Goal: Task Accomplishment & Management: Manage account settings

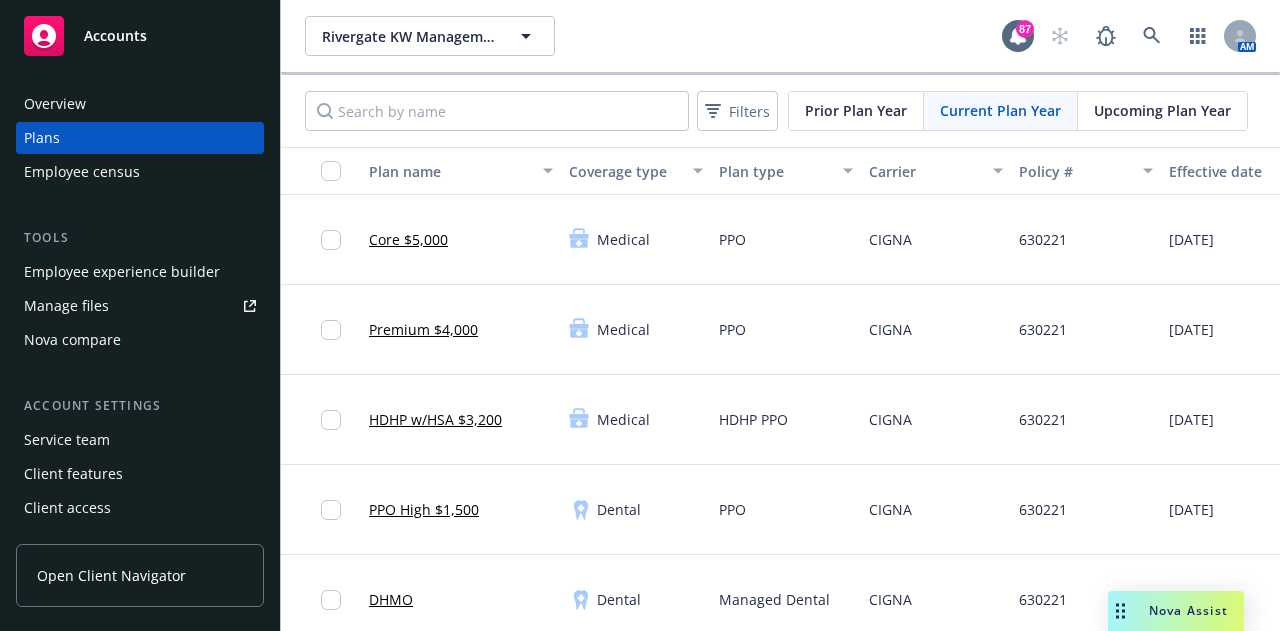
click at [518, 36] on icon "button" at bounding box center [526, 36] width 24 height 24
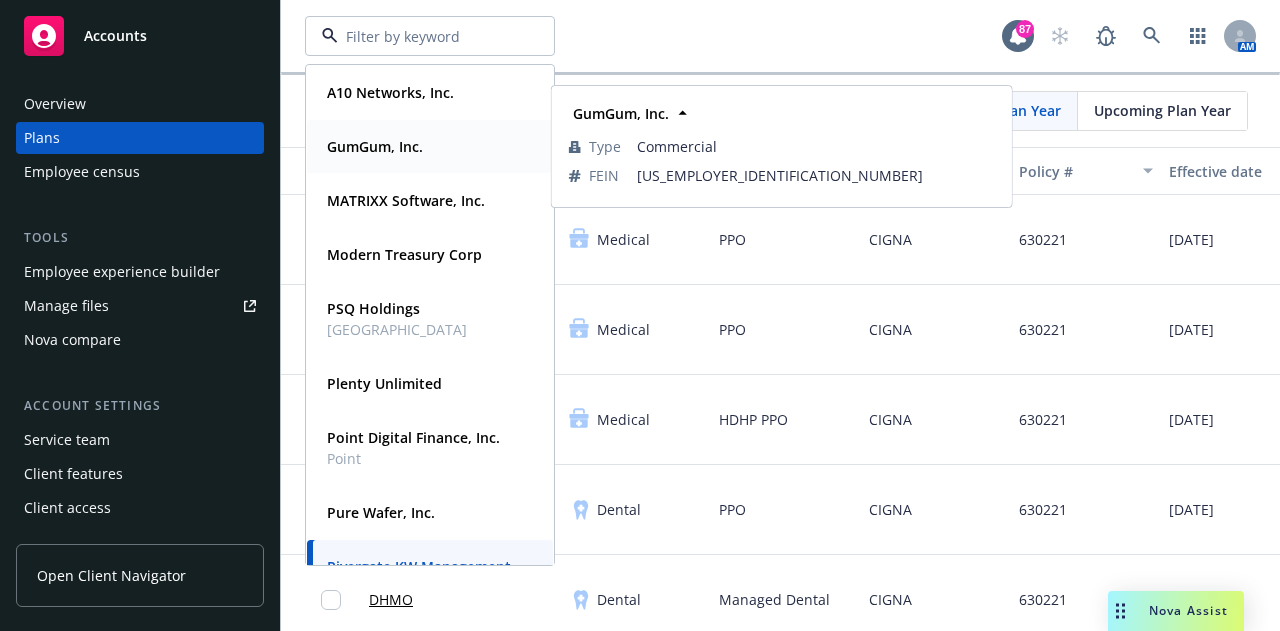
click at [376, 129] on div "GumGum, Inc. Type Commercial FEIN 26-1276256" at bounding box center [430, 146] width 246 height 53
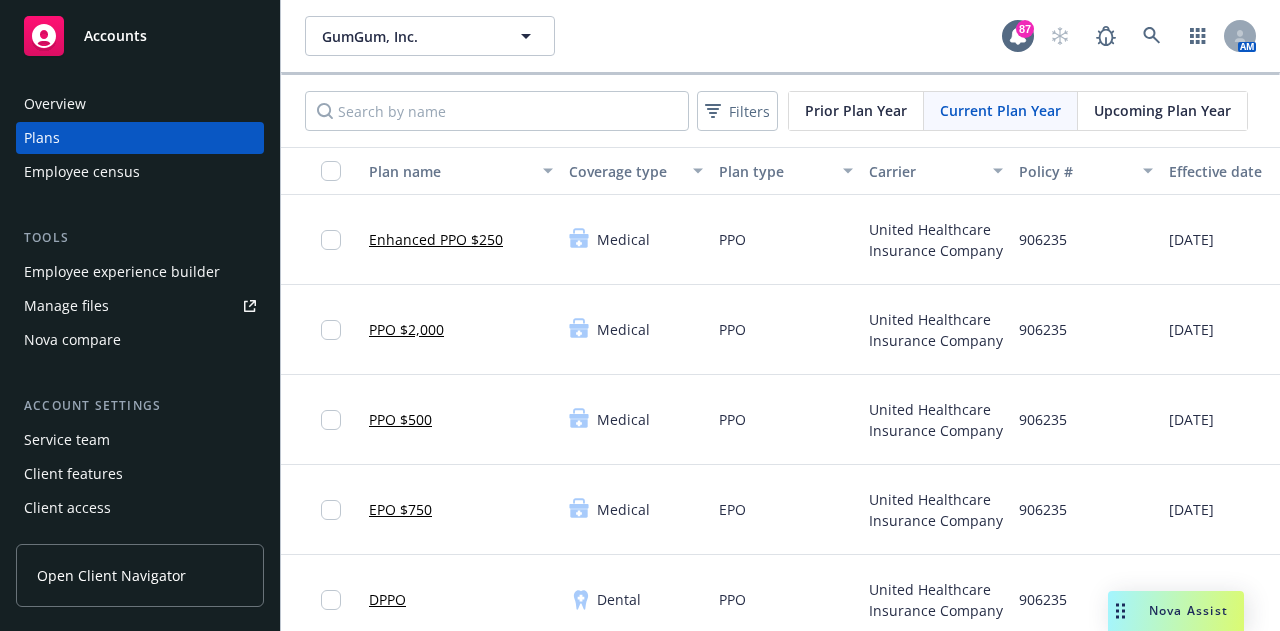
click at [123, 268] on div "Employee experience builder" at bounding box center [122, 272] width 196 height 32
click at [108, 287] on div "Employee experience builder" at bounding box center [122, 272] width 196 height 32
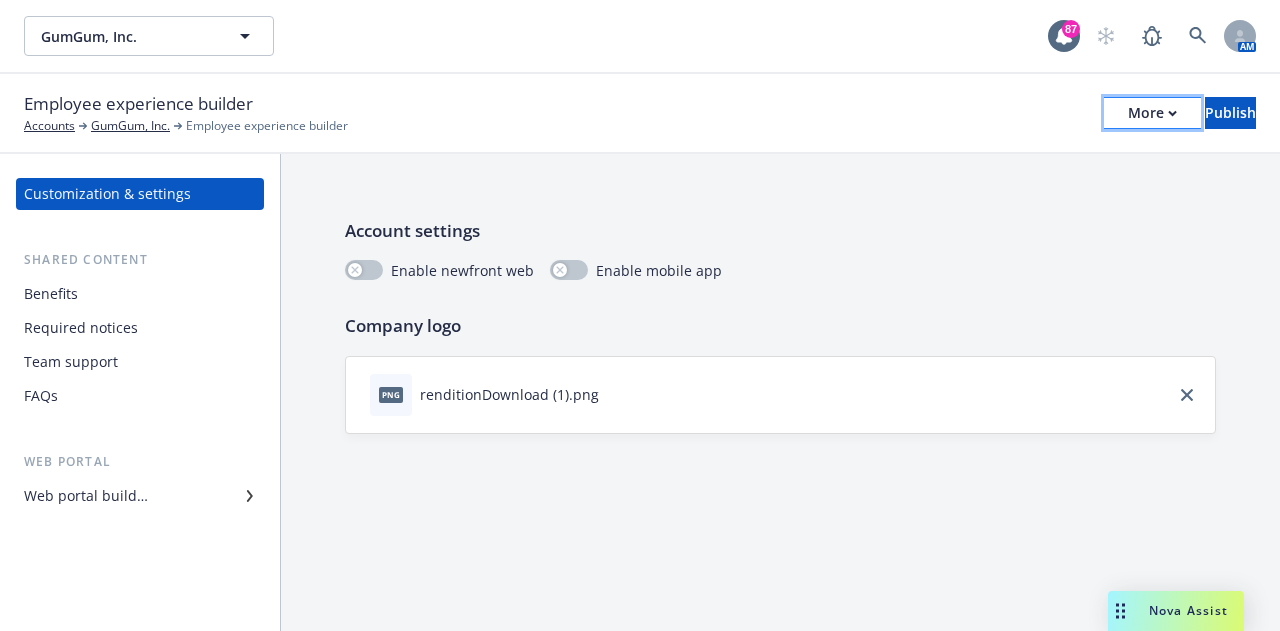
click at [1124, 116] on button "More" at bounding box center [1152, 113] width 97 height 32
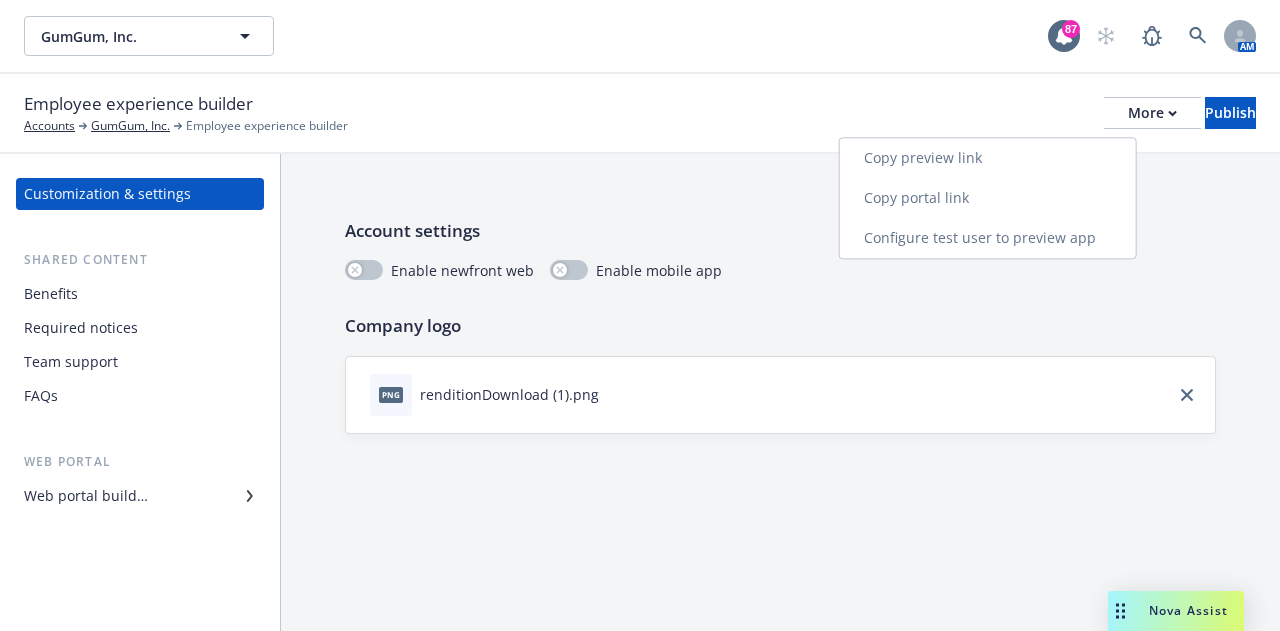
click at [937, 199] on link "Copy portal link" at bounding box center [988, 198] width 296 height 40
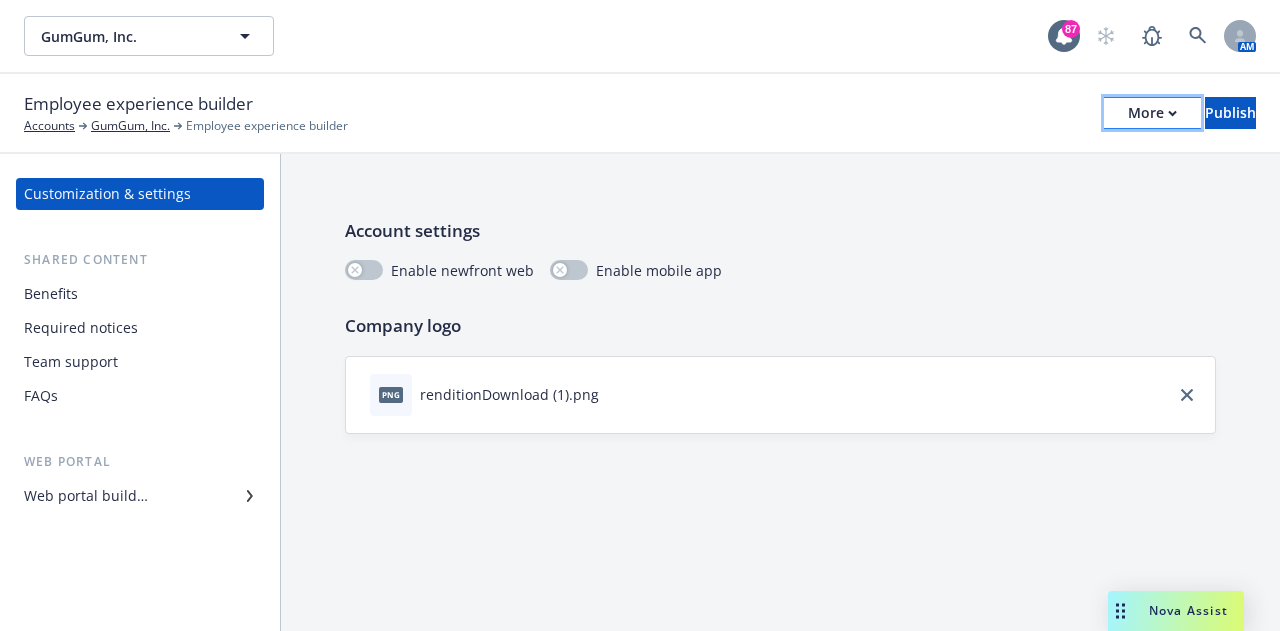
click at [1169, 113] on icon "button" at bounding box center [1172, 113] width 7 height 4
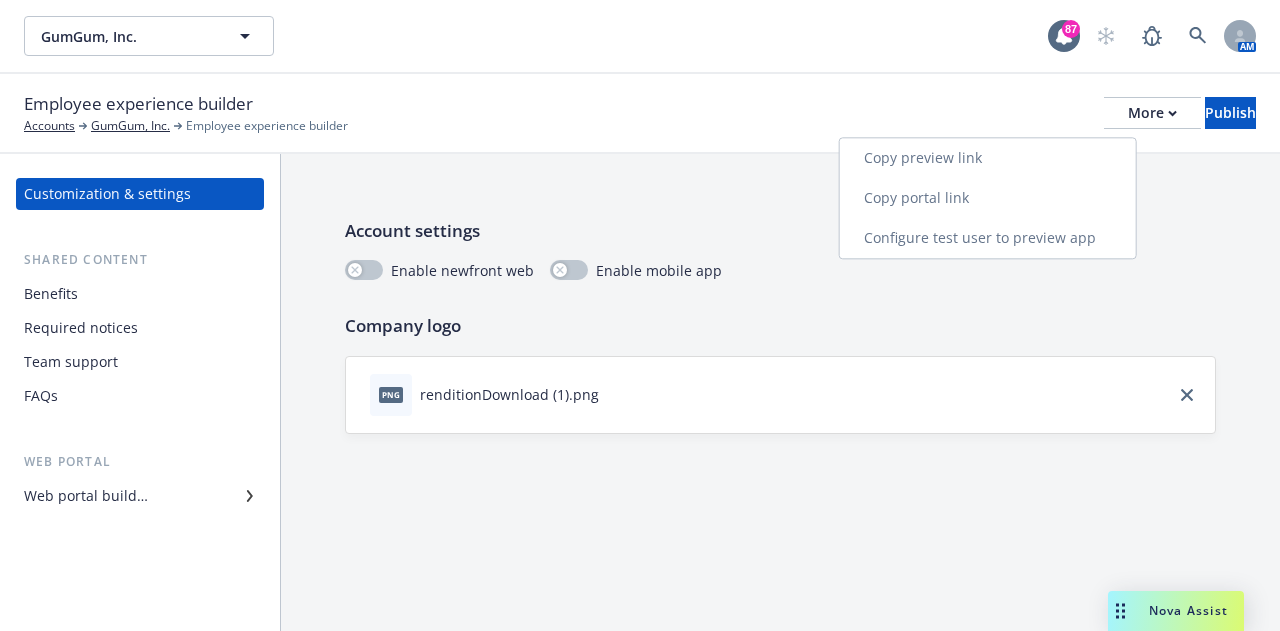
click at [982, 151] on link "Copy preview link" at bounding box center [988, 158] width 296 height 40
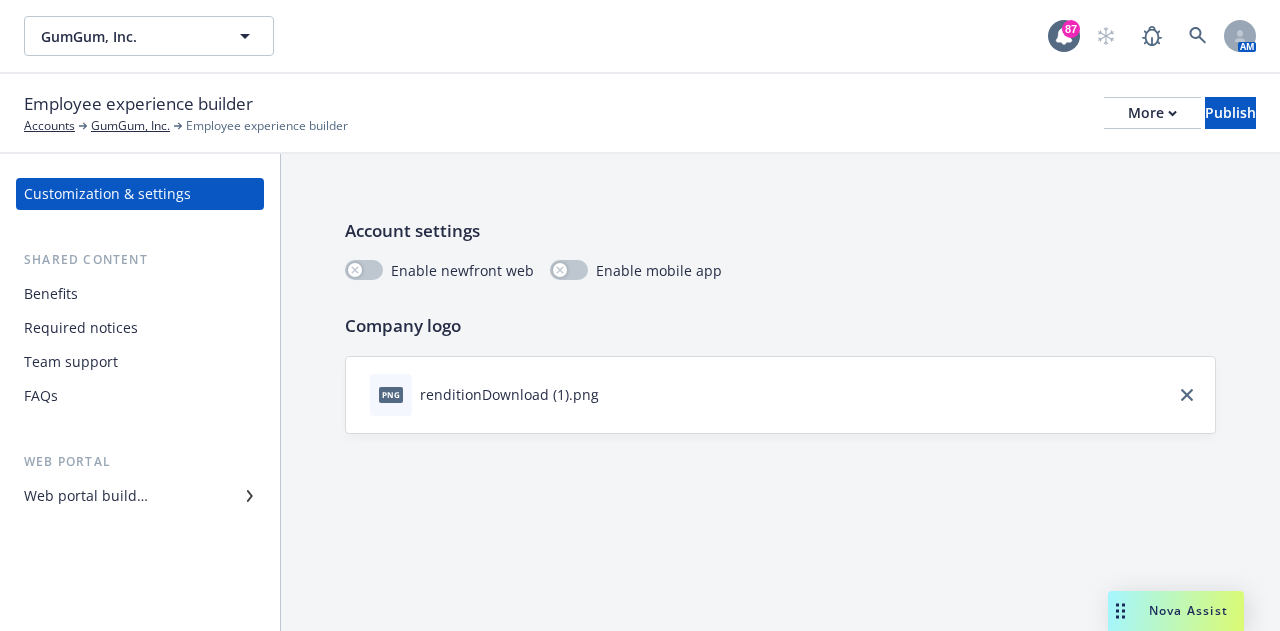
click at [98, 372] on div "Team support" at bounding box center [71, 362] width 94 height 32
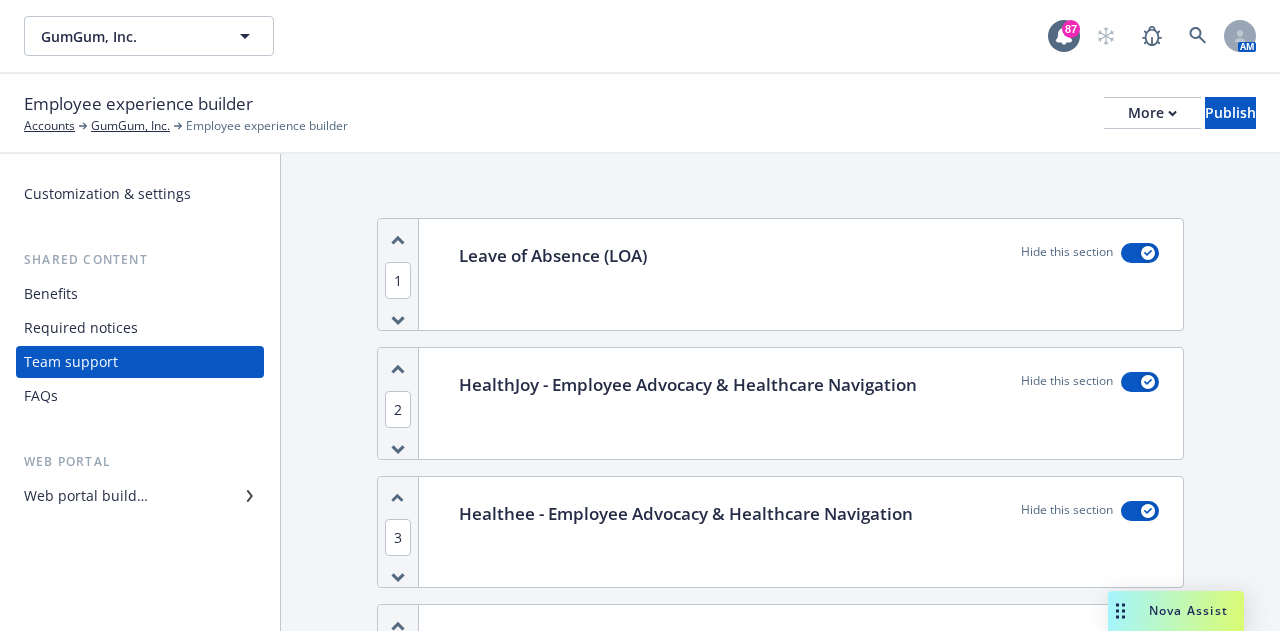
click at [84, 396] on div "FAQs" at bounding box center [140, 396] width 232 height 32
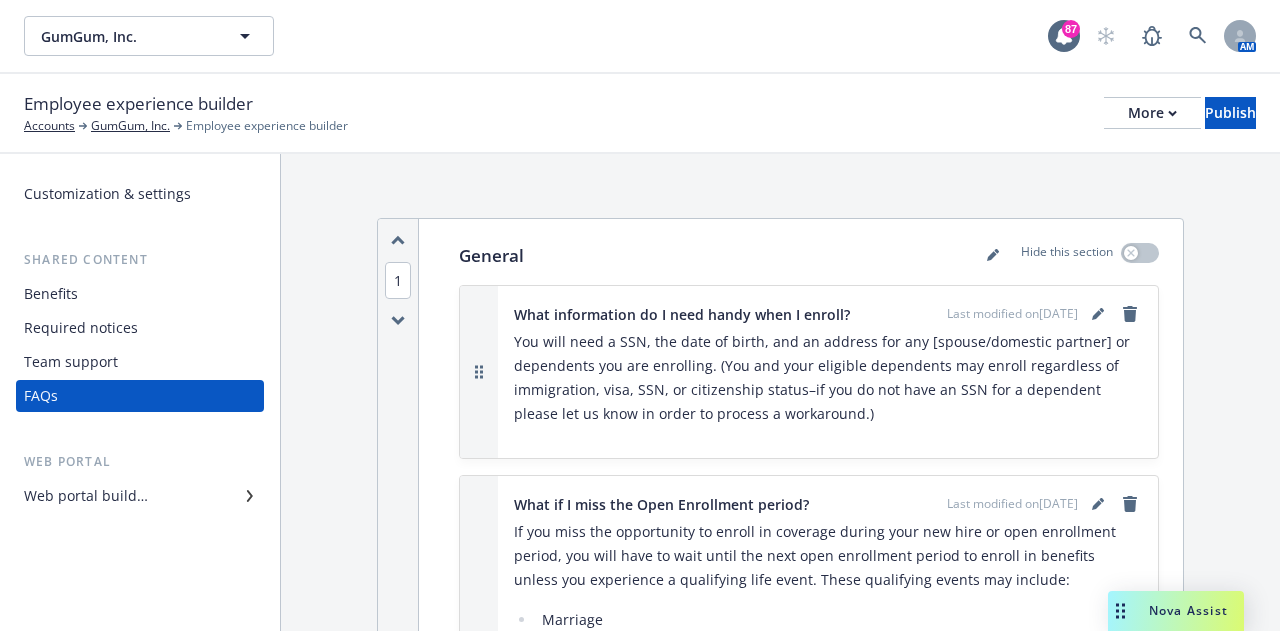
click at [104, 328] on div "Required notices" at bounding box center [81, 328] width 114 height 32
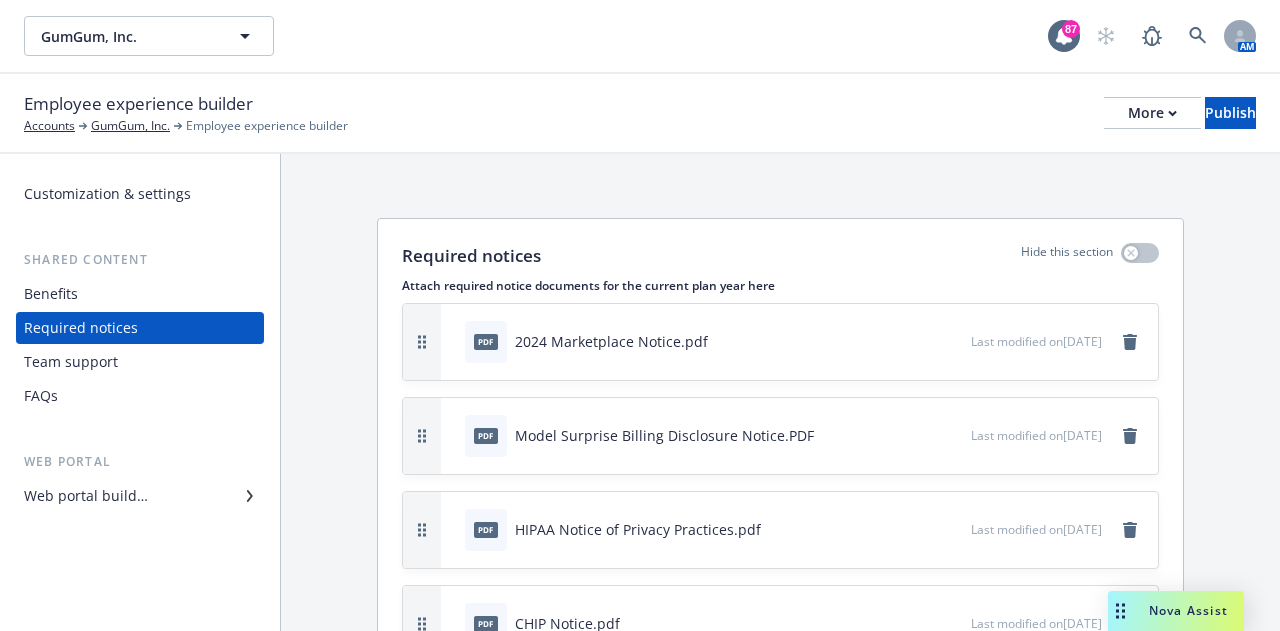
click at [96, 285] on div "Benefits" at bounding box center [140, 294] width 232 height 32
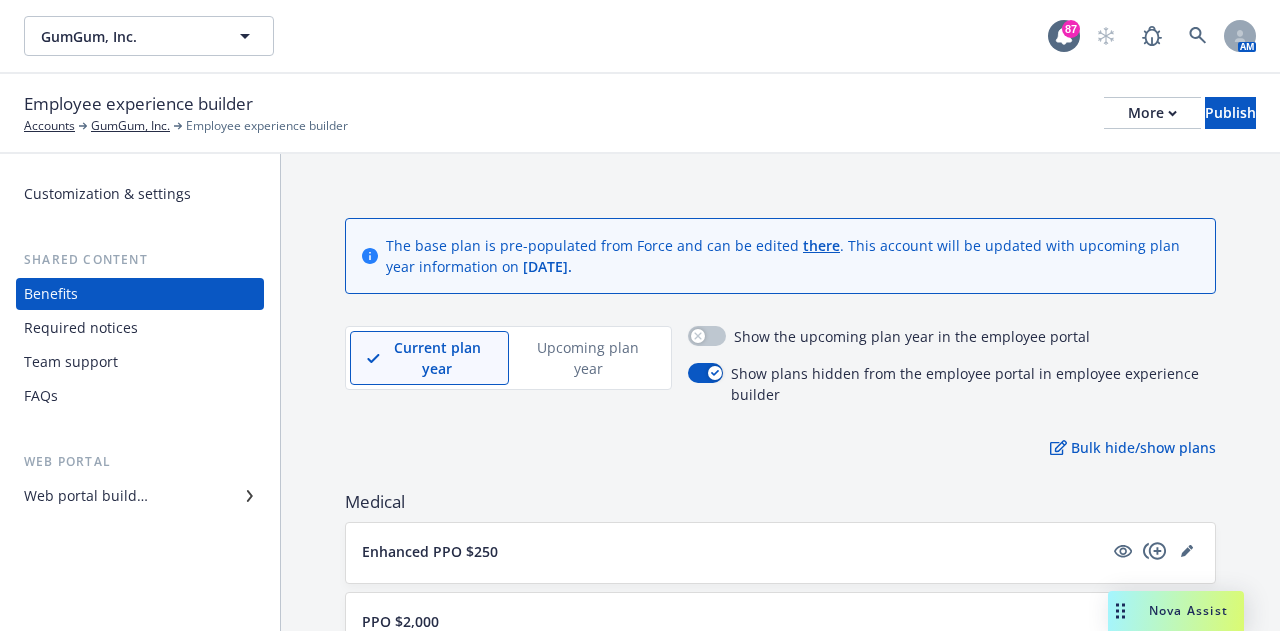
click at [92, 395] on div "FAQs" at bounding box center [140, 396] width 232 height 32
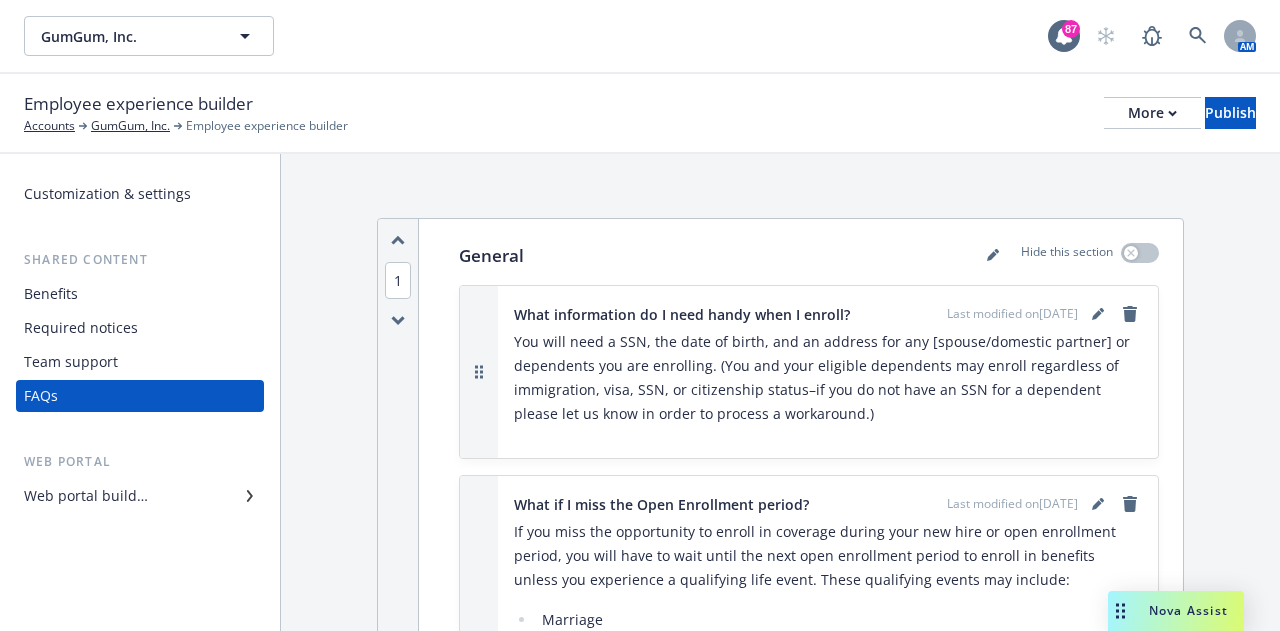
click at [62, 353] on div "Team support" at bounding box center [71, 362] width 94 height 32
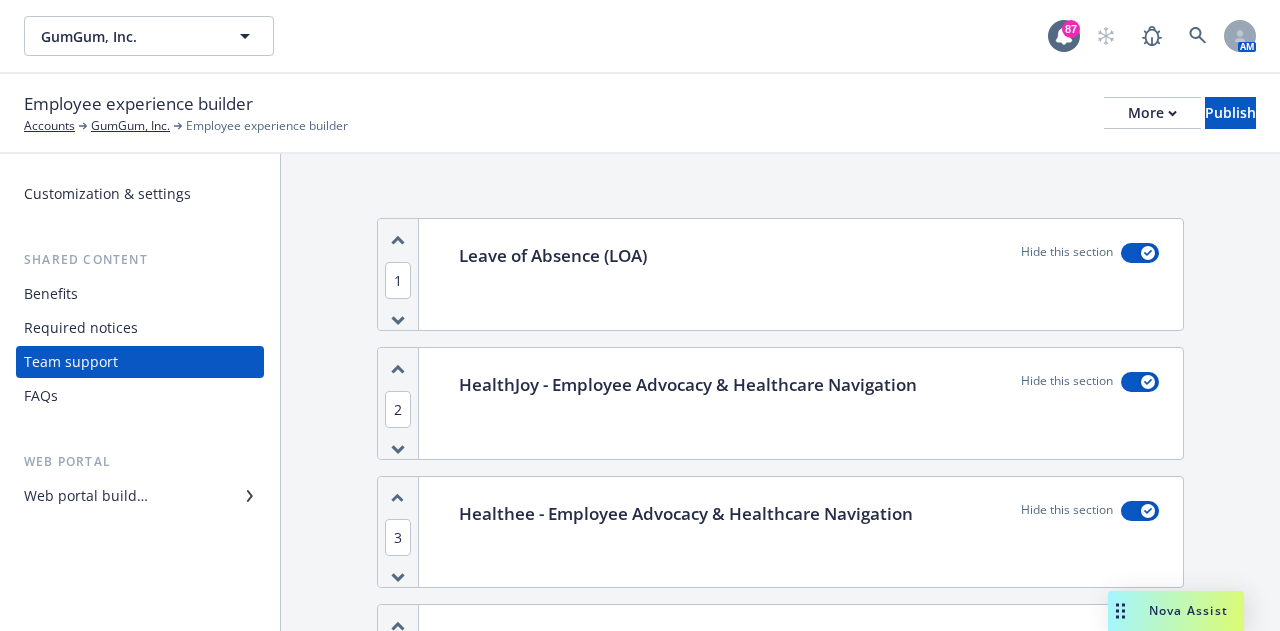
click at [64, 333] on div "Required notices" at bounding box center [81, 328] width 114 height 32
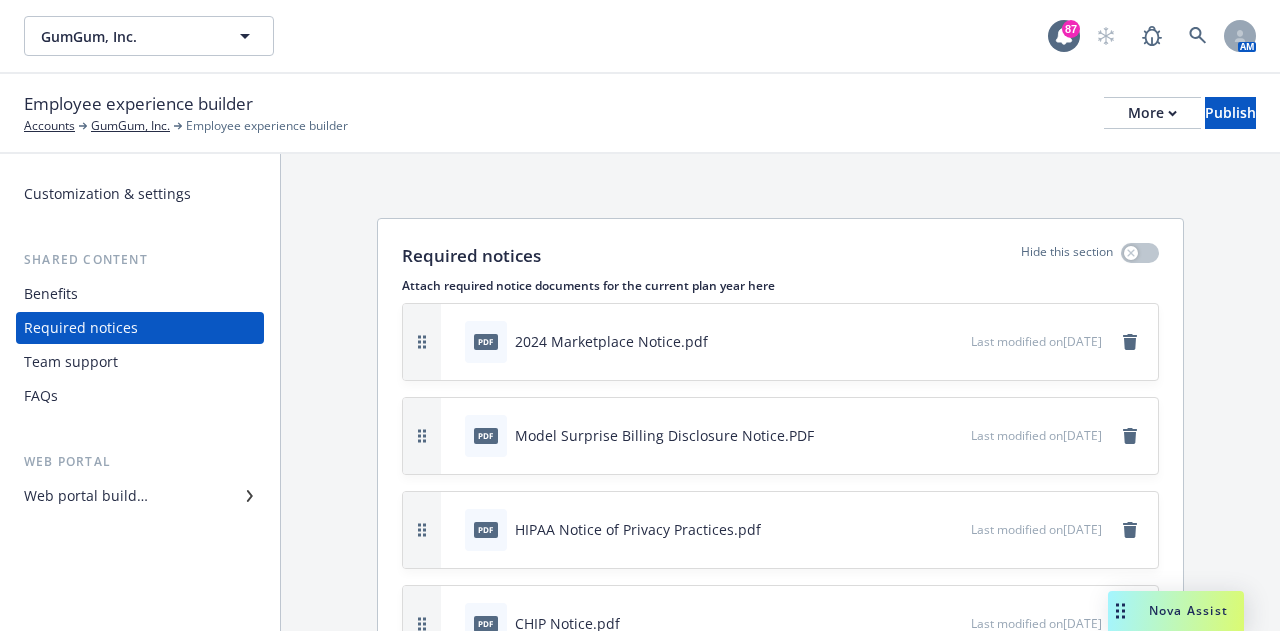
click at [105, 293] on div "Benefits" at bounding box center [140, 294] width 232 height 32
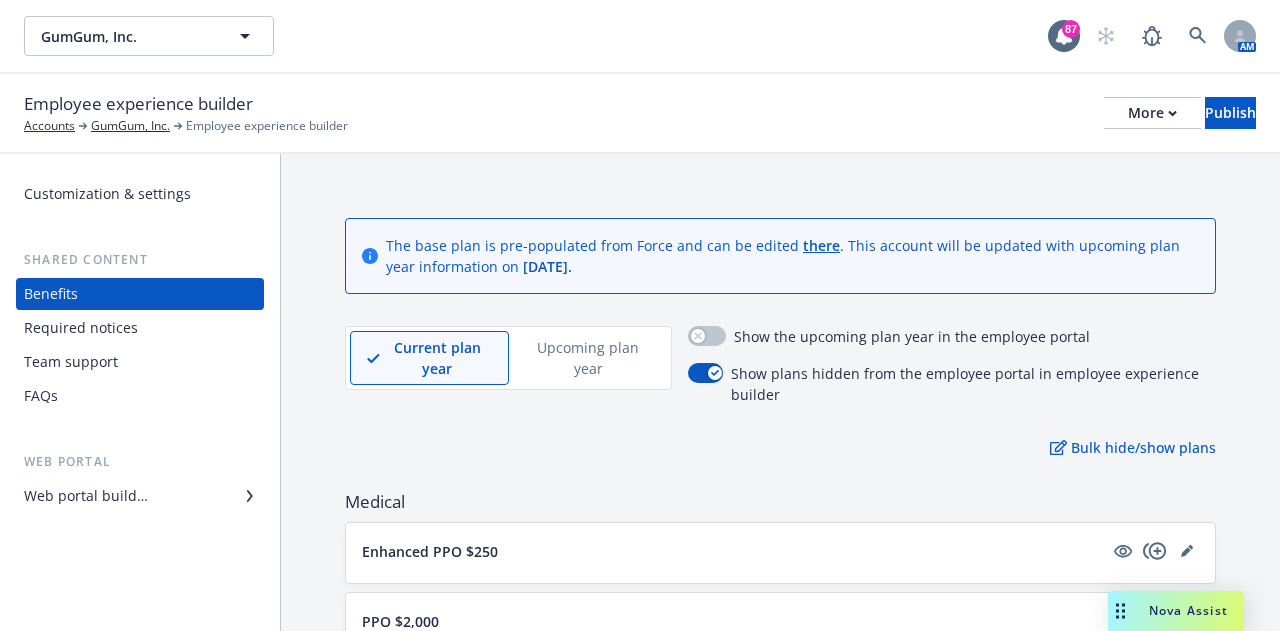
click at [87, 321] on div "Required notices" at bounding box center [81, 328] width 114 height 32
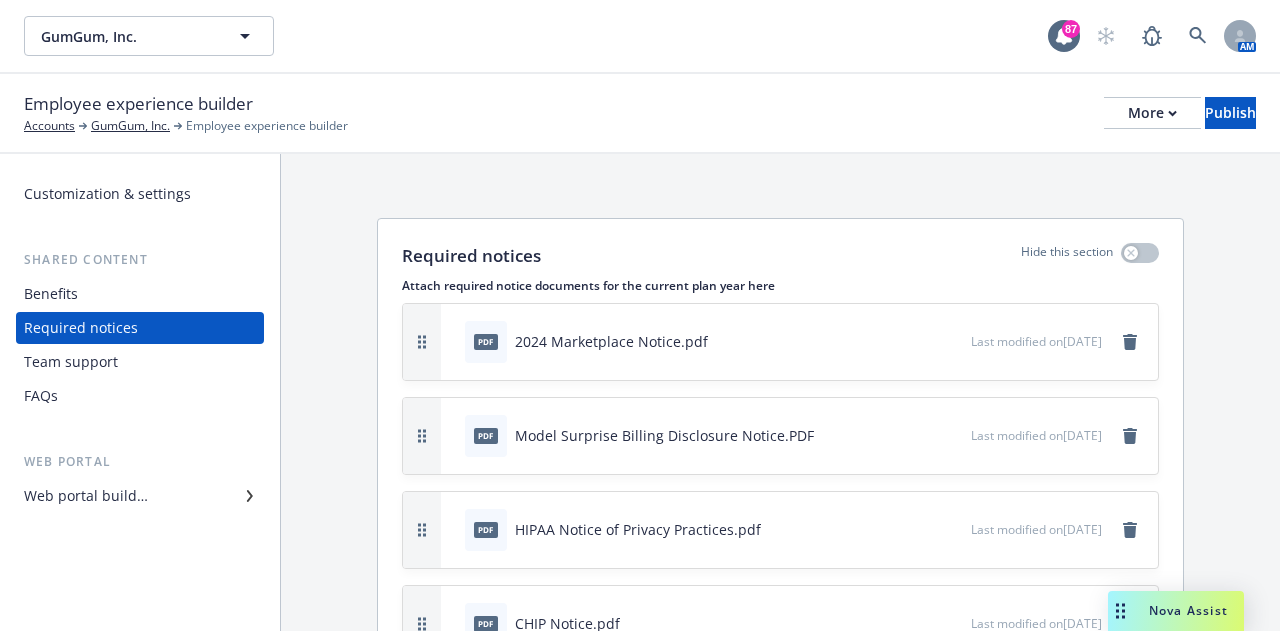
click at [87, 356] on div "Team support" at bounding box center [71, 362] width 94 height 32
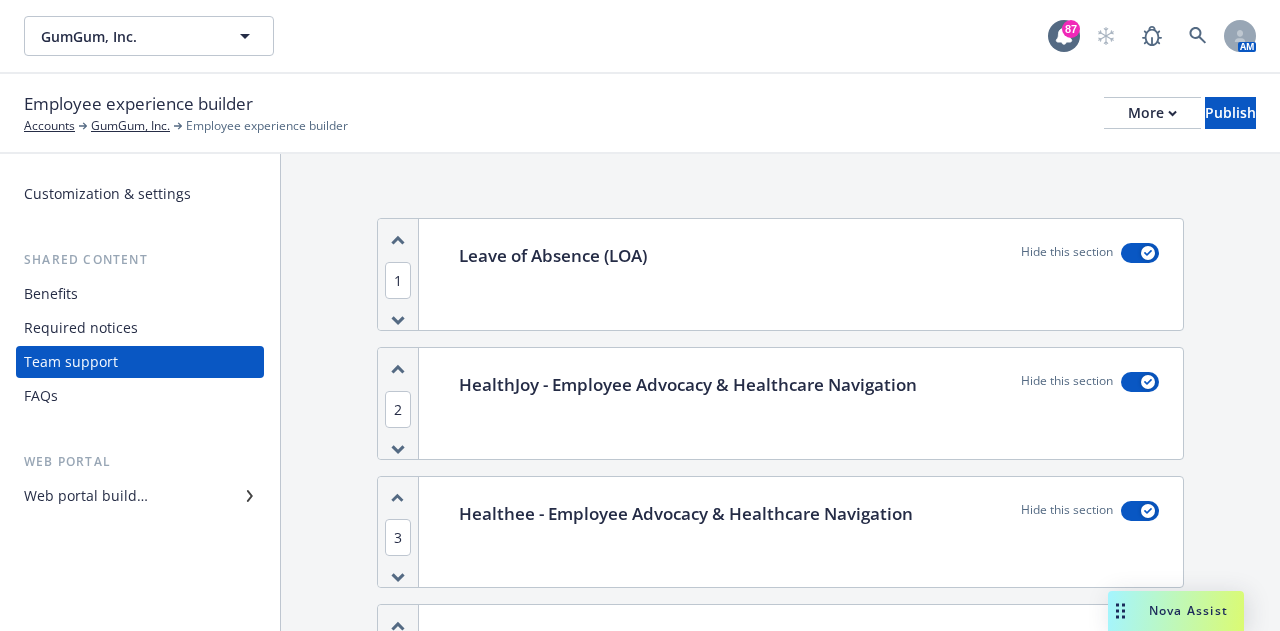
click at [83, 391] on div "FAQs" at bounding box center [140, 396] width 232 height 32
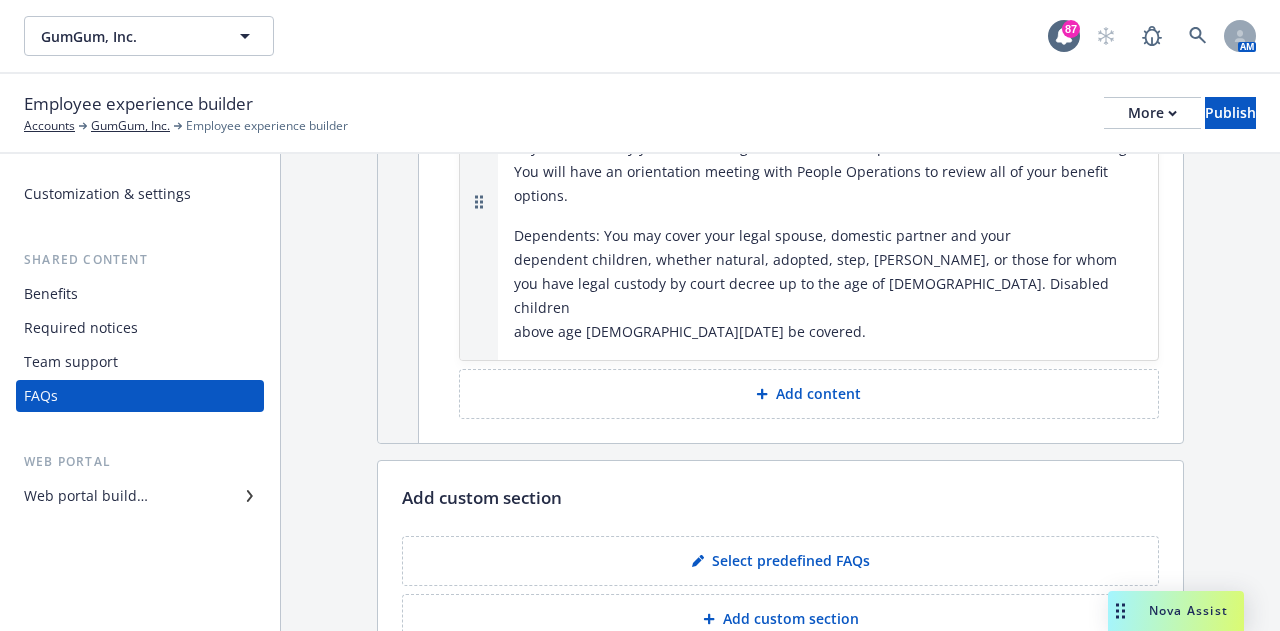
scroll to position [1687, 0]
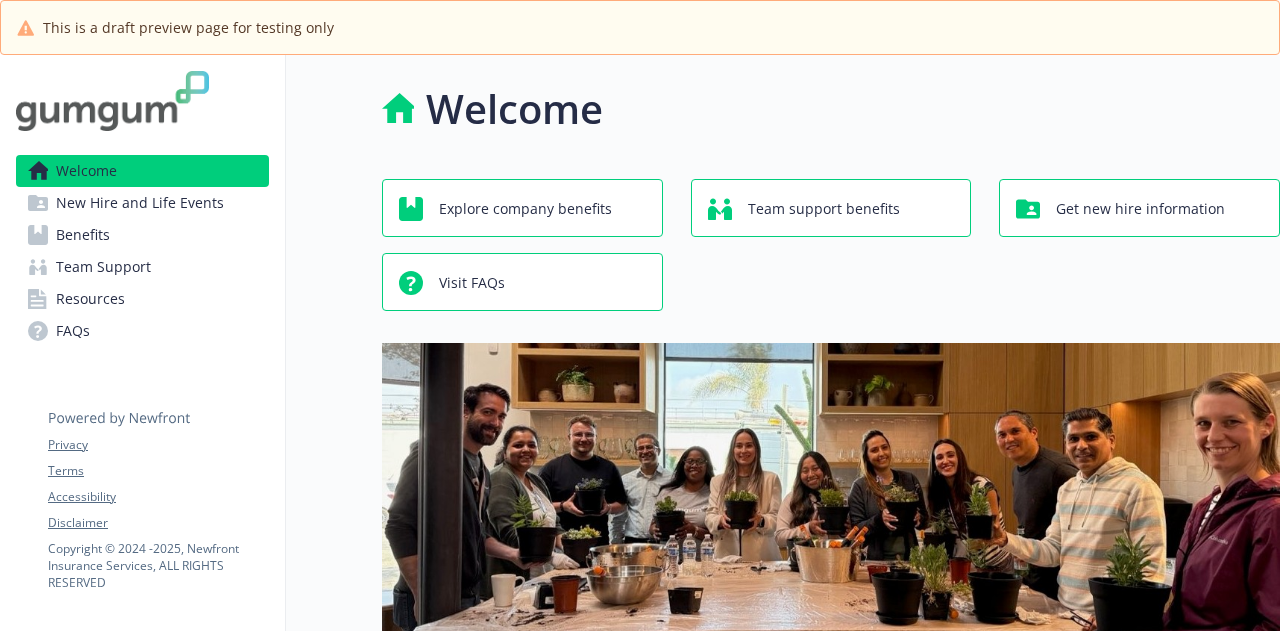
scroll to position [100, 0]
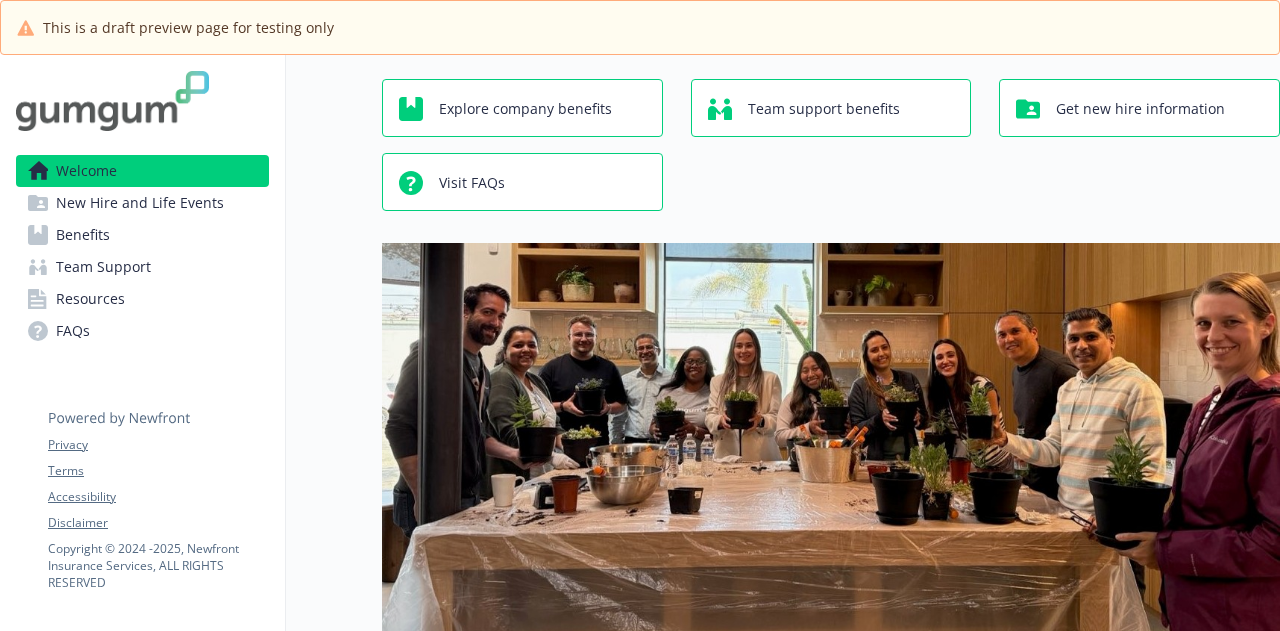
click at [224, 205] on link "New Hire and Life Events" at bounding box center [142, 203] width 253 height 32
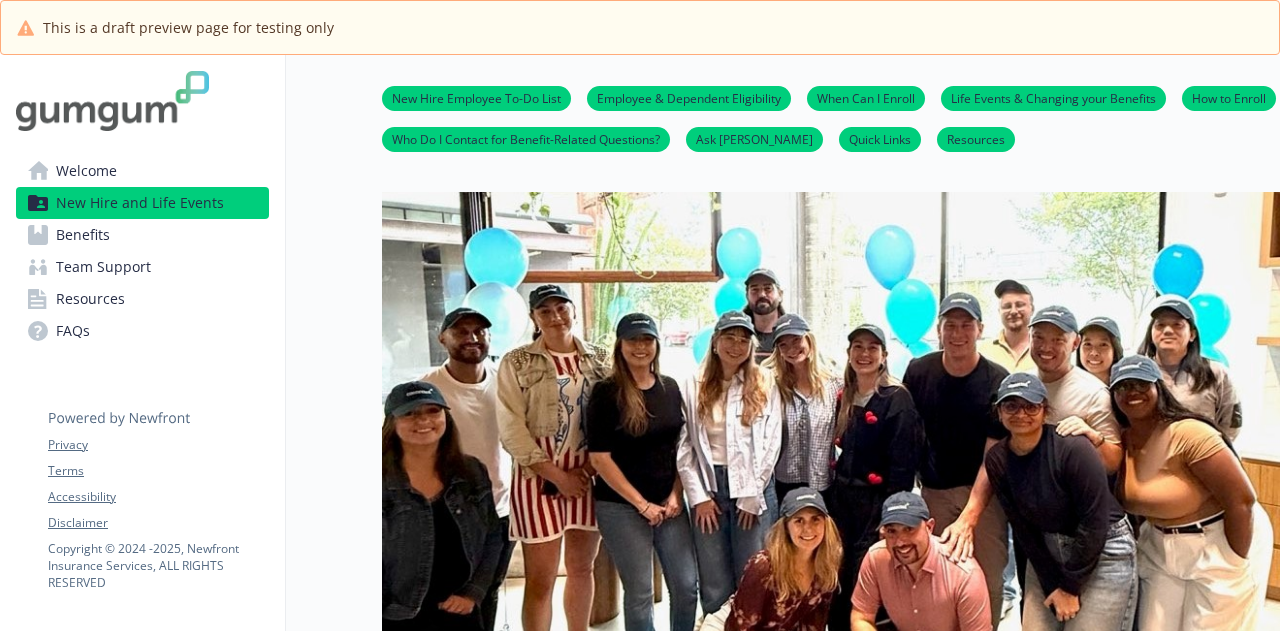
scroll to position [100, 0]
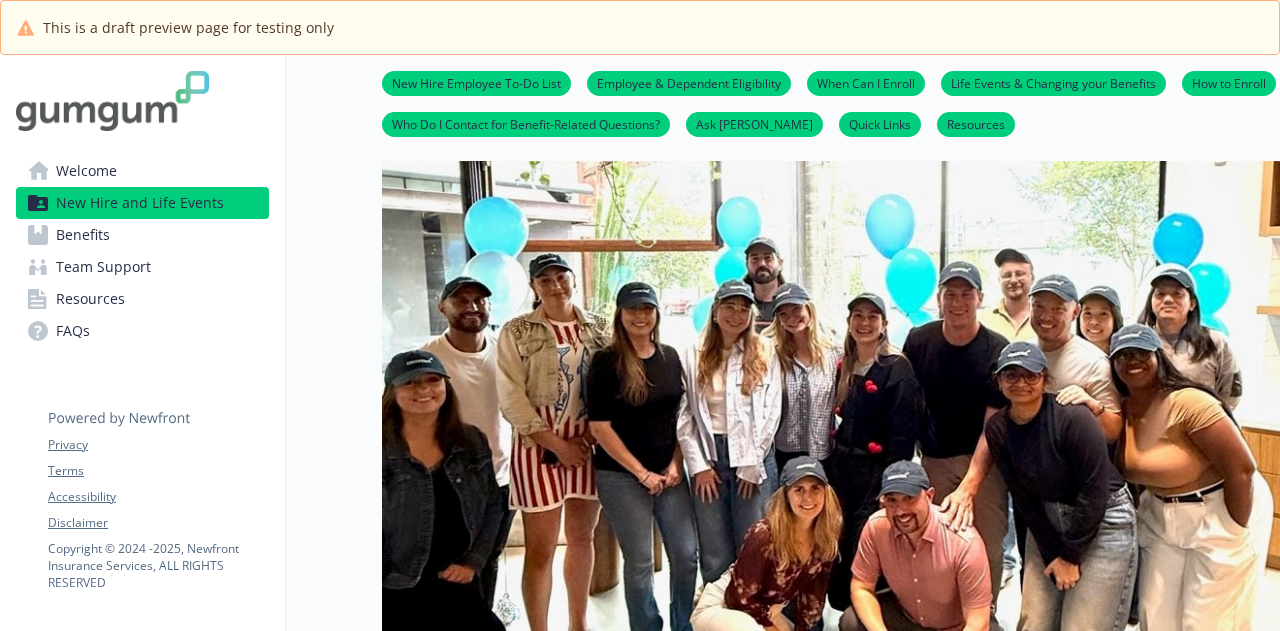
click at [207, 244] on link "Benefits" at bounding box center [142, 235] width 253 height 32
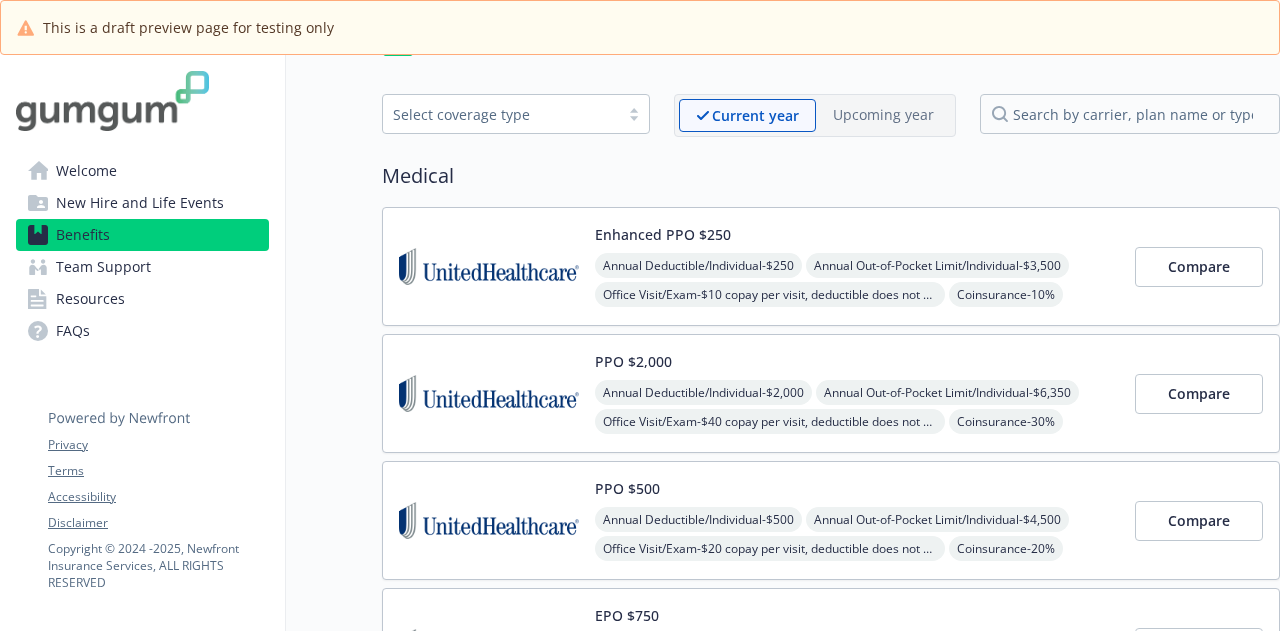
scroll to position [100, 0]
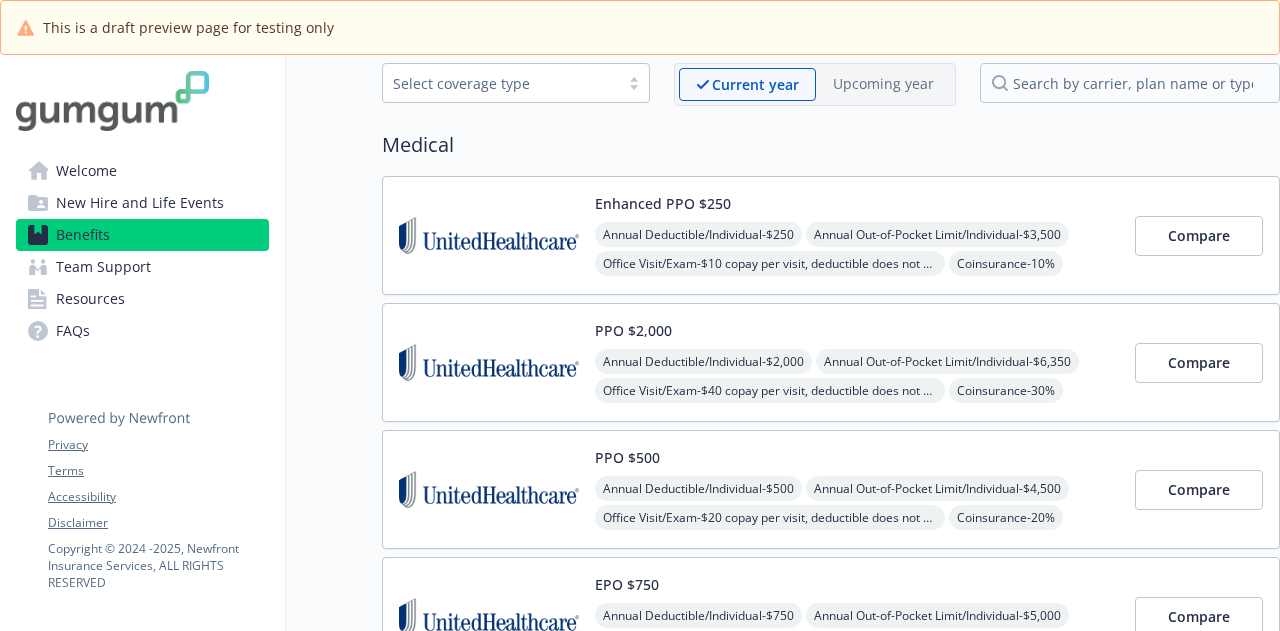
click at [198, 257] on link "Team Support" at bounding box center [142, 267] width 253 height 32
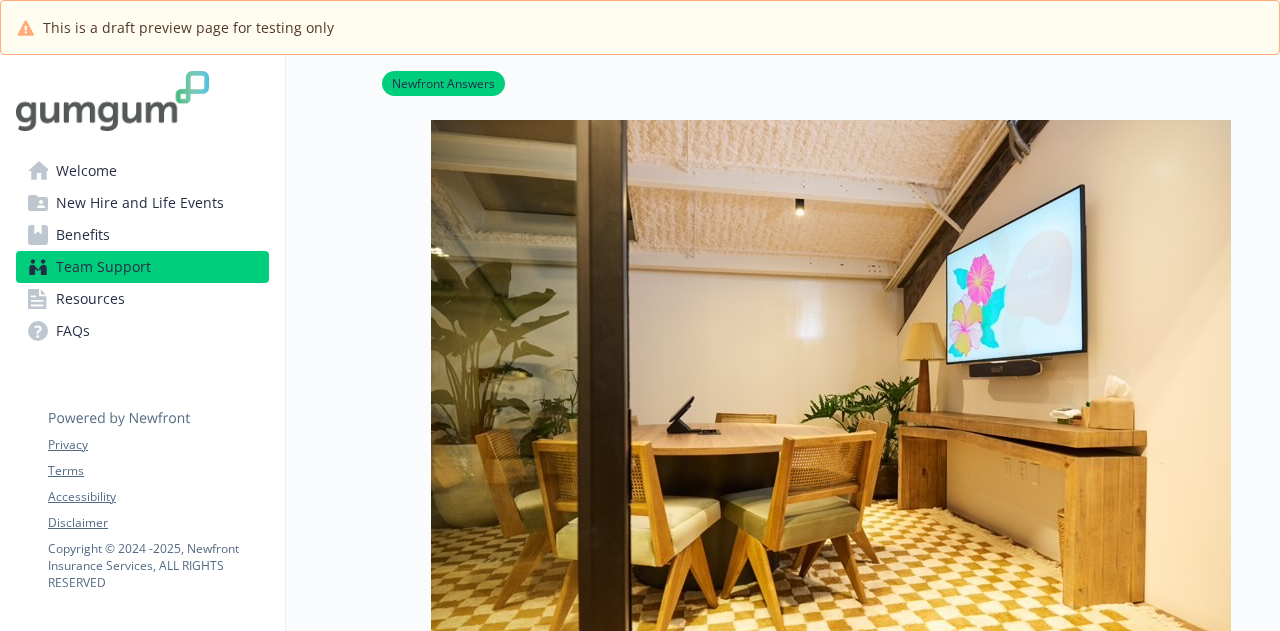
click at [168, 293] on link "Resources" at bounding box center [142, 299] width 253 height 32
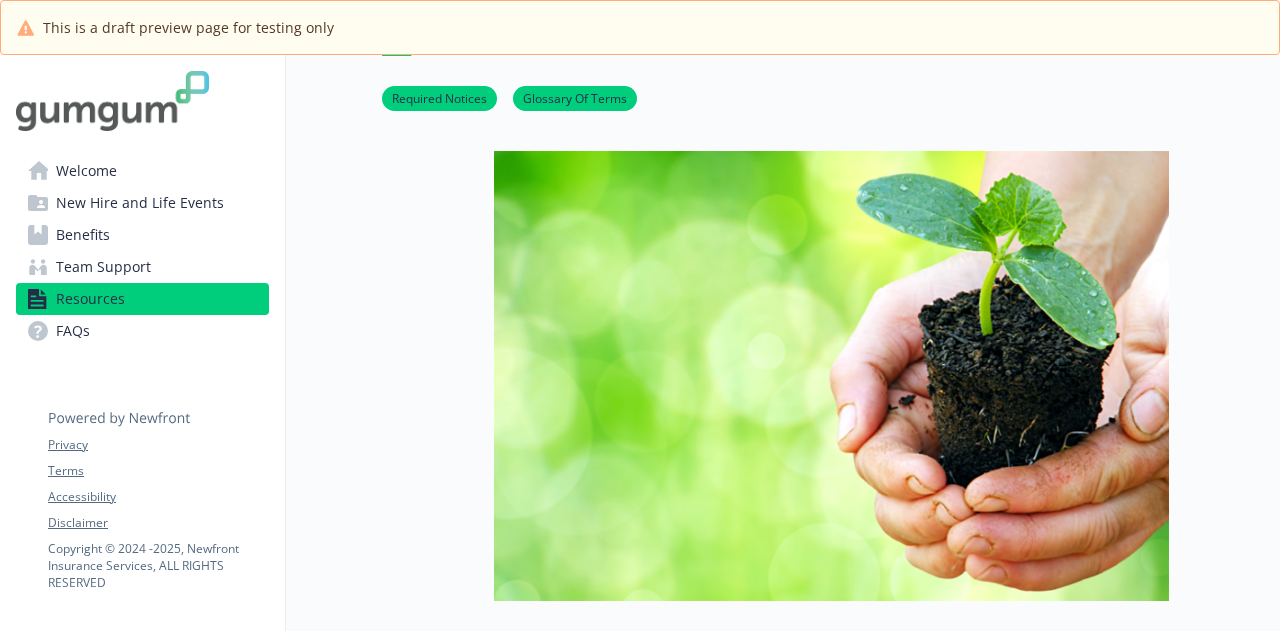
scroll to position [100, 0]
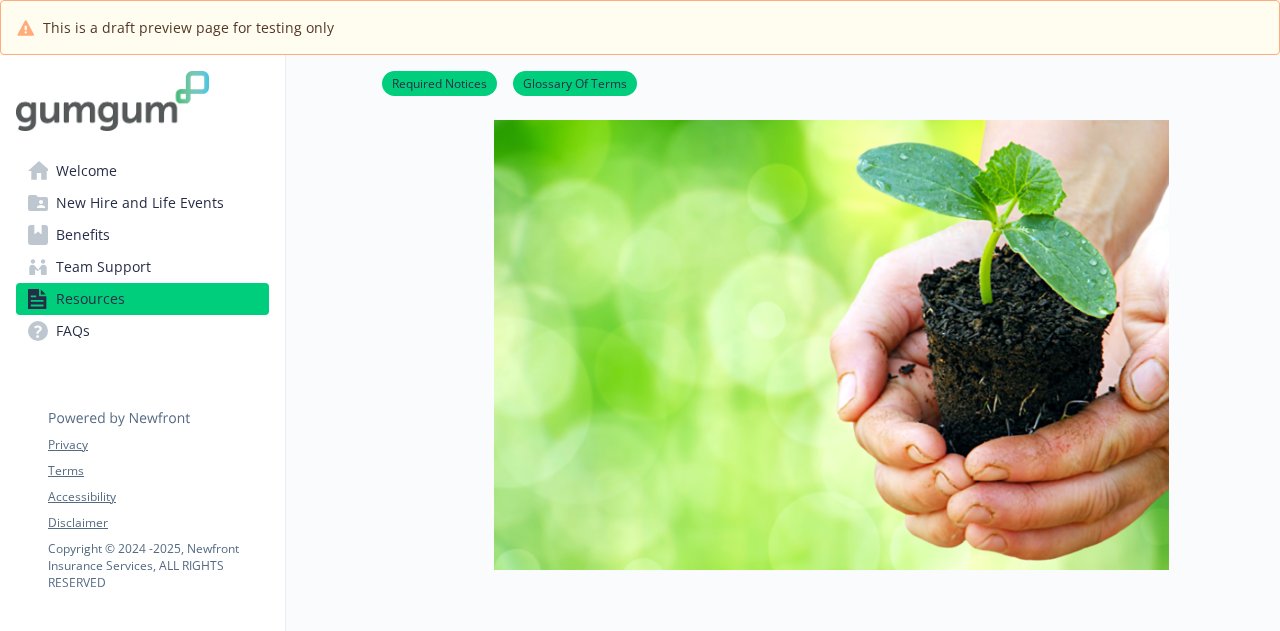
click at [156, 331] on link "FAQs" at bounding box center [142, 331] width 253 height 32
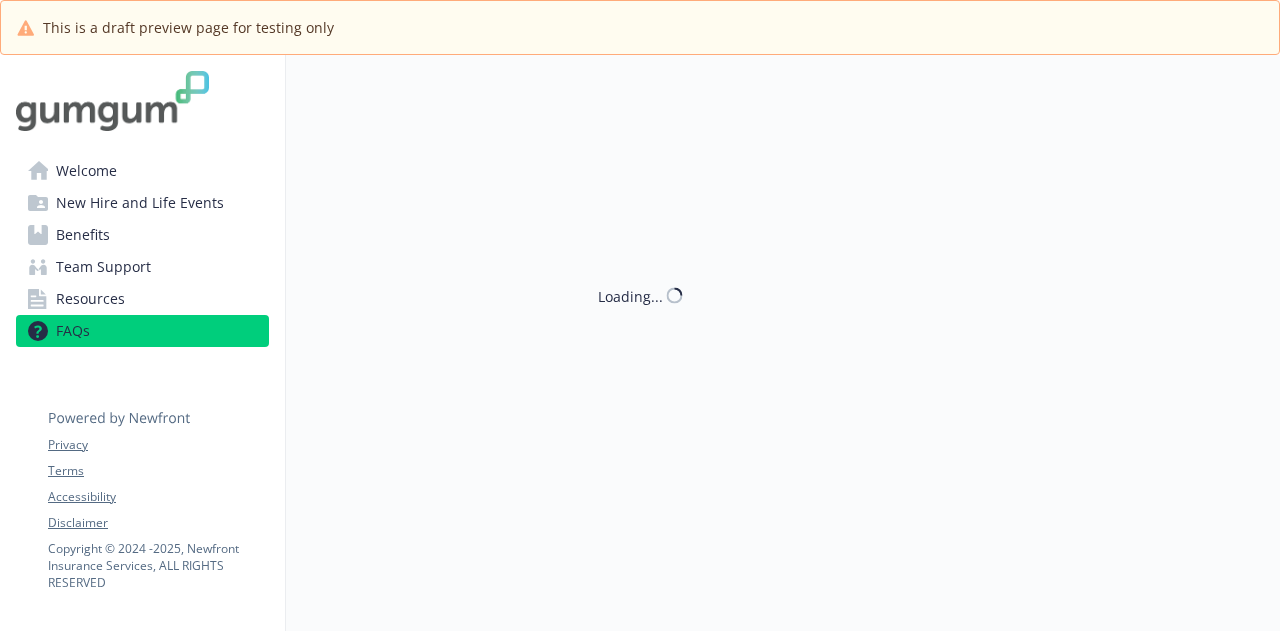
scroll to position [100, 0]
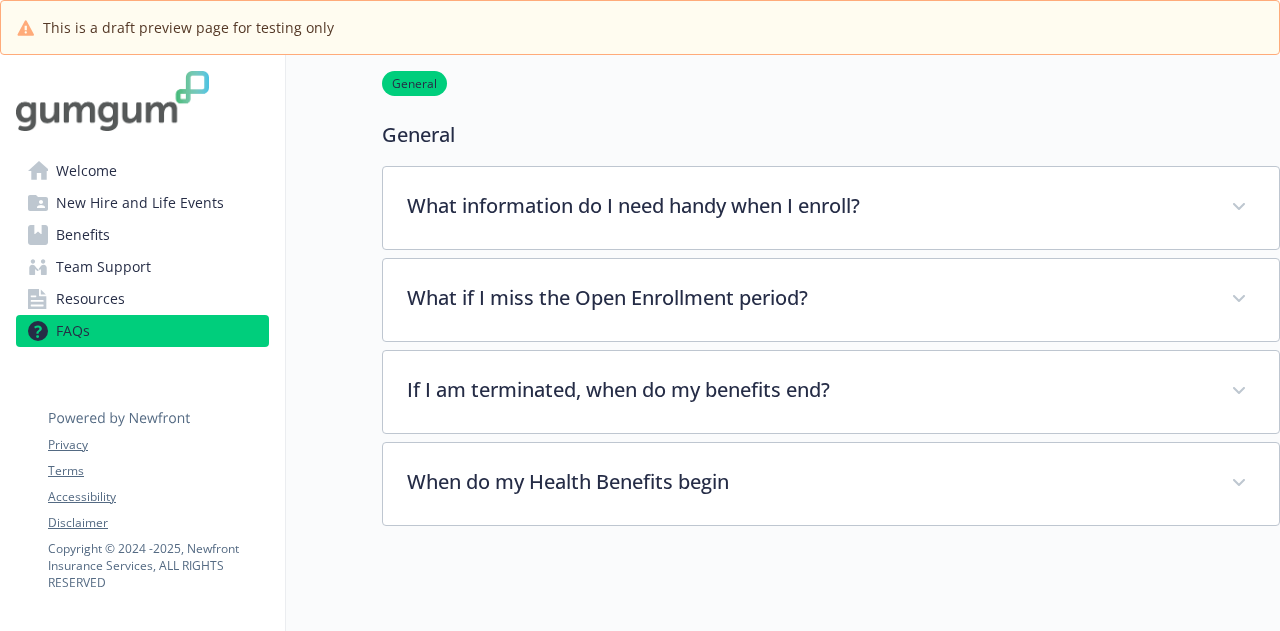
click at [172, 306] on link "Resources" at bounding box center [142, 299] width 253 height 32
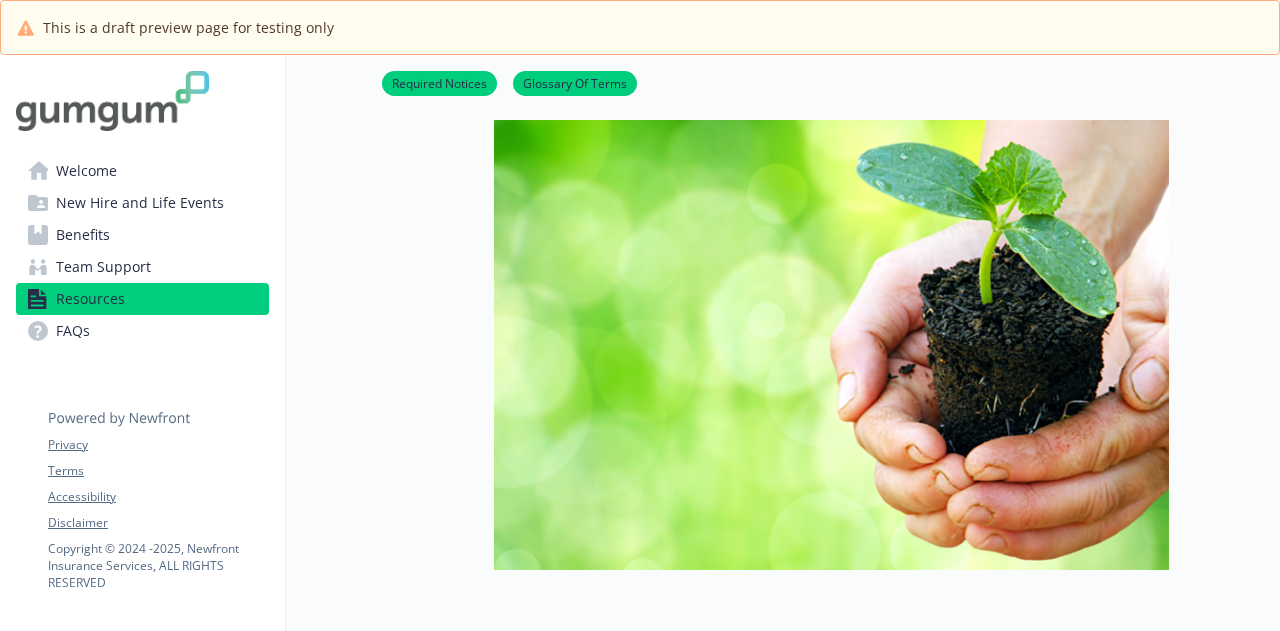
click at [129, 267] on span "Team Support" at bounding box center [103, 267] width 95 height 32
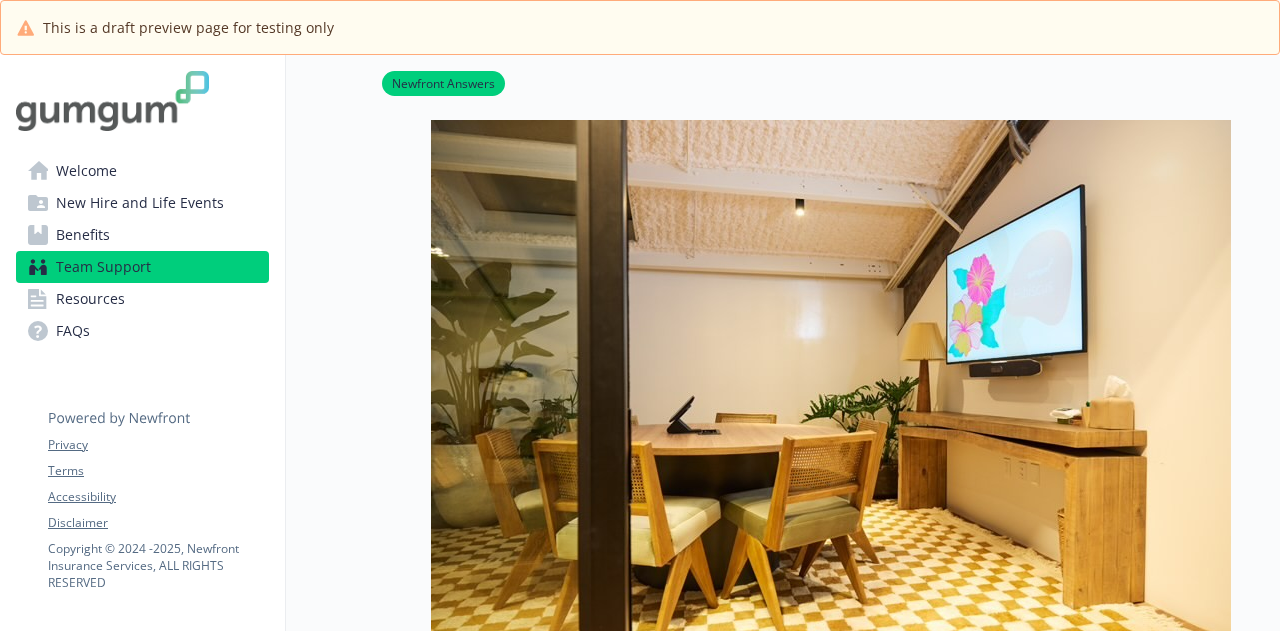
click at [118, 232] on link "Benefits" at bounding box center [142, 235] width 253 height 32
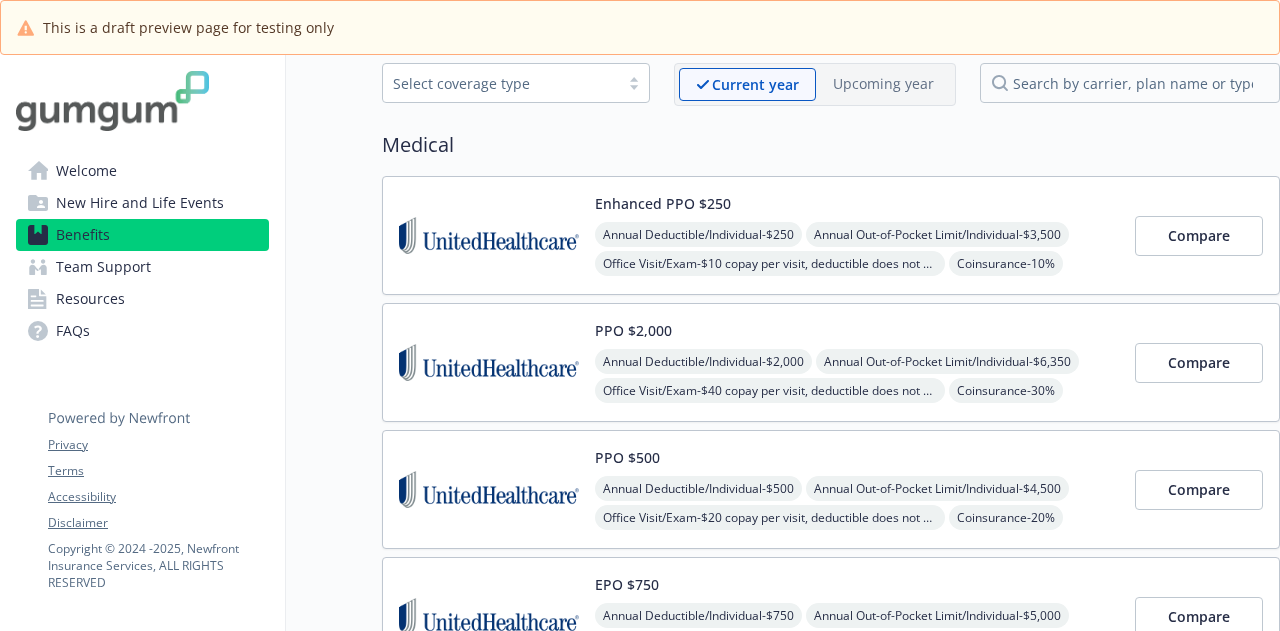
click at [128, 202] on span "New Hire and Life Events" at bounding box center [140, 203] width 168 height 32
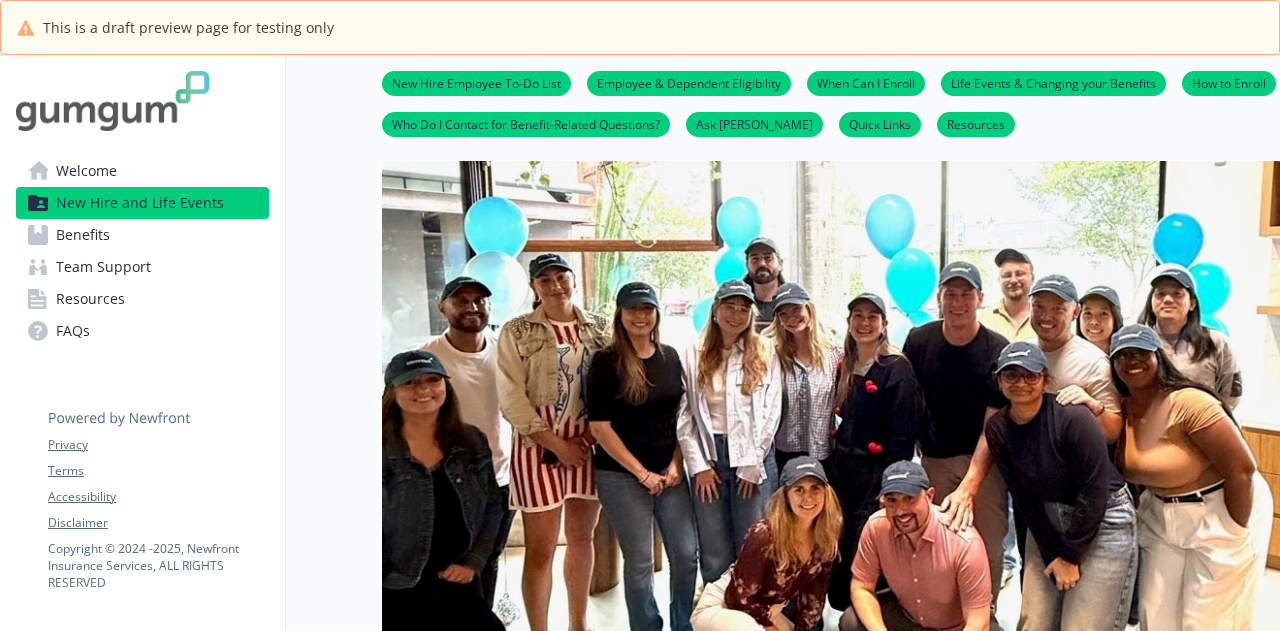
click at [123, 175] on link "Welcome" at bounding box center [142, 171] width 253 height 32
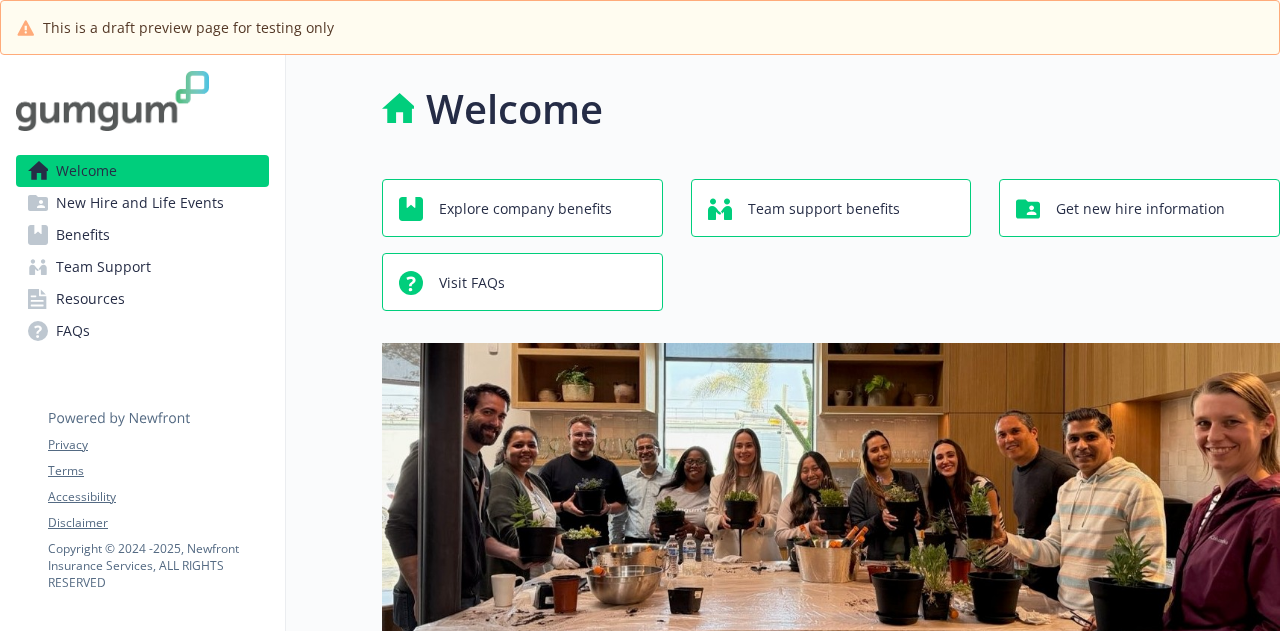
click at [213, 205] on span "New Hire and Life Events" at bounding box center [140, 203] width 168 height 32
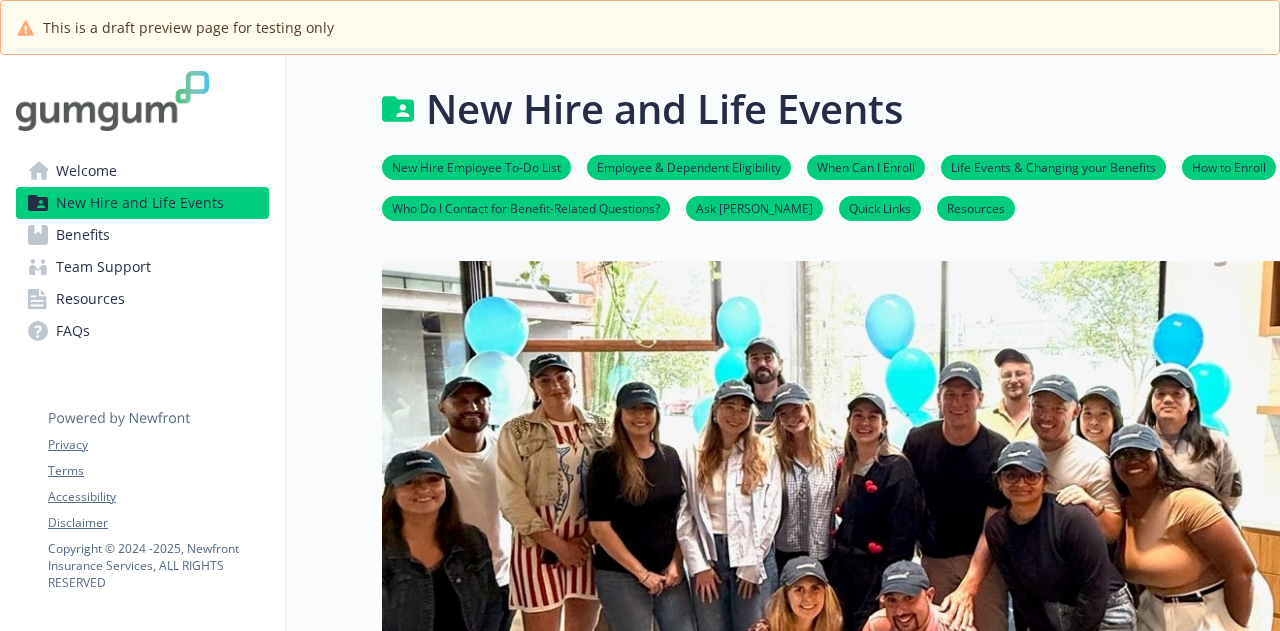
click at [202, 176] on link "Welcome" at bounding box center [142, 171] width 253 height 32
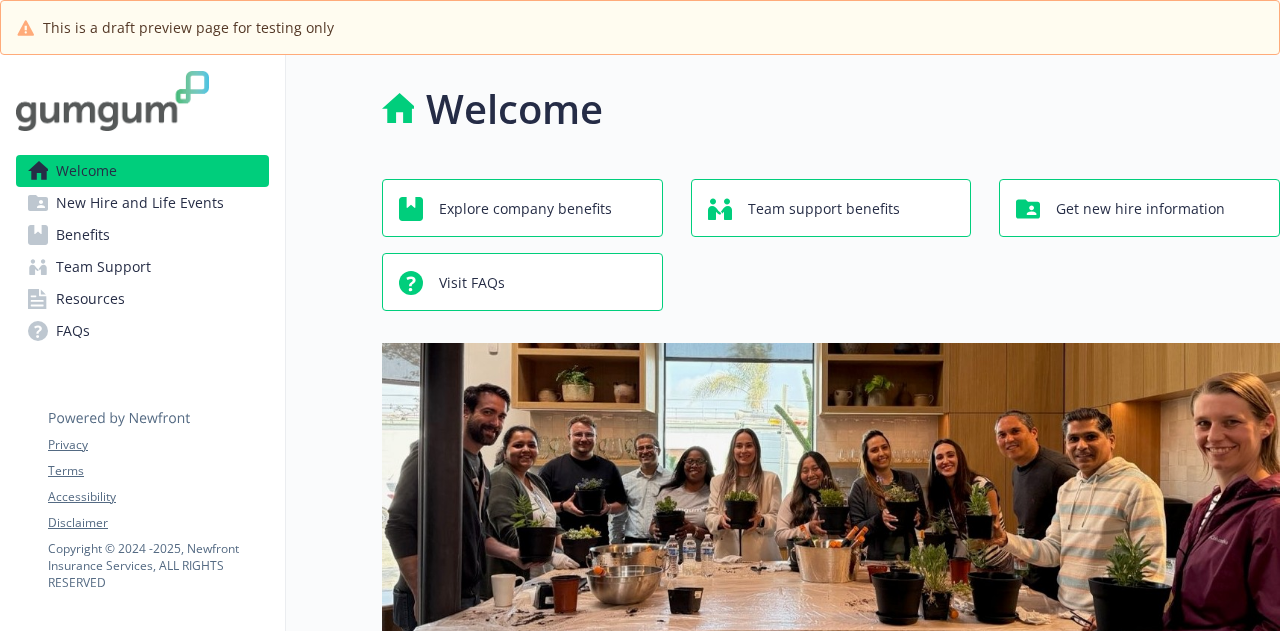
click at [127, 203] on span "New Hire and Life Events" at bounding box center [140, 203] width 168 height 32
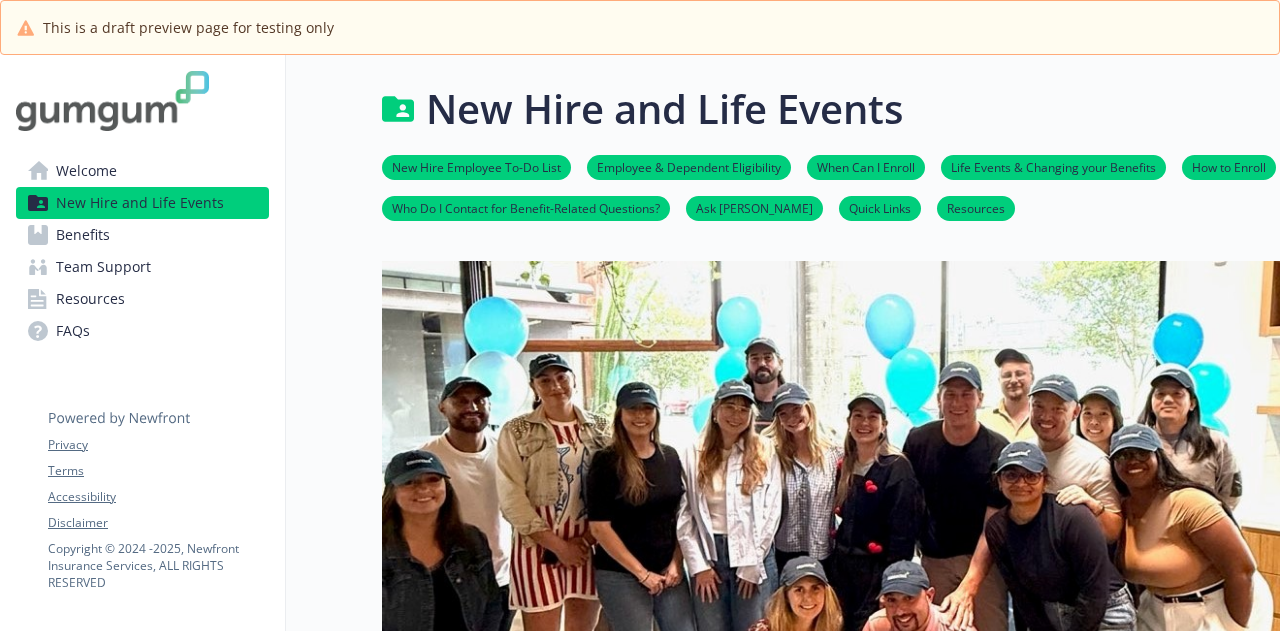
click at [96, 329] on link "FAQs" at bounding box center [142, 331] width 253 height 32
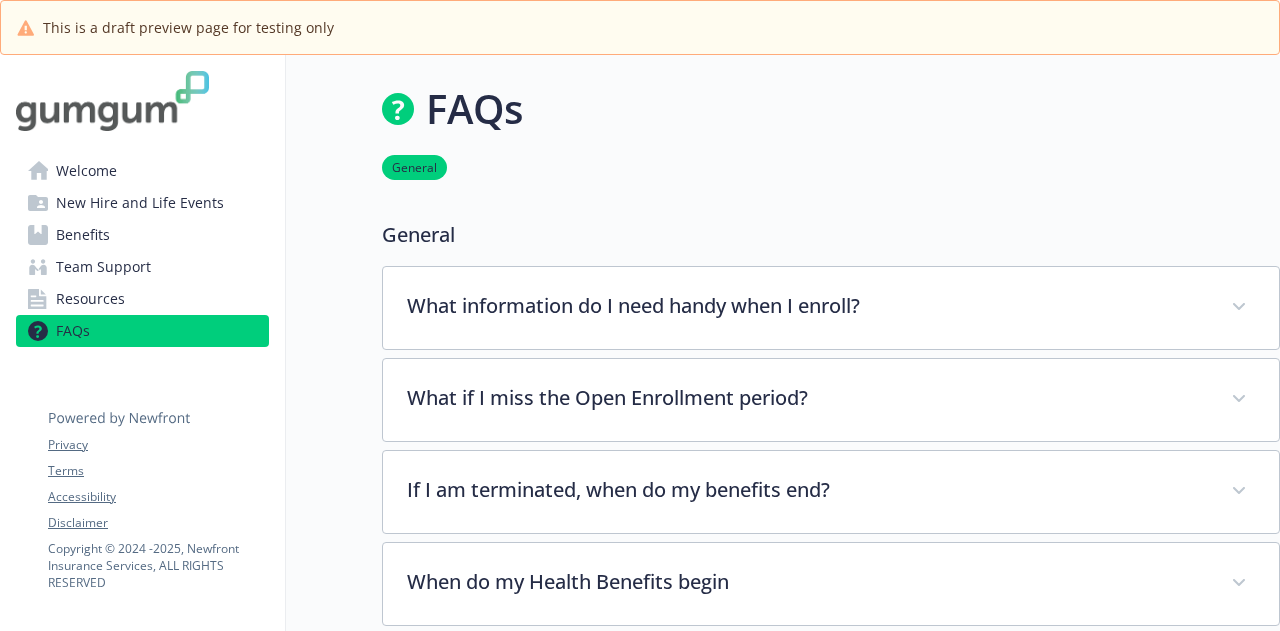
click at [99, 309] on span "Resources" at bounding box center [90, 299] width 69 height 32
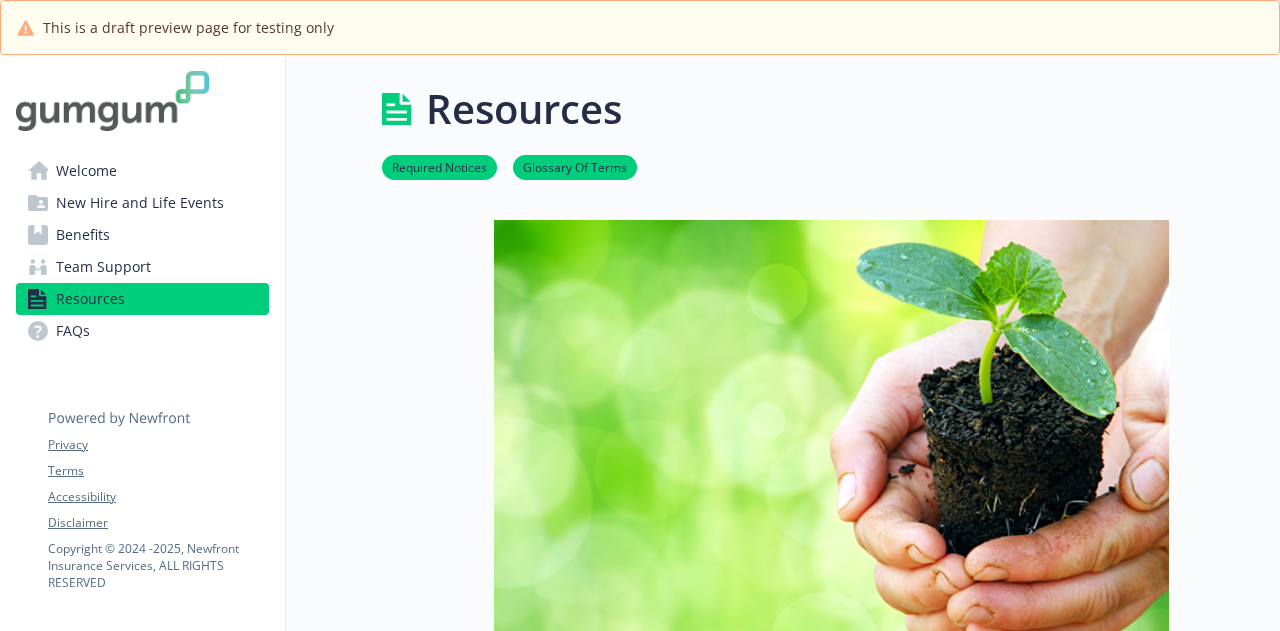
click at [147, 265] on span "Team Support" at bounding box center [103, 267] width 95 height 32
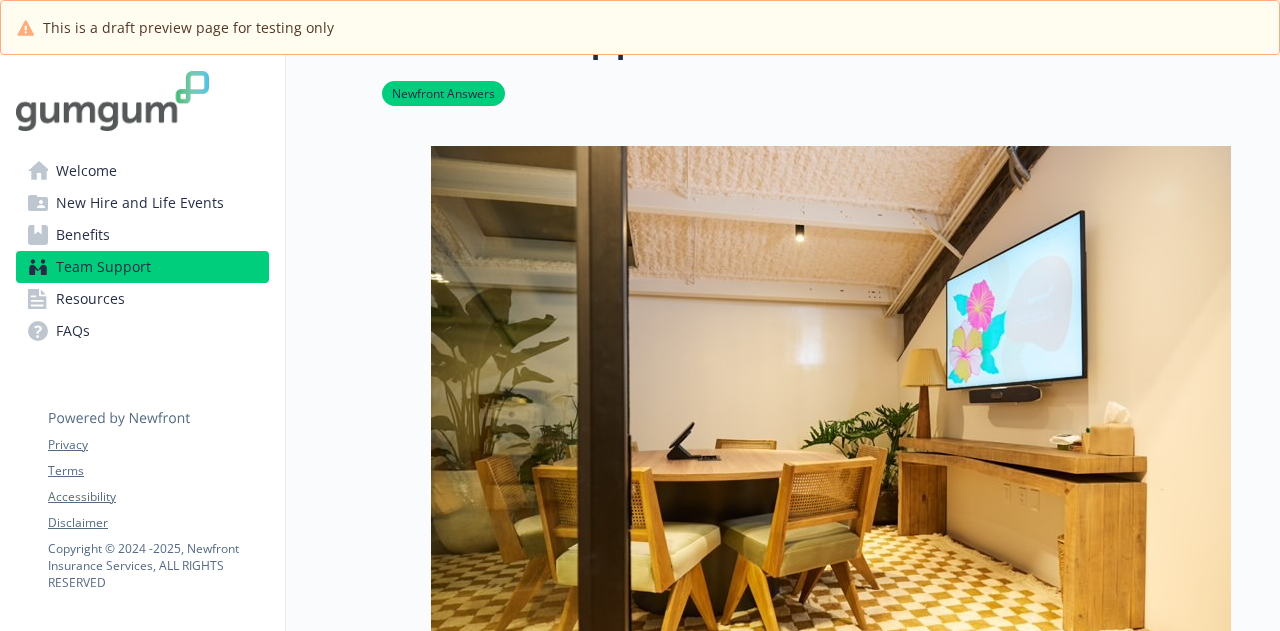
scroll to position [100, 0]
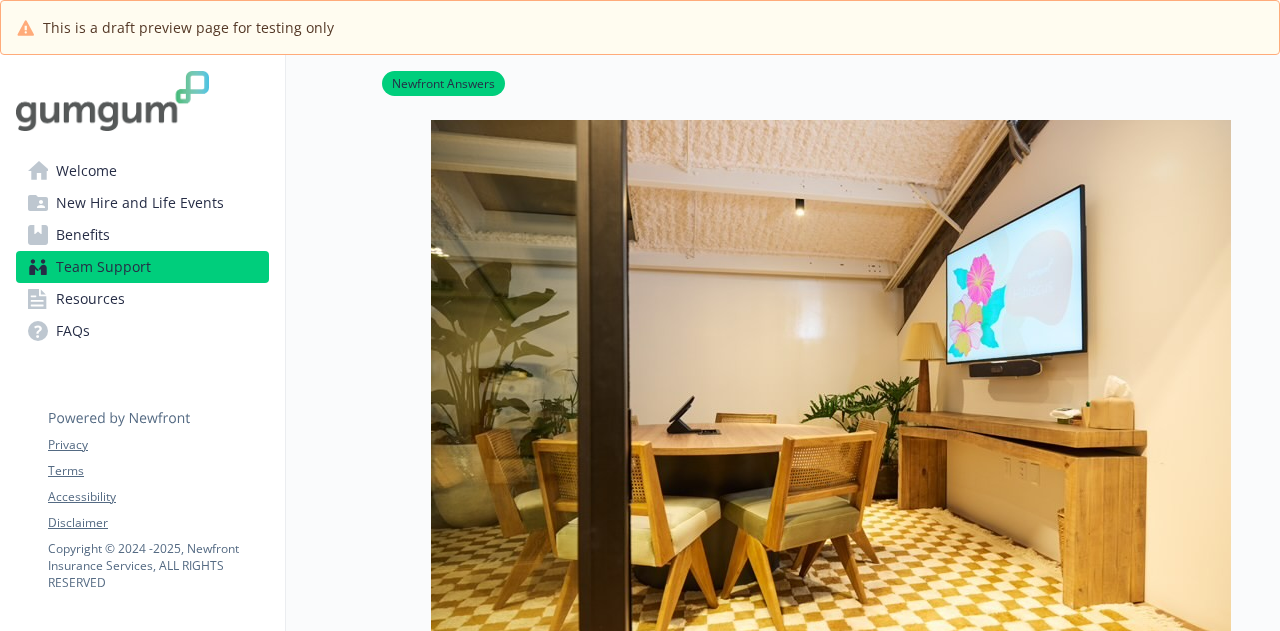
click at [171, 236] on link "Benefits" at bounding box center [142, 235] width 253 height 32
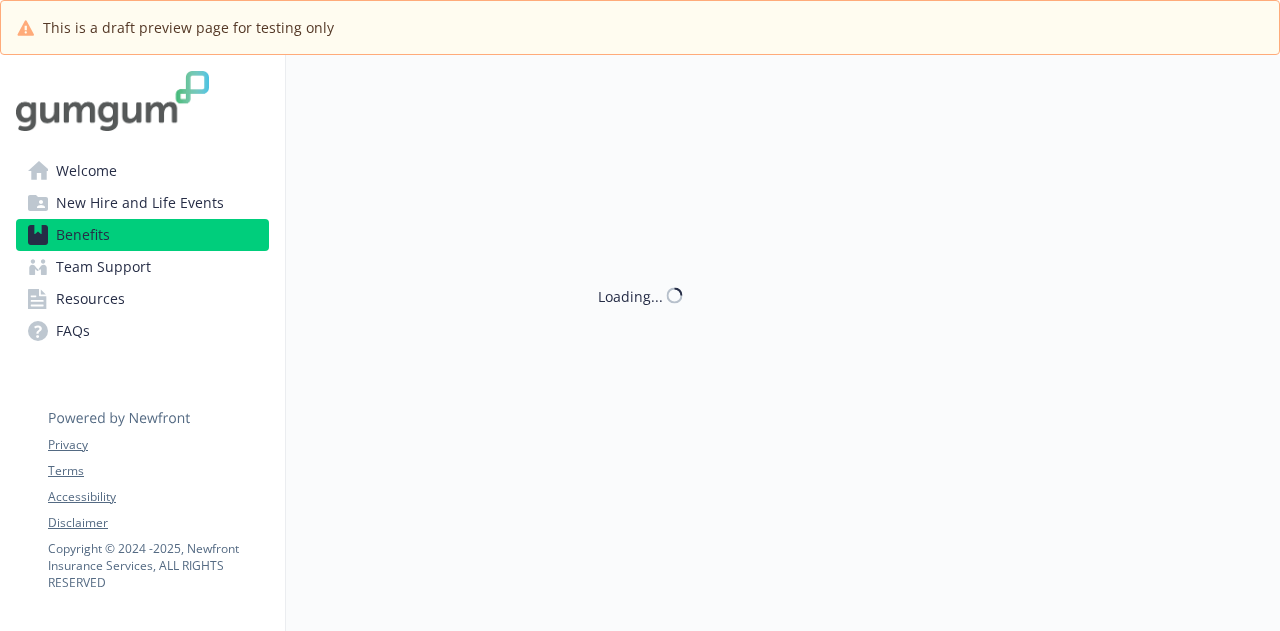
scroll to position [100, 0]
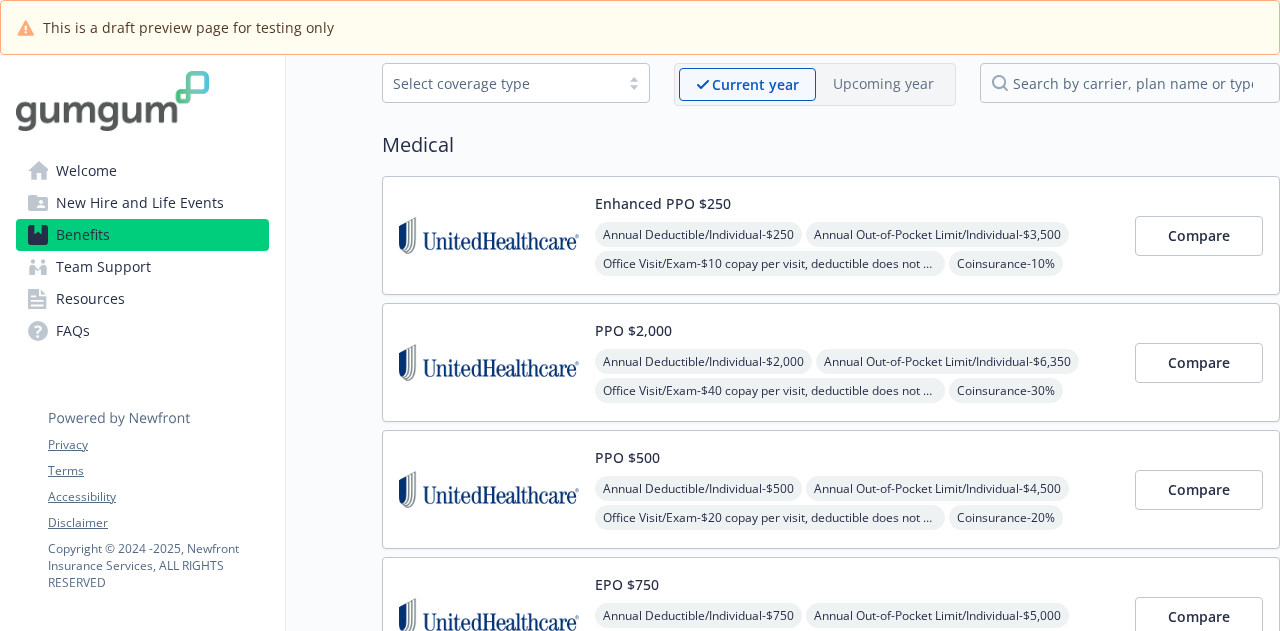
click at [125, 292] on link "Resources" at bounding box center [142, 299] width 253 height 32
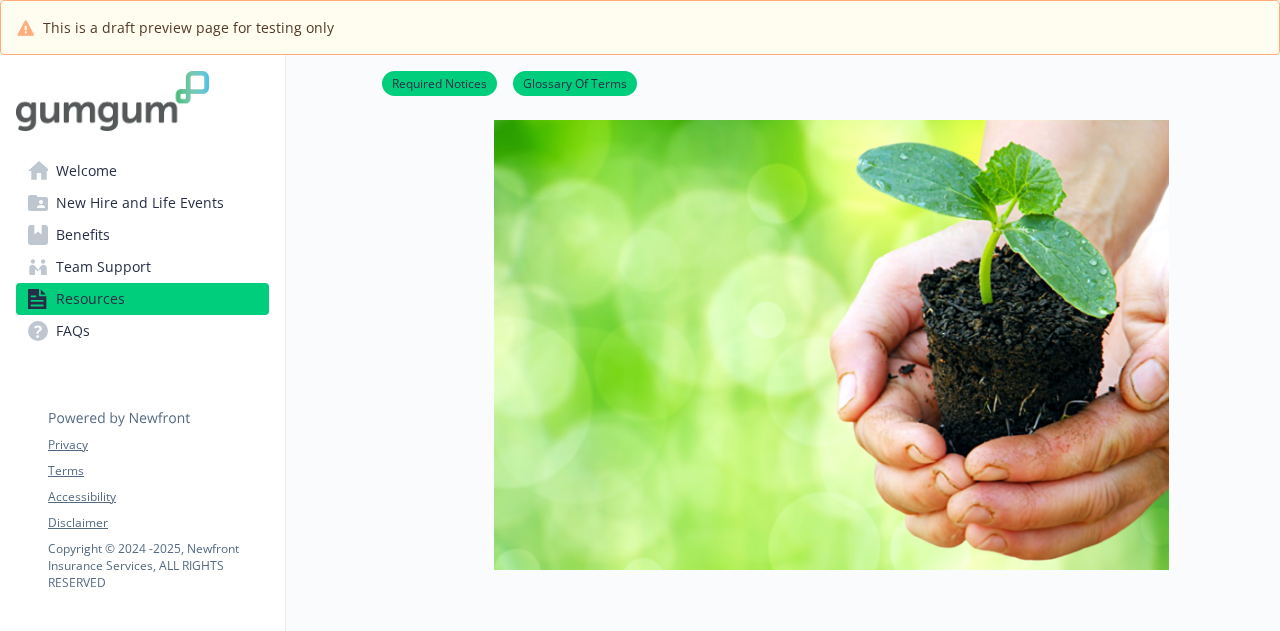
click at [143, 206] on span "New Hire and Life Events" at bounding box center [140, 203] width 168 height 32
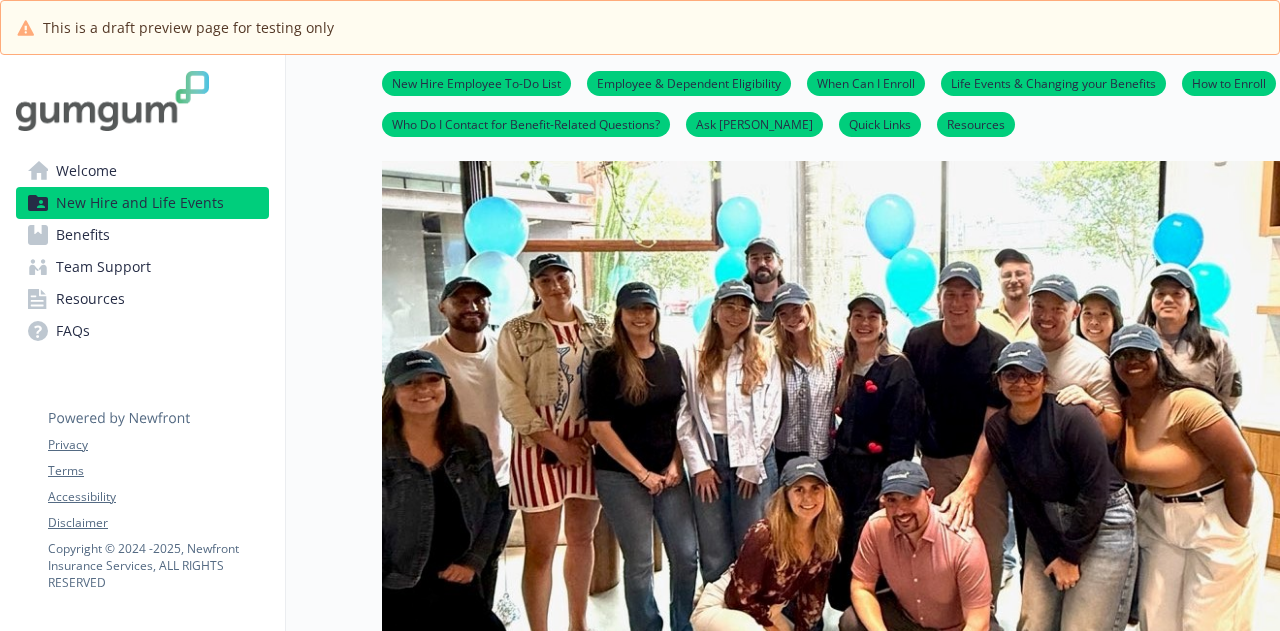
click at [134, 173] on link "Welcome" at bounding box center [142, 171] width 253 height 32
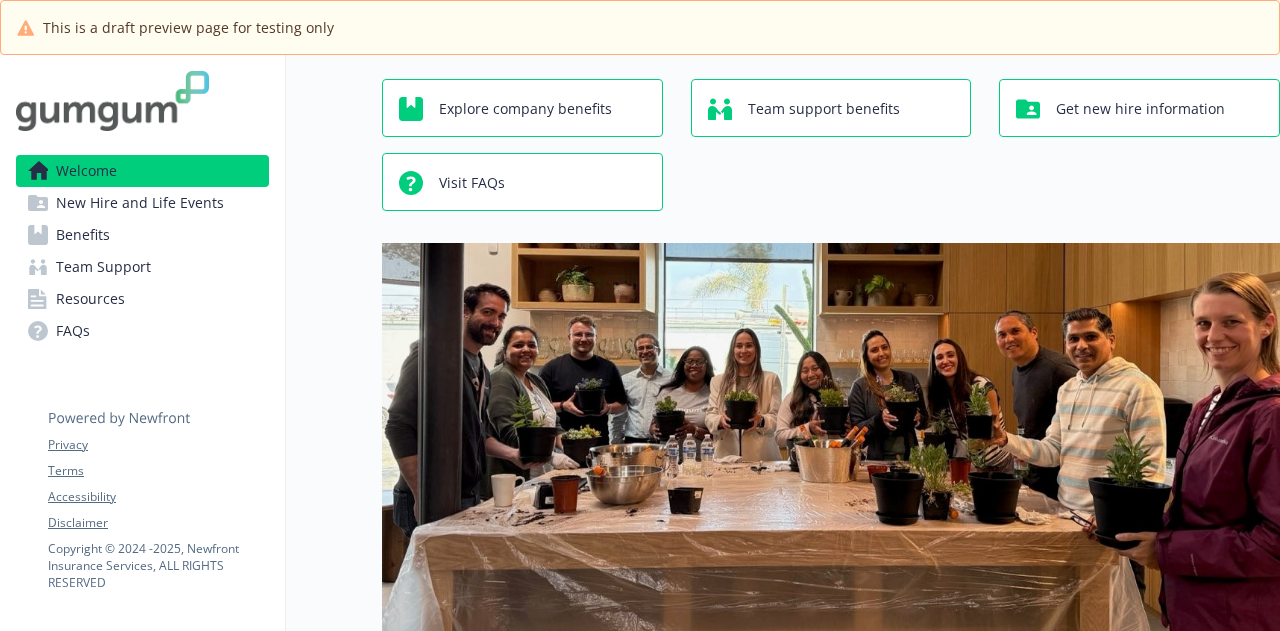
click at [118, 299] on span "Resources" at bounding box center [90, 299] width 69 height 32
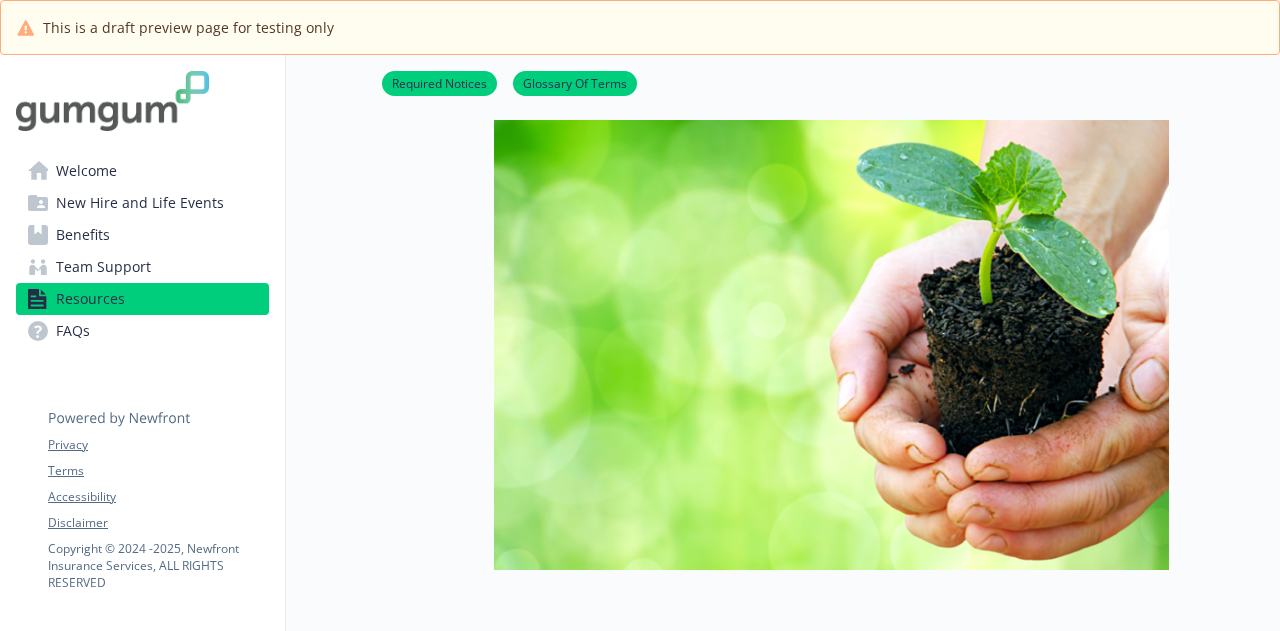
click at [80, 273] on span "Team Support" at bounding box center [103, 267] width 95 height 32
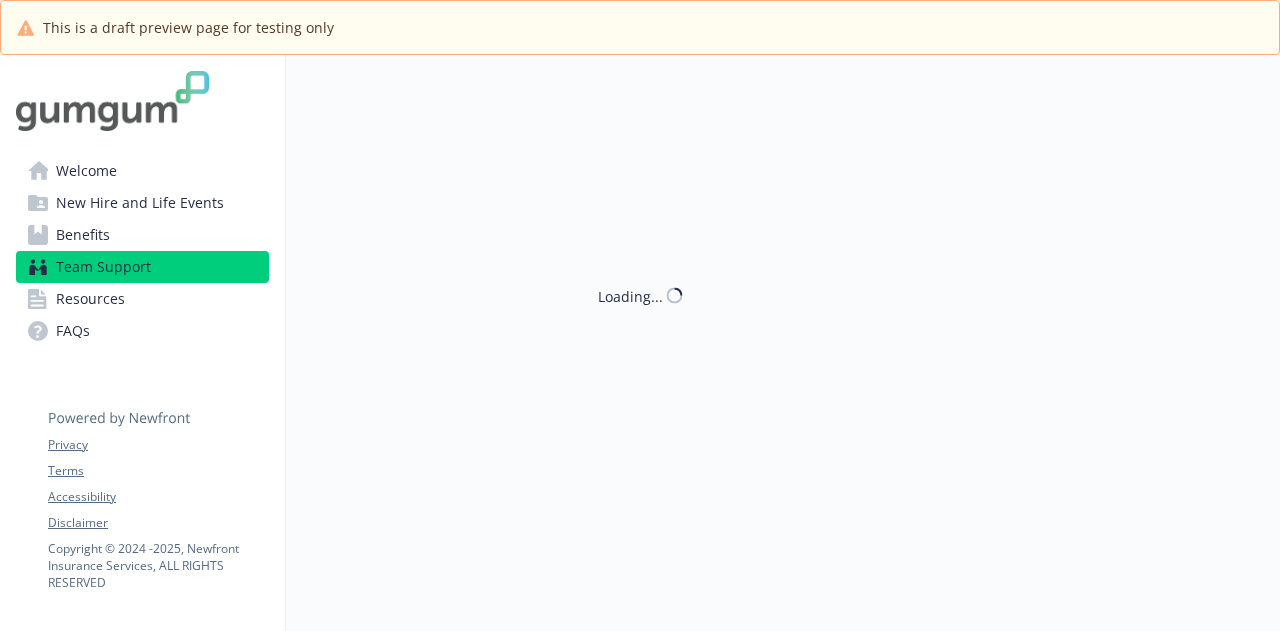
scroll to position [100, 0]
click at [82, 301] on span "Resources" at bounding box center [90, 299] width 69 height 32
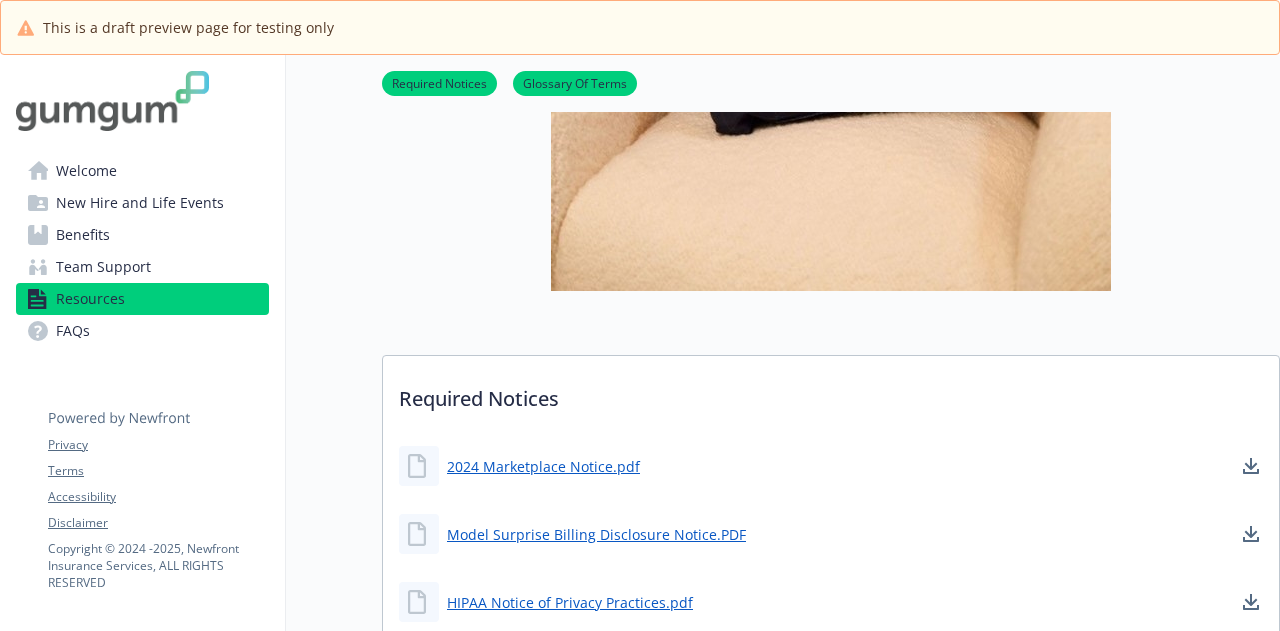
scroll to position [500, 0]
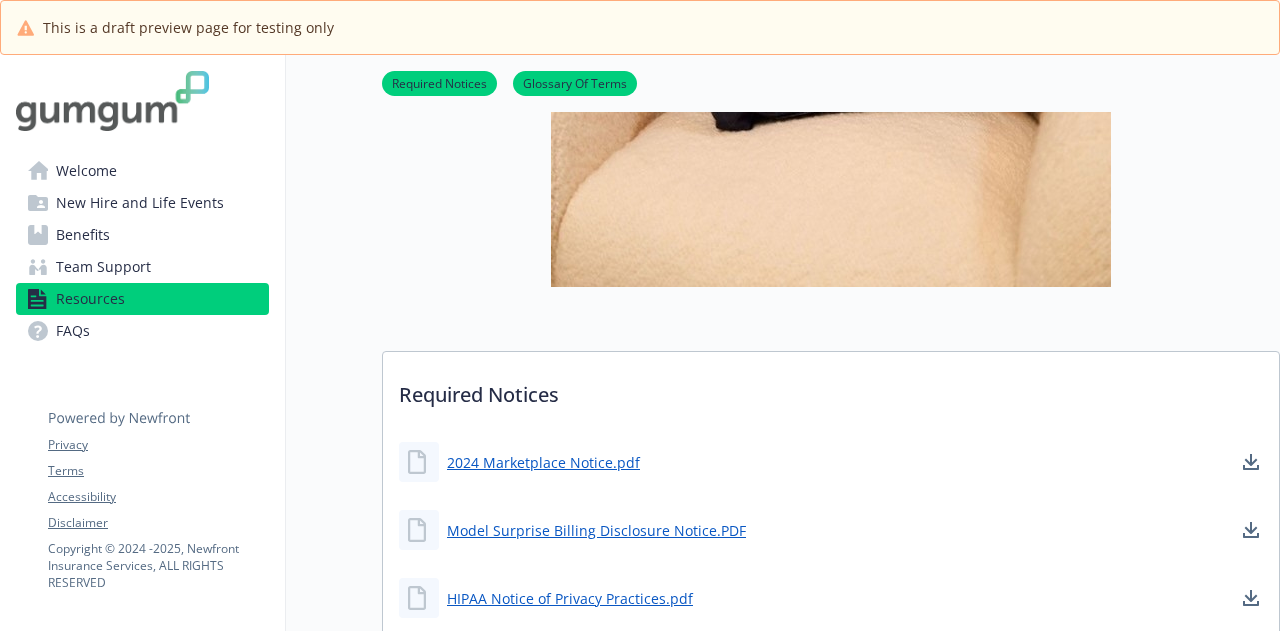
click at [152, 275] on link "Team Support" at bounding box center [142, 267] width 253 height 32
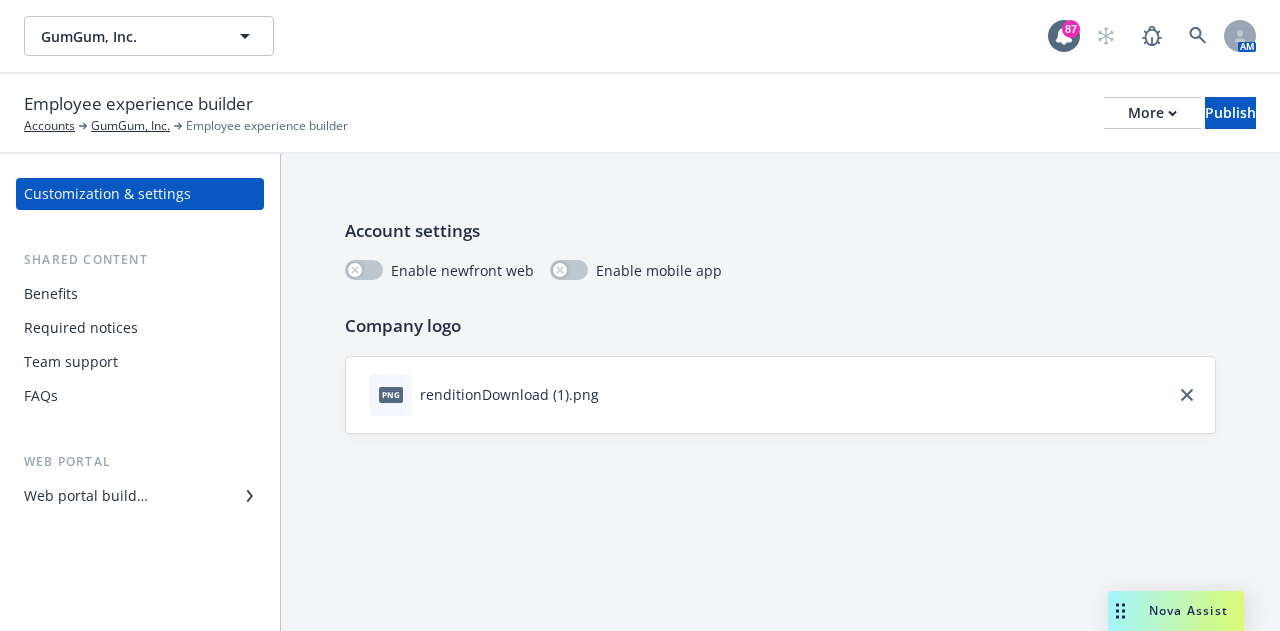
click at [110, 353] on div "Team support" at bounding box center [71, 362] width 94 height 32
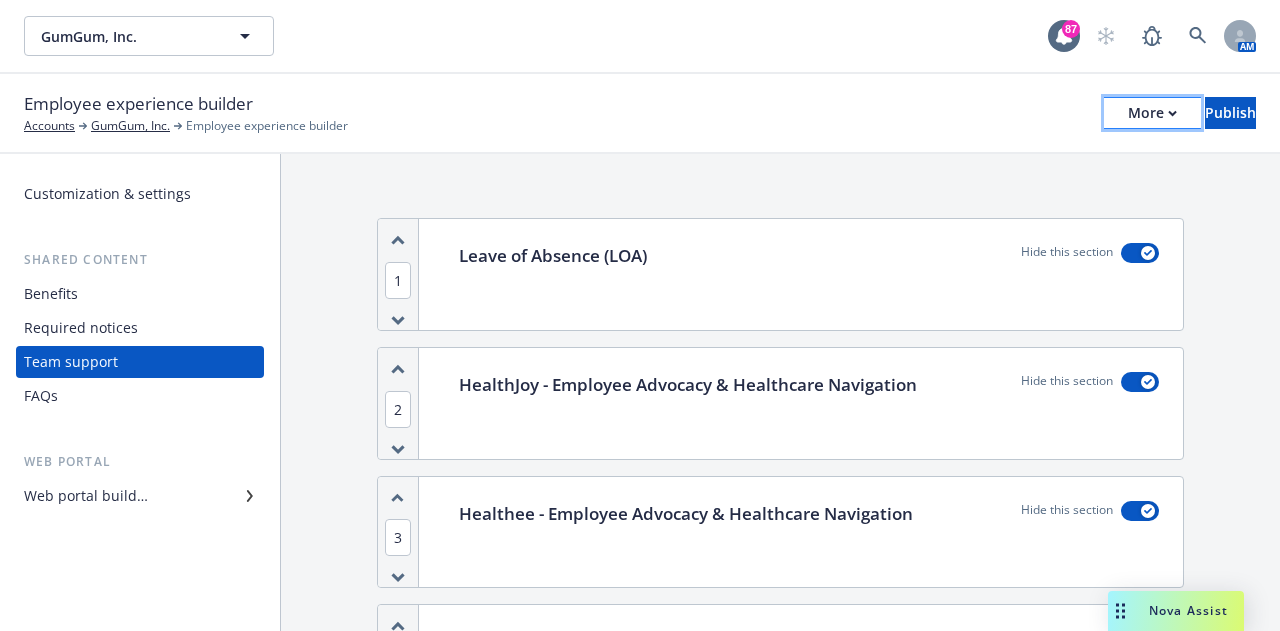
click at [1128, 117] on div "More" at bounding box center [1152, 113] width 49 height 30
click at [949, 118] on div "Employee experience builder Accounts GumGum, Inc. Employee experience builder M…" at bounding box center [640, 113] width 1232 height 44
click at [62, 300] on div "Benefits" at bounding box center [51, 294] width 54 height 32
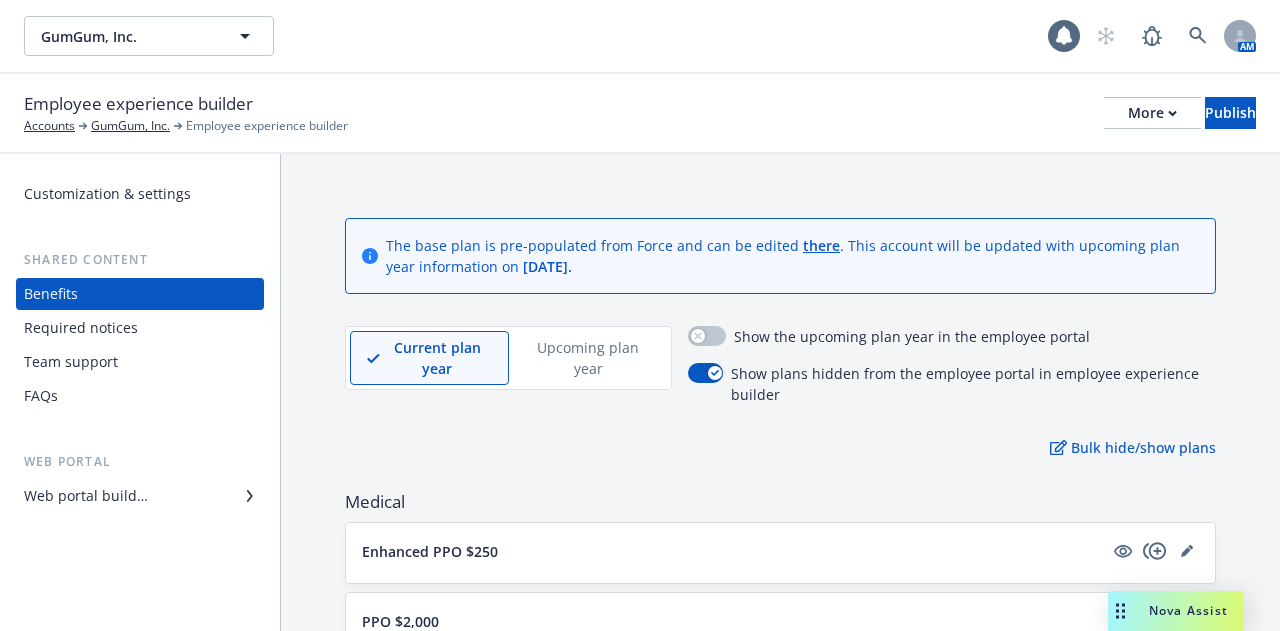
click at [80, 199] on div "Customization & settings" at bounding box center [107, 194] width 167 height 32
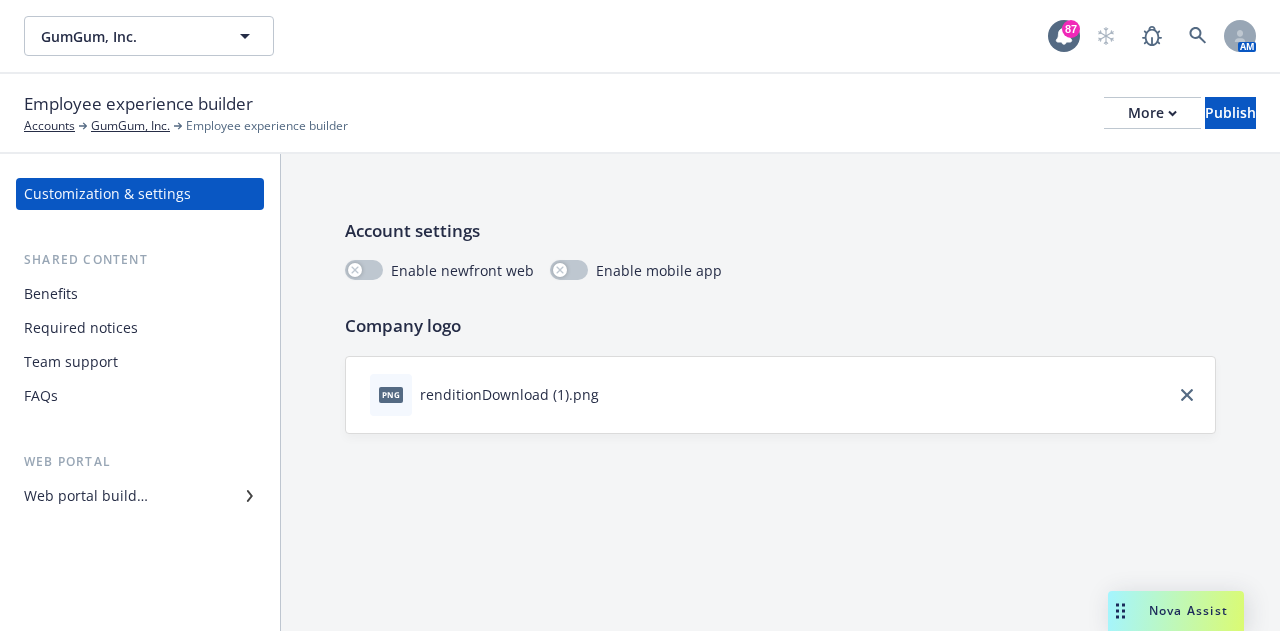
click at [87, 309] on div "Benefits" at bounding box center [140, 294] width 232 height 32
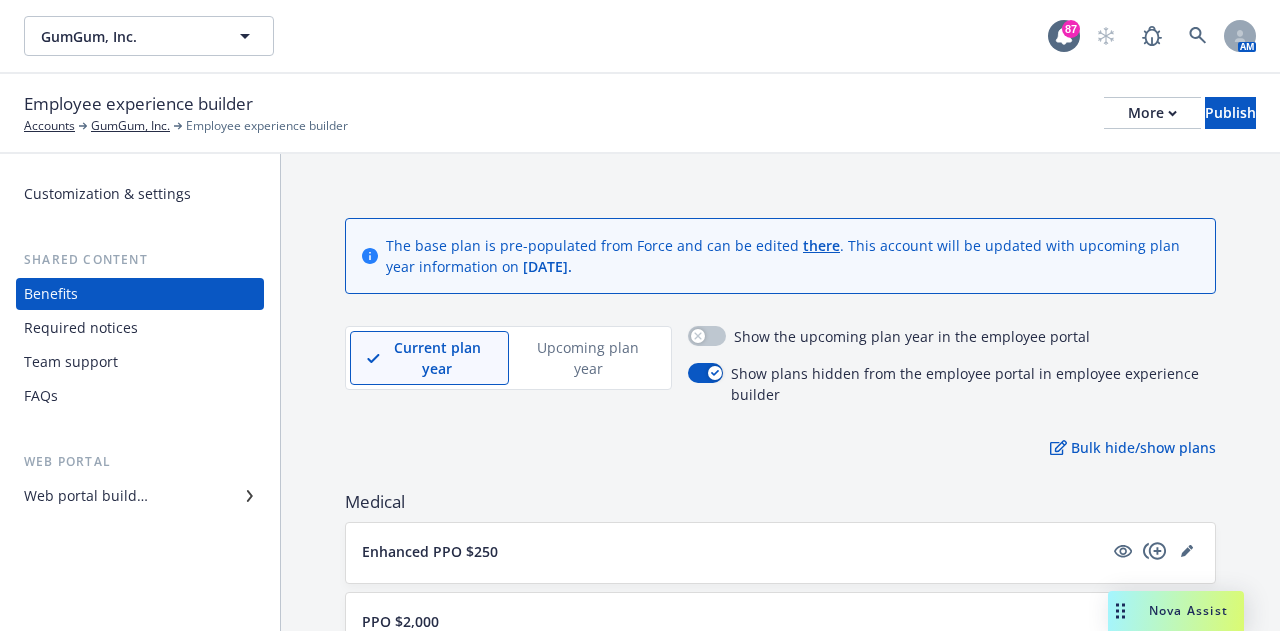
click at [87, 332] on div "Required notices" at bounding box center [81, 328] width 114 height 32
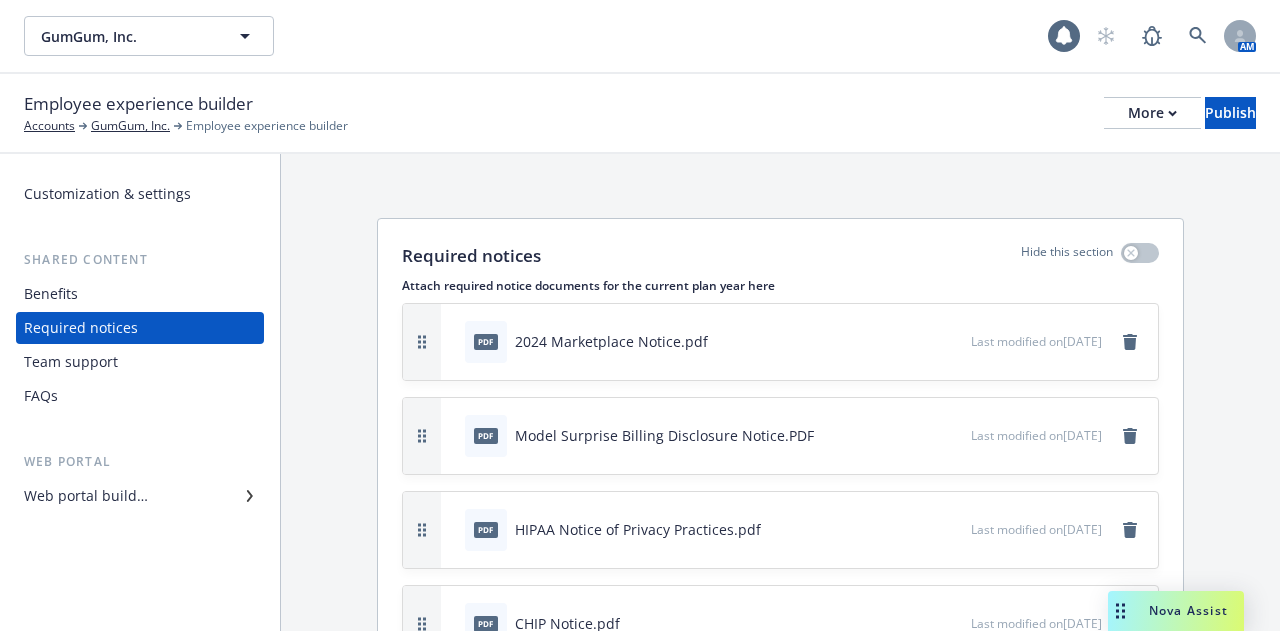
click at [79, 368] on div "Team support" at bounding box center [71, 362] width 94 height 32
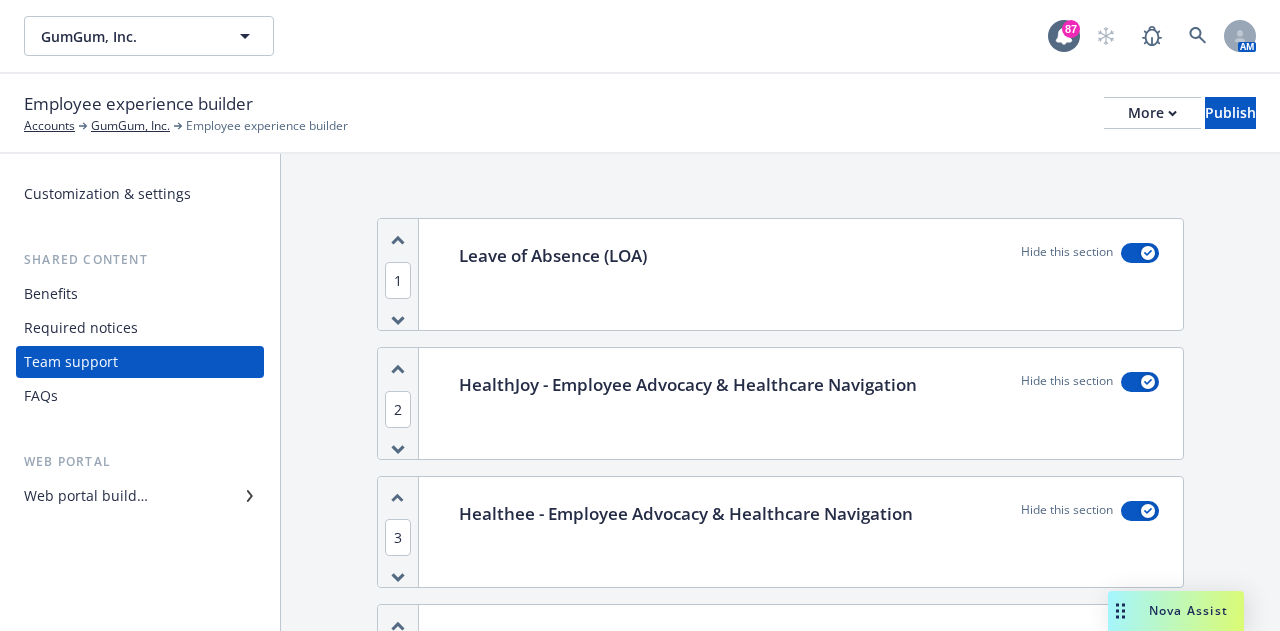
click at [79, 392] on div "FAQs" at bounding box center [140, 396] width 232 height 32
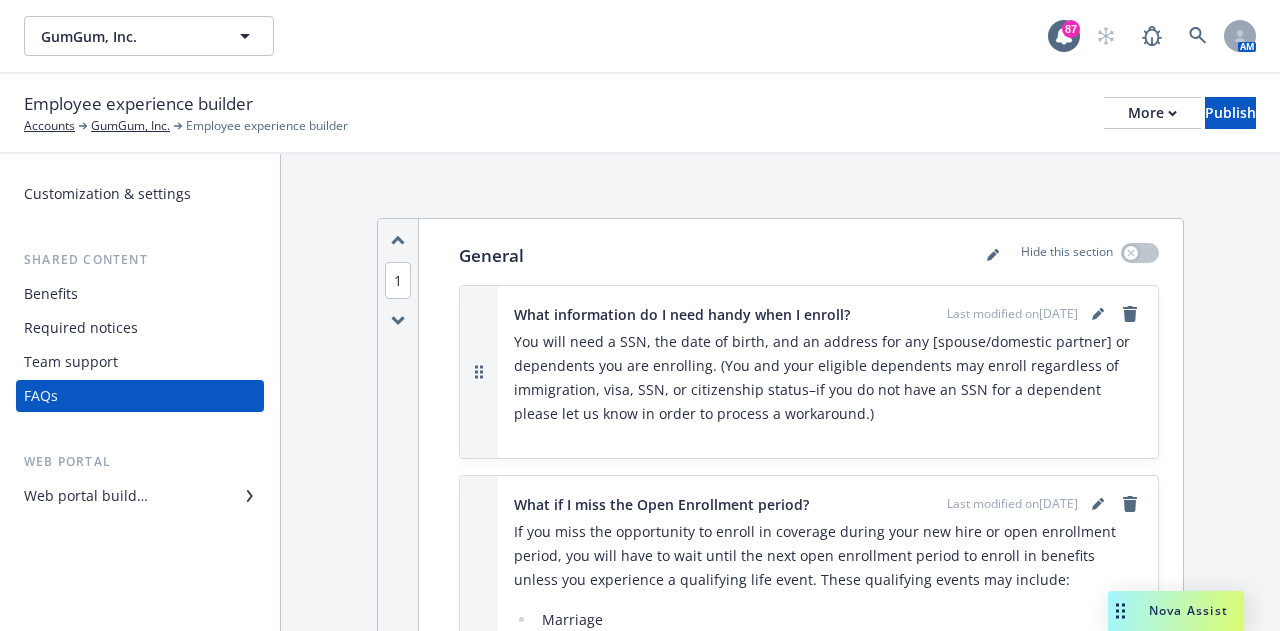
click at [53, 496] on div "Web portal builder" at bounding box center [86, 496] width 124 height 32
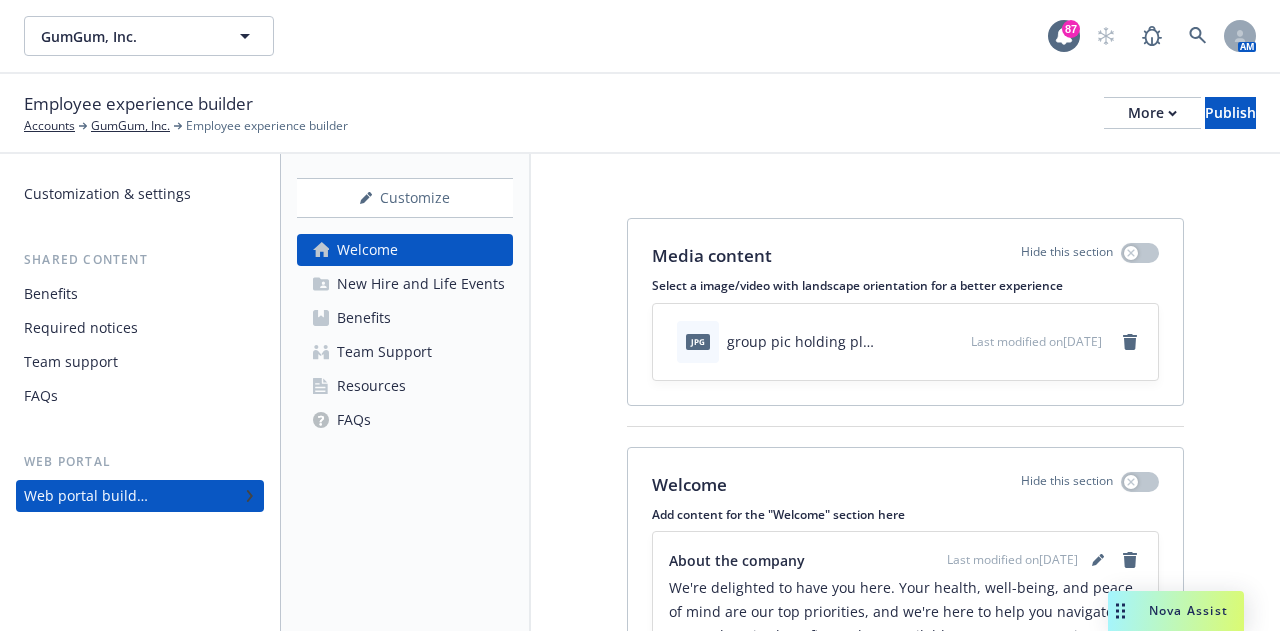
click at [402, 391] on div "Resources" at bounding box center [371, 386] width 69 height 32
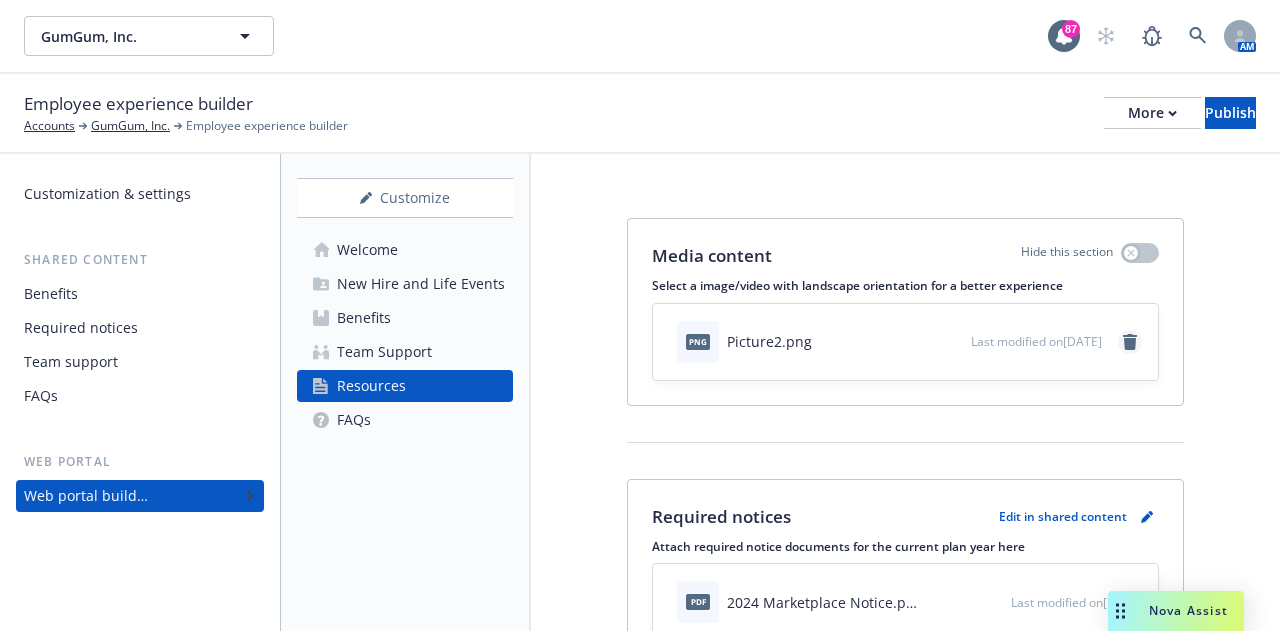
click at [1123, 338] on icon "remove" at bounding box center [1130, 342] width 14 height 16
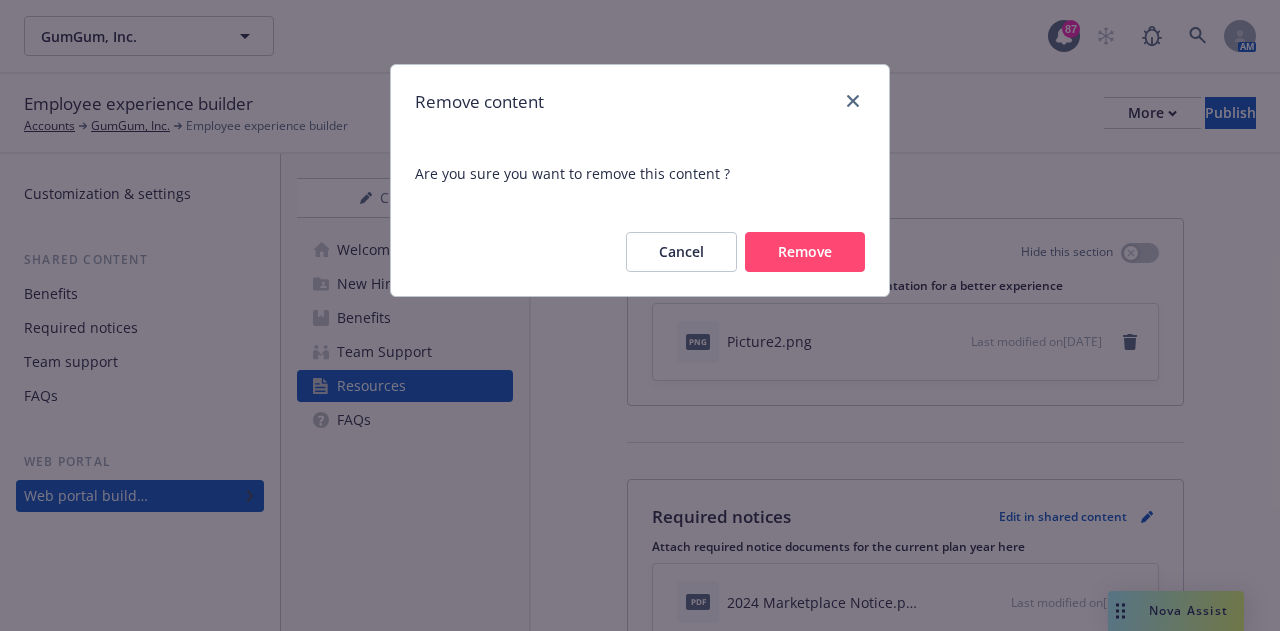
click at [794, 247] on button "Remove" at bounding box center [805, 252] width 120 height 40
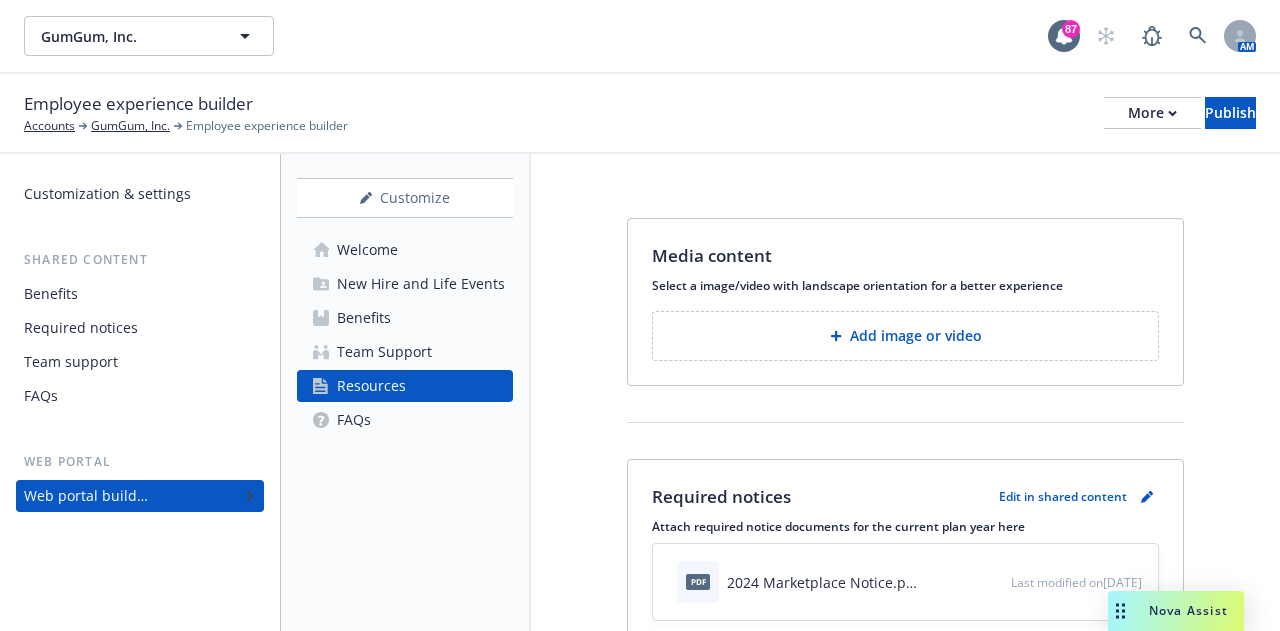
click at [707, 337] on button "Add image or video" at bounding box center [905, 336] width 507 height 50
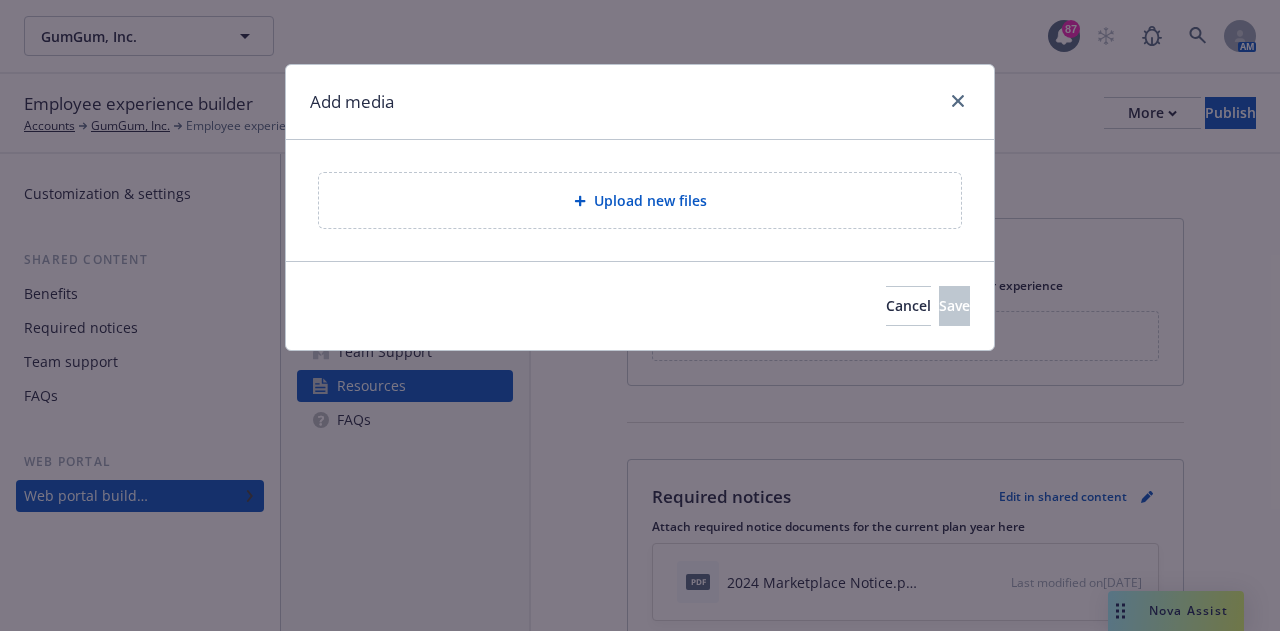
click at [764, 190] on div "Upload new files" at bounding box center [640, 200] width 610 height 23
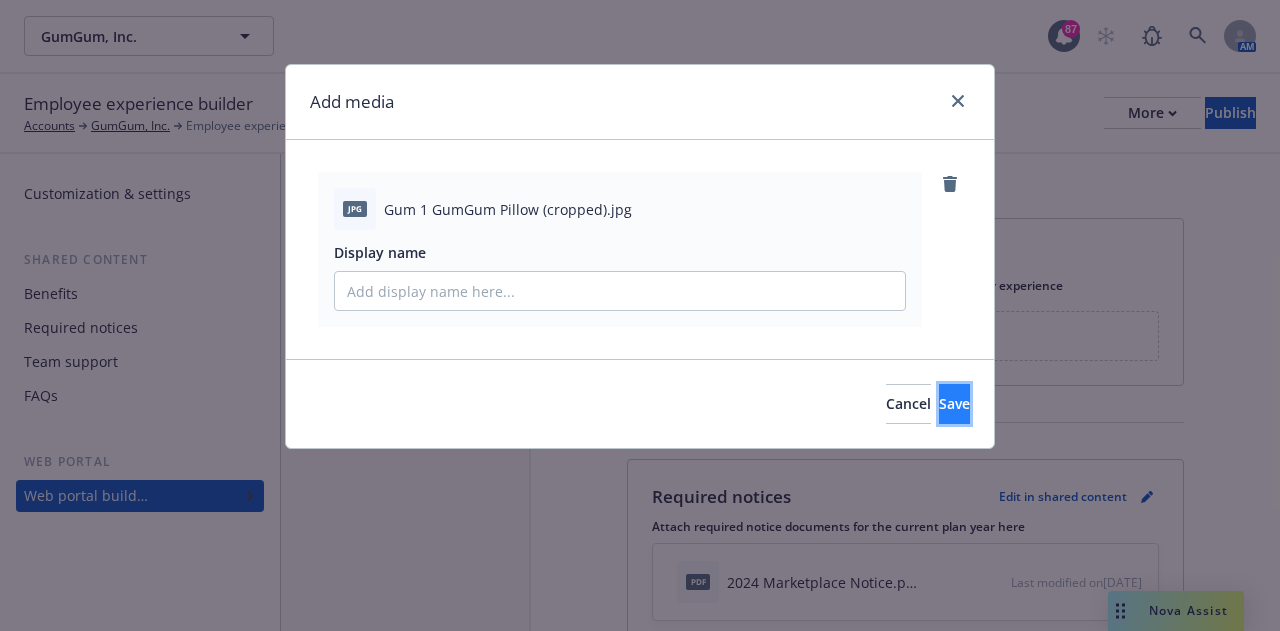
click at [939, 409] on span "Save" at bounding box center [954, 403] width 31 height 19
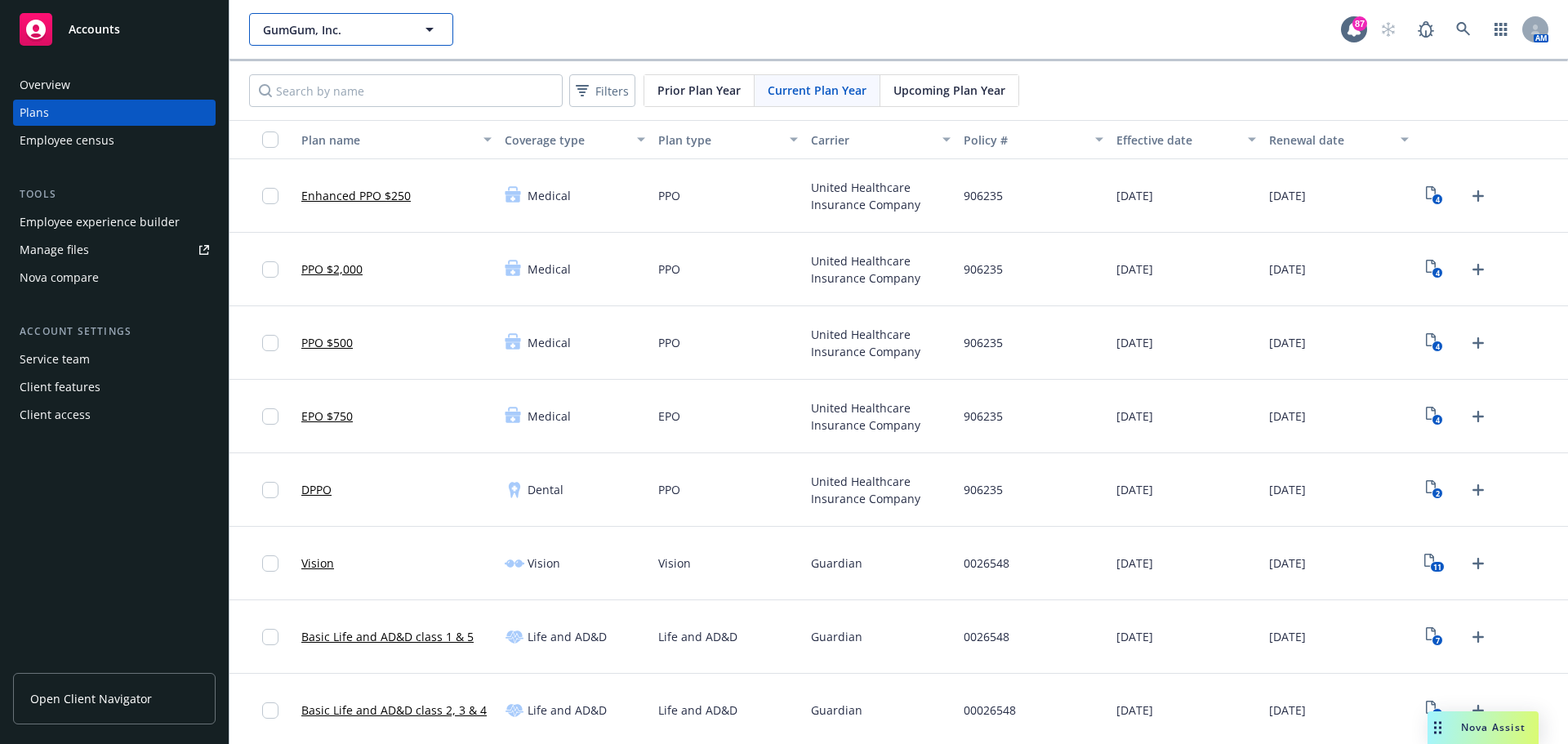
click at [299, 35] on span "GumGum, Inc." at bounding box center [333, 29] width 141 height 17
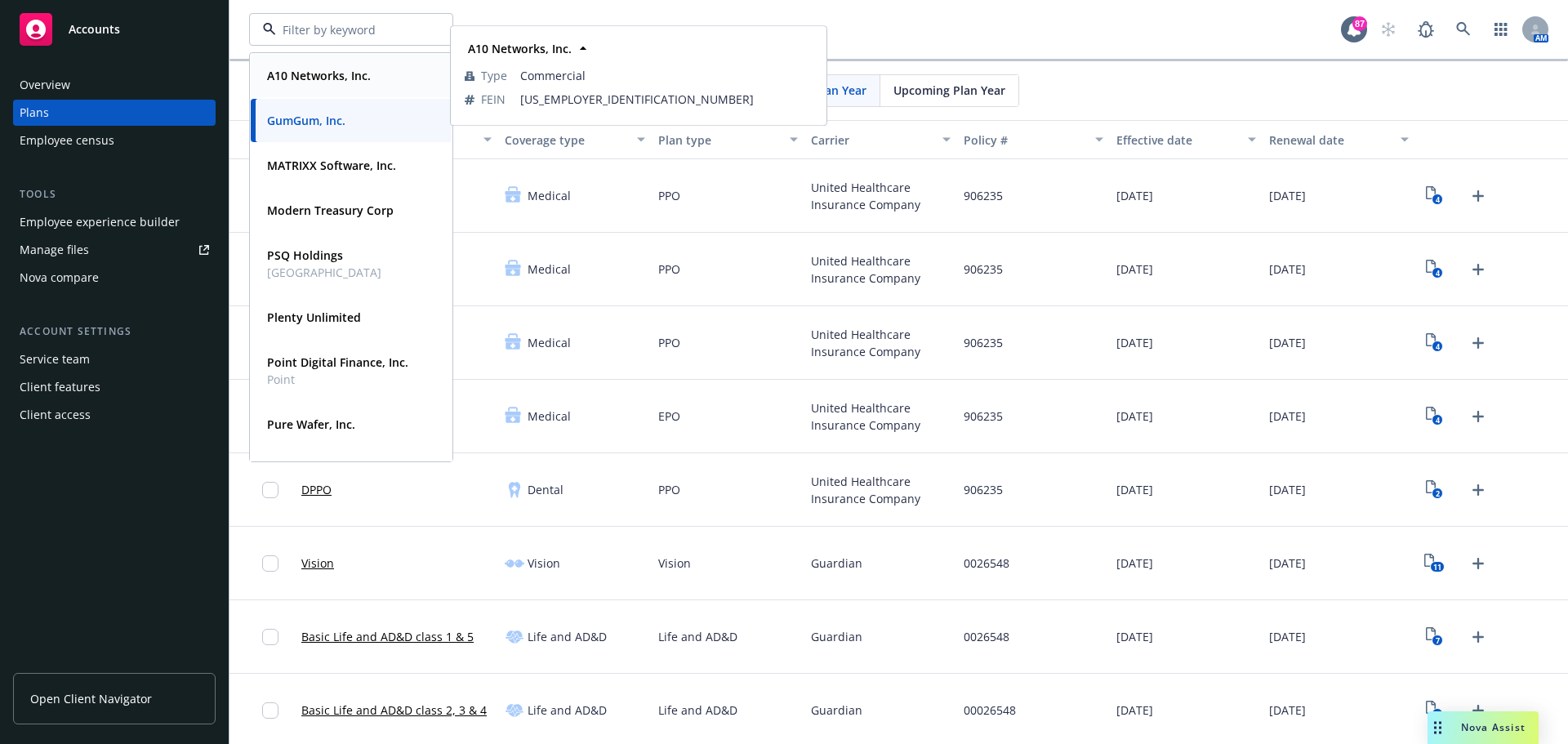
click at [302, 84] on div "A10 Networks, Inc." at bounding box center [317, 75] width 114 height 24
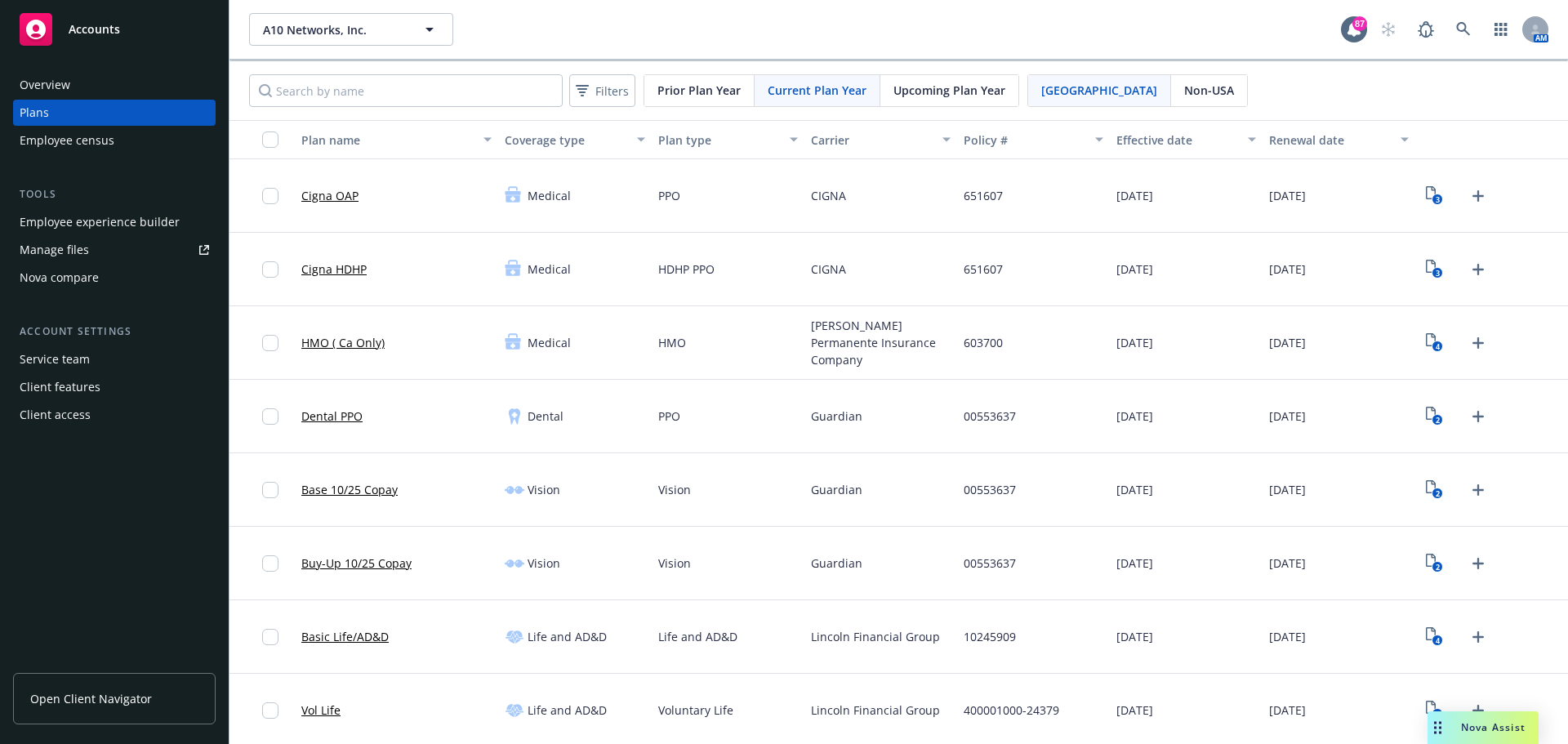
click at [100, 222] on div "Employee experience builder" at bounding box center [100, 222] width 160 height 26
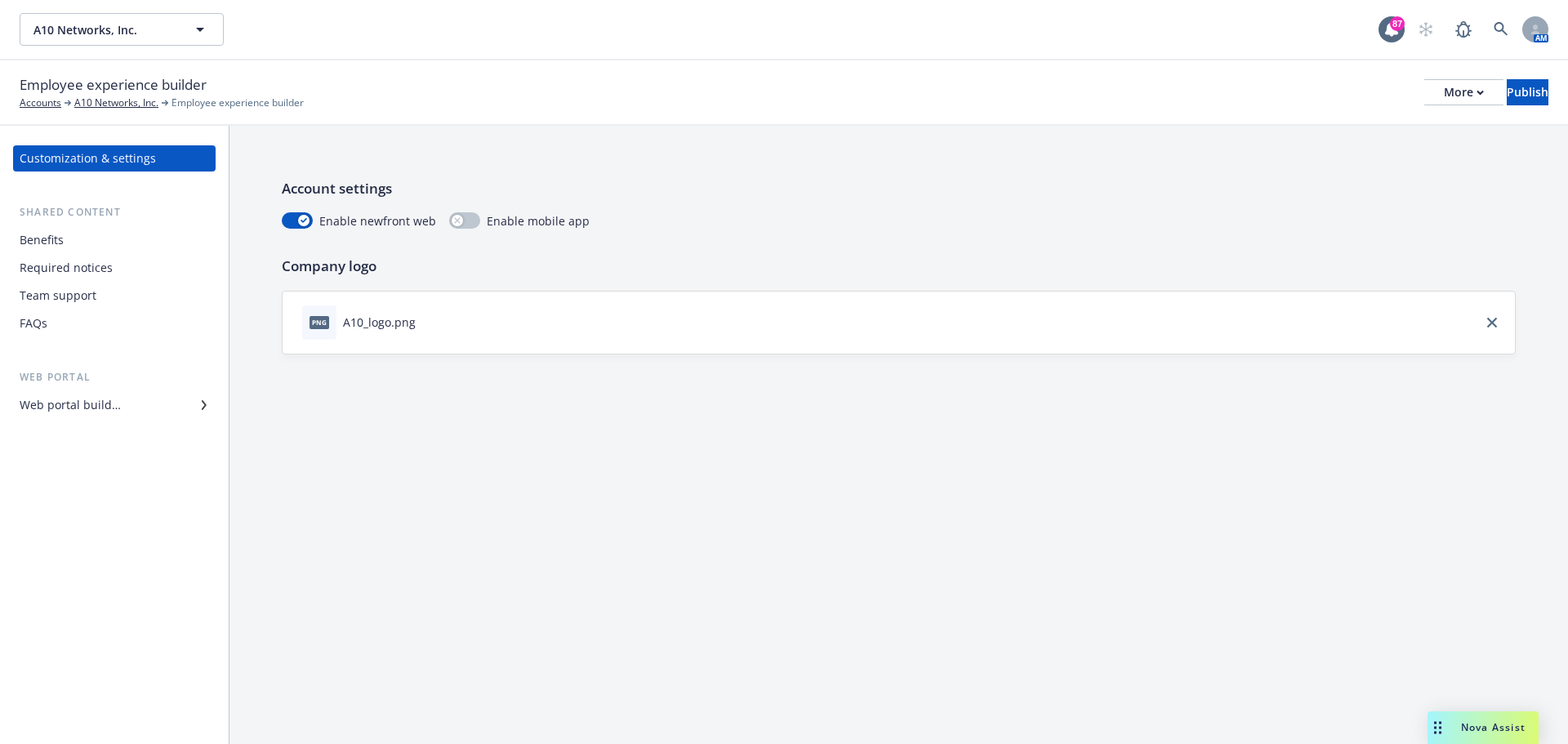
click at [81, 236] on div "Benefits" at bounding box center [114, 240] width 189 height 26
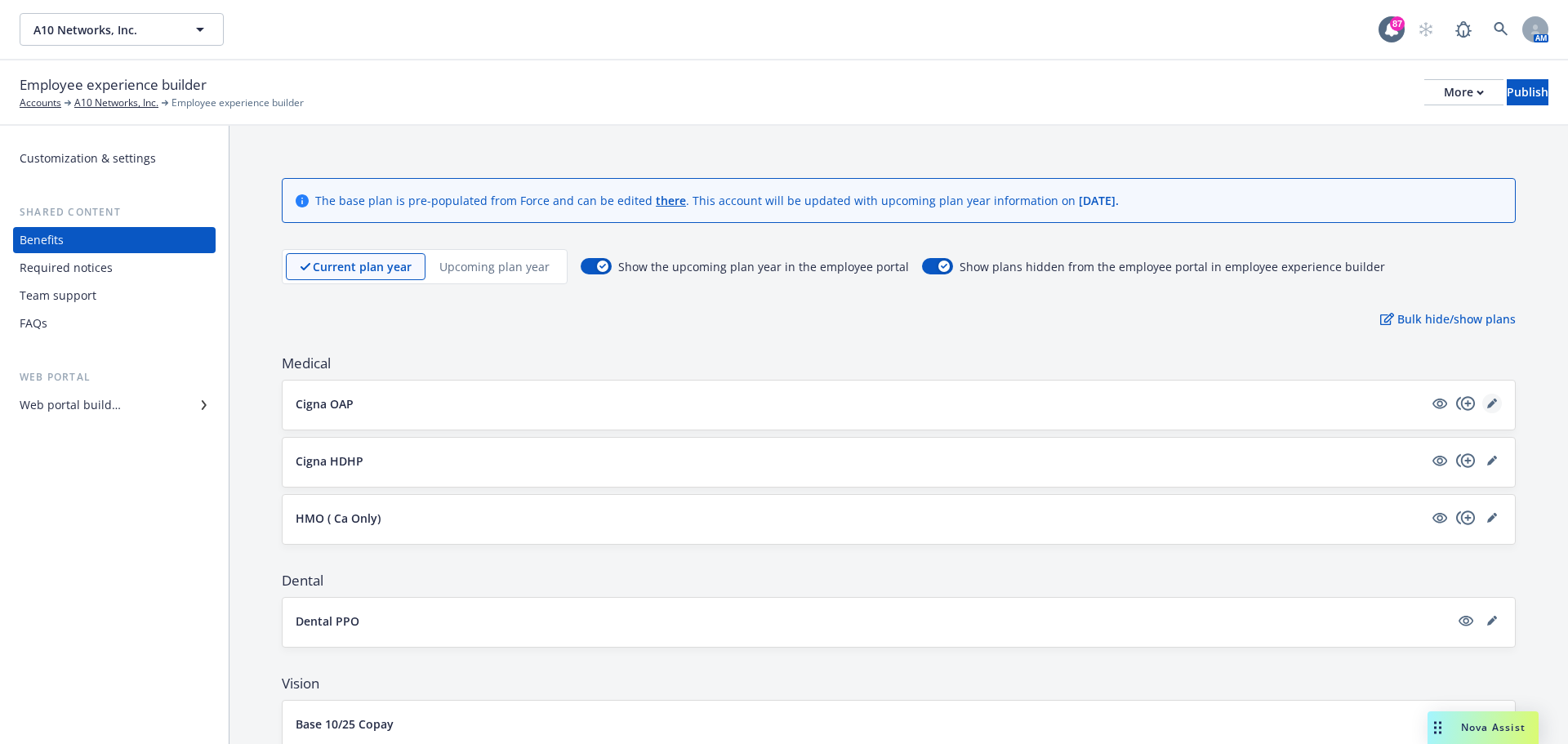
click at [1482, 408] on link "editPencil" at bounding box center [1492, 403] width 20 height 20
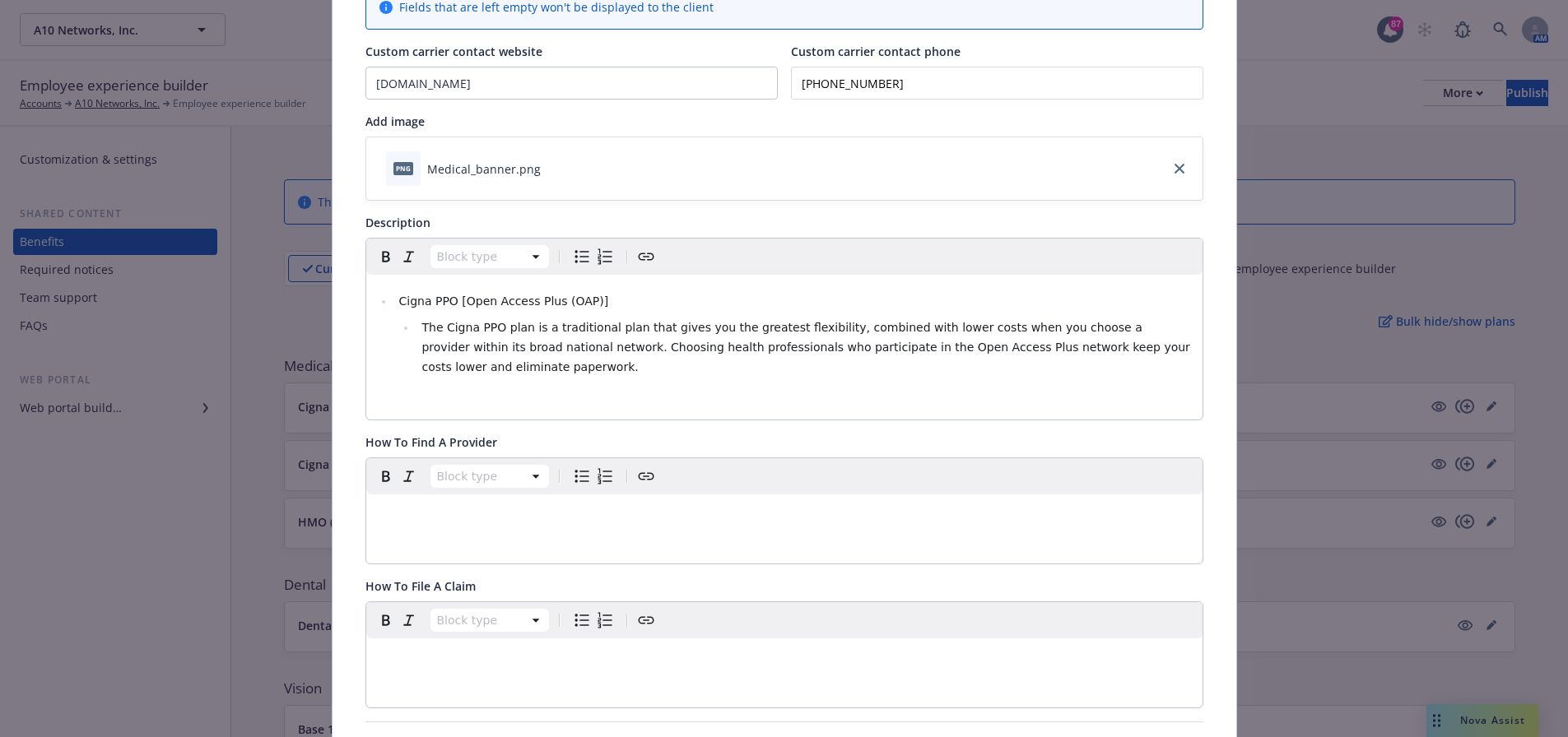
scroll to position [132, 0]
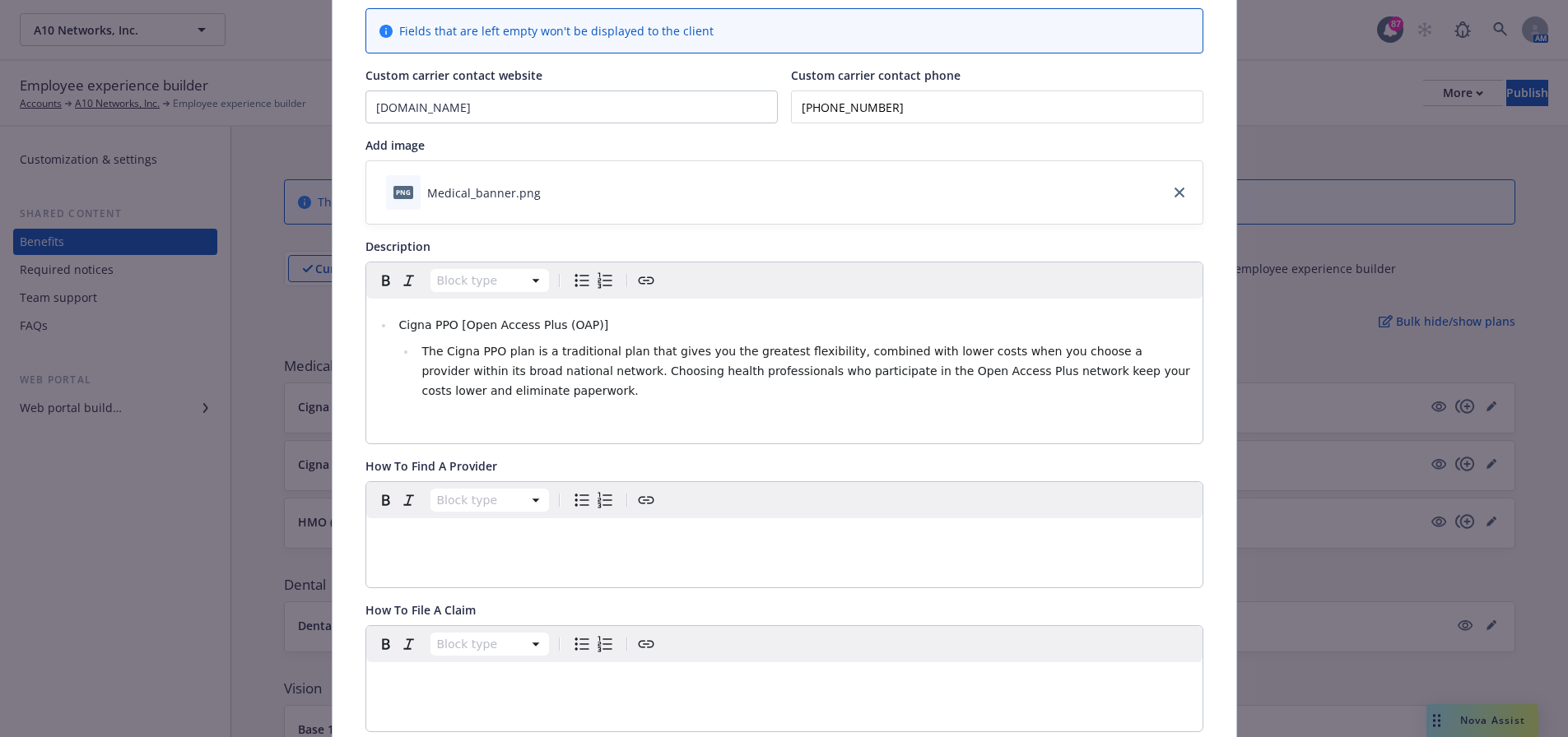
click at [454, 324] on span "Cigna PPO [Open Access Plus (OAP)]" at bounding box center [503, 325] width 210 height 13
click at [585, 322] on li "Cigna PPO (Open Access Plus (OAP)]" at bounding box center [793, 325] width 798 height 20
click at [539, 326] on span "Cigna PPO (Open Access Plus (OAP)" at bounding box center [500, 325] width 205 height 13
click at [426, 326] on span "Cigna PPO (OAP)" at bounding box center [446, 325] width 96 height 13
click at [519, 330] on li "Cigna OAP PPO (OAP)" at bounding box center [793, 325] width 798 height 20
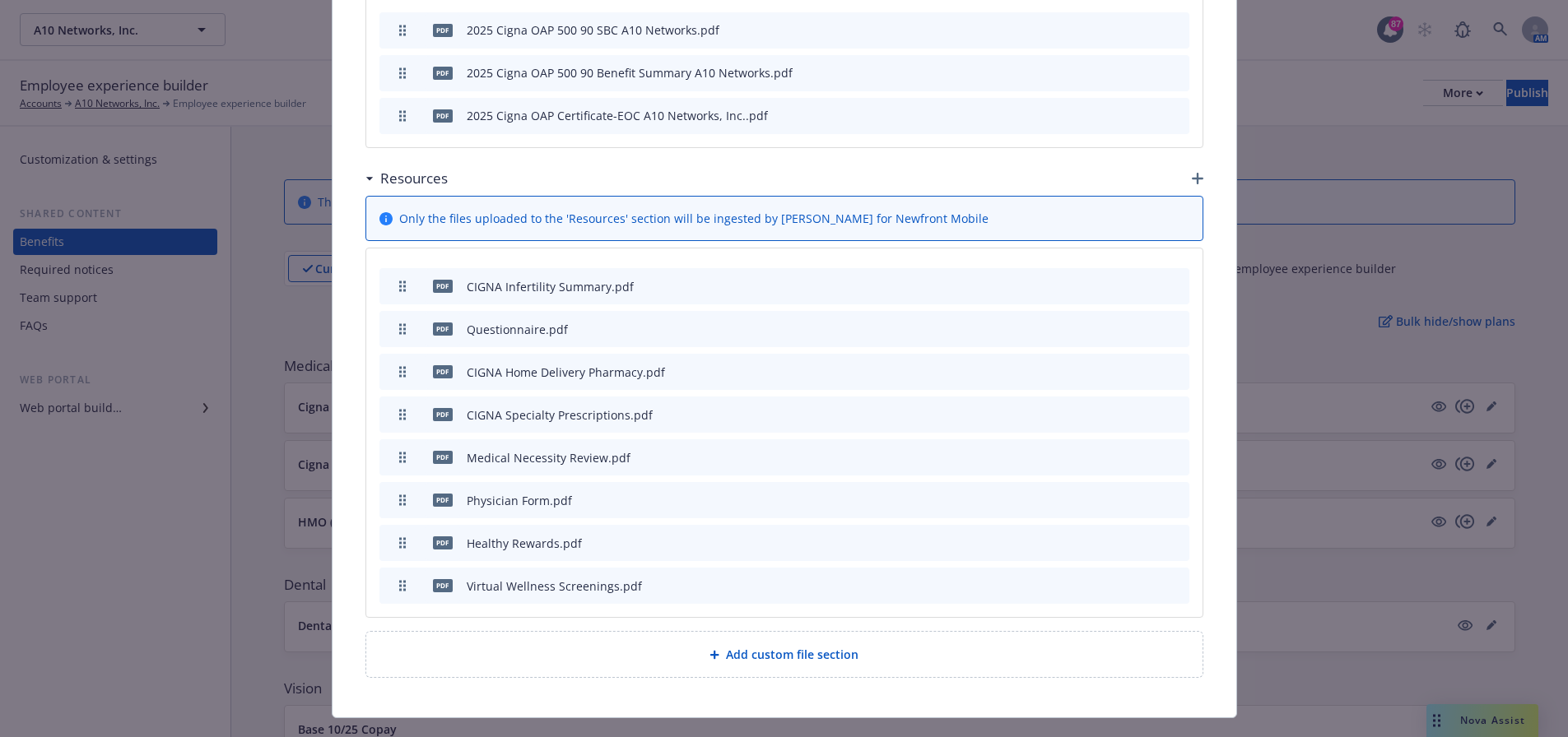
scroll to position [1152, 0]
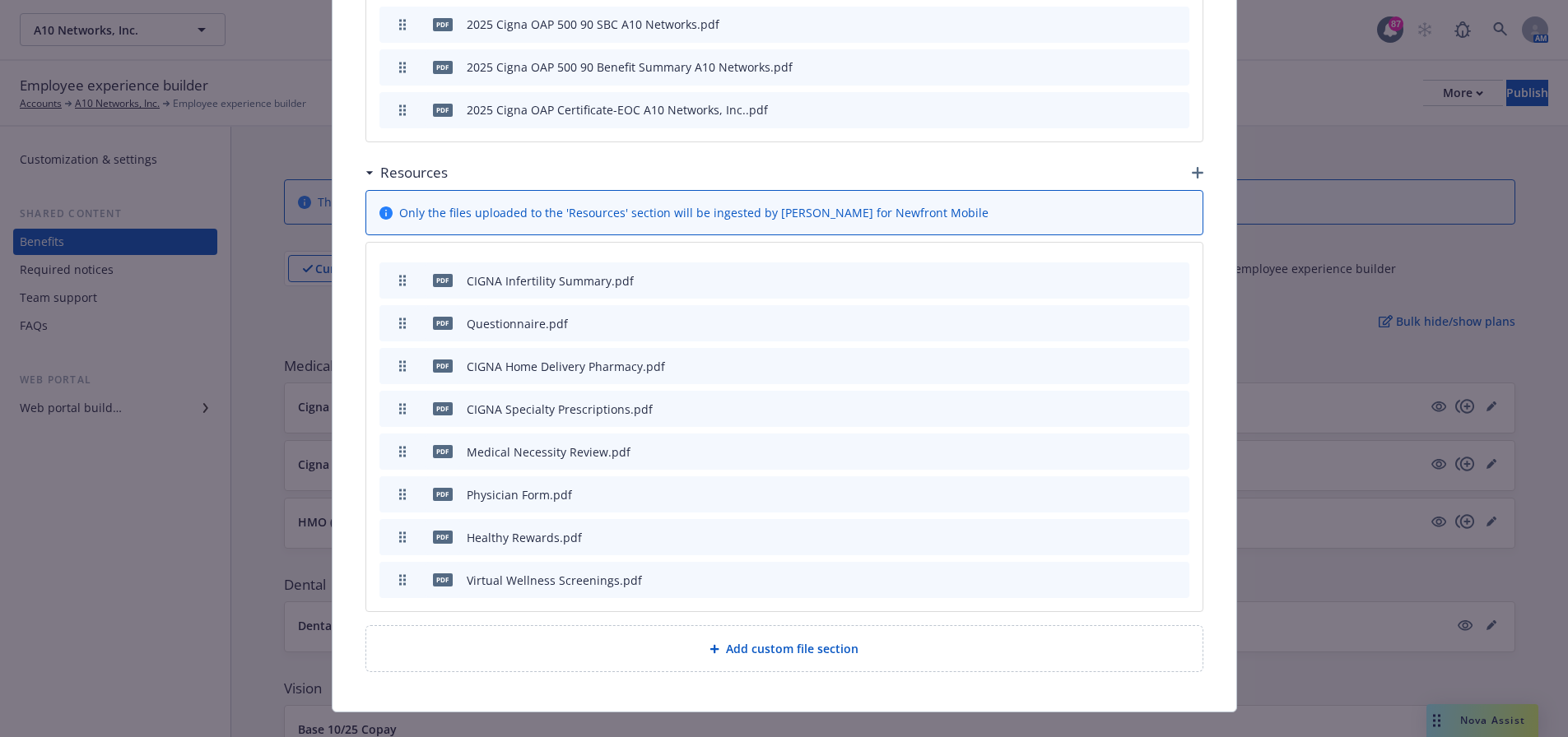
click at [1194, 167] on icon "button" at bounding box center [1198, 173] width 12 height 12
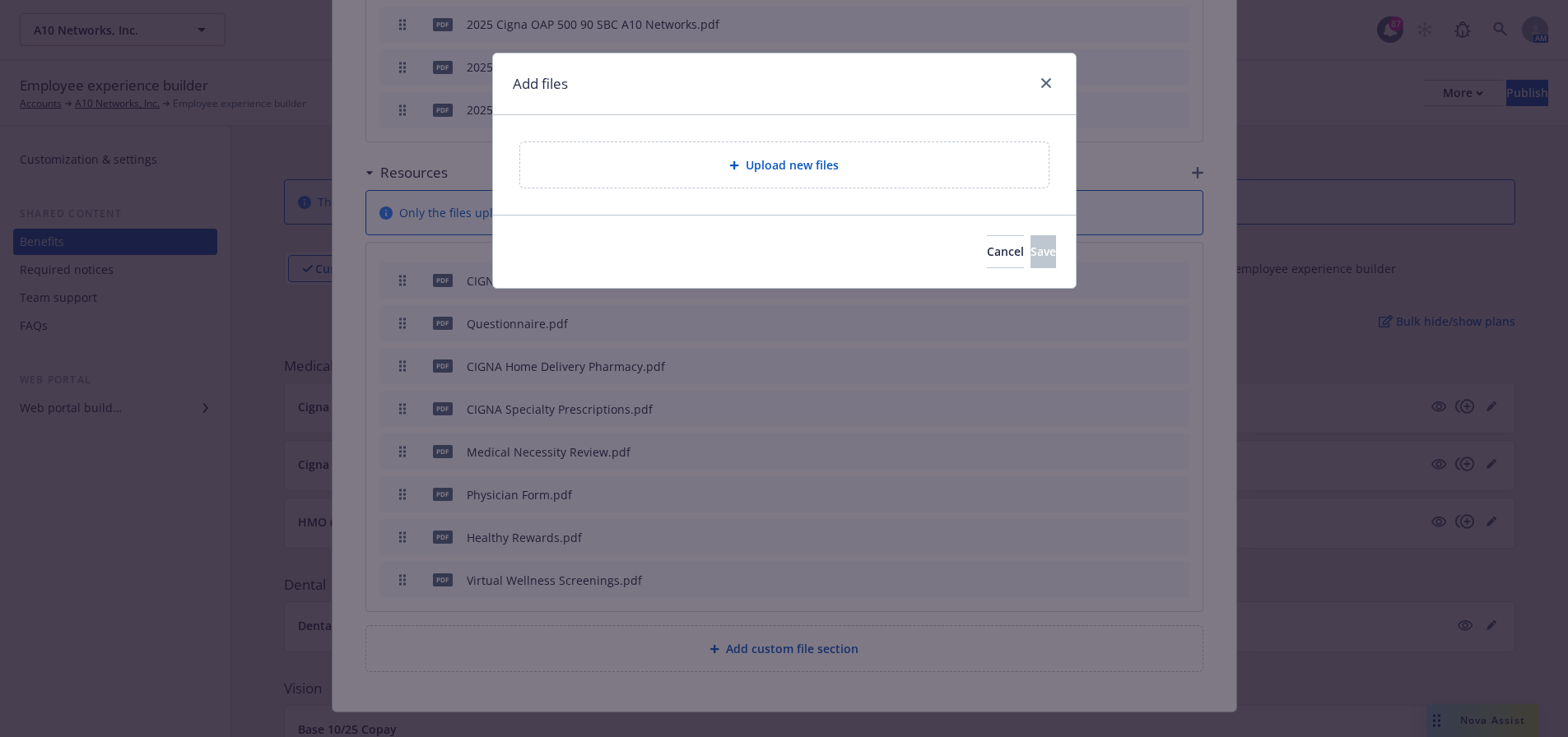
scroll to position [1147, 0]
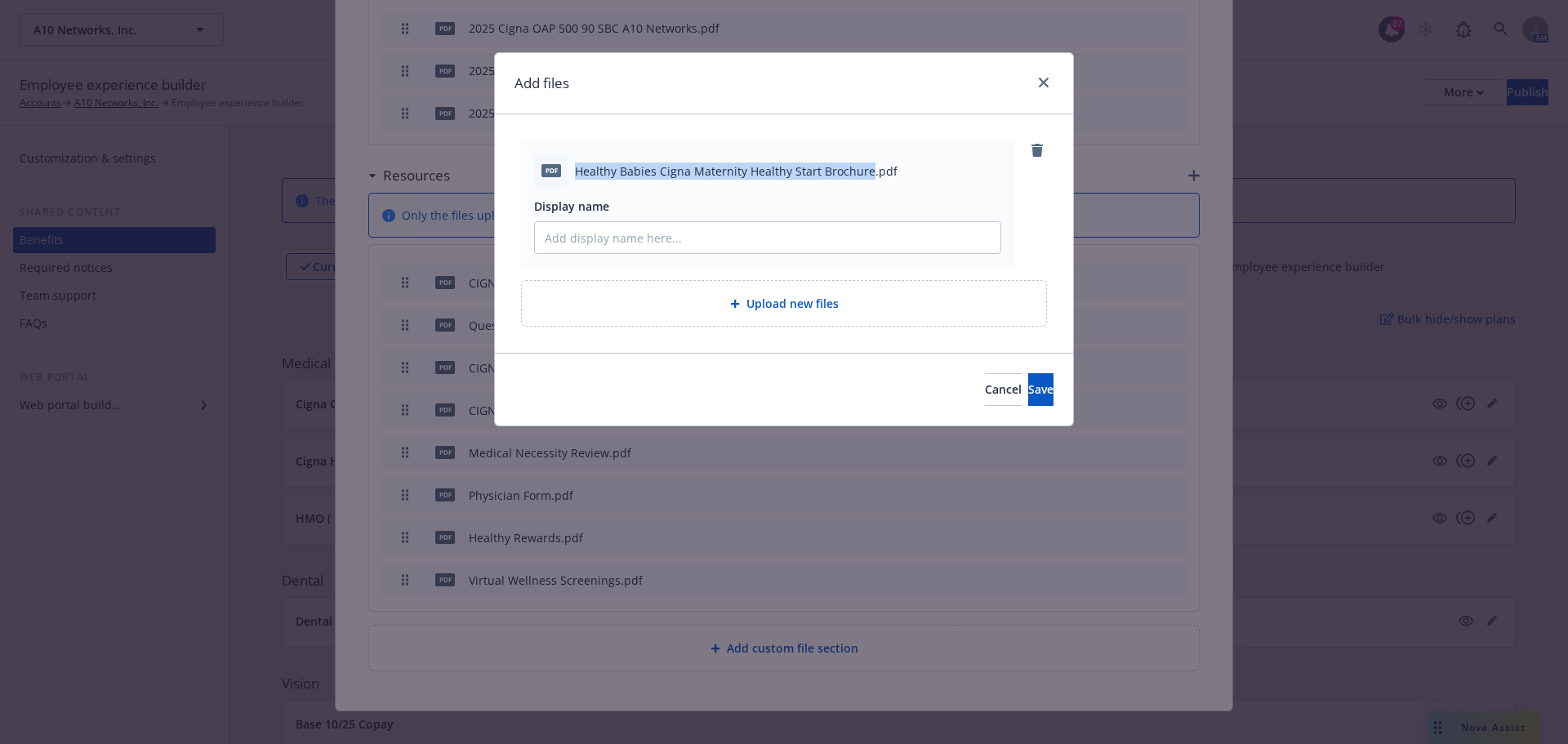
drag, startPoint x: 575, startPoint y: 169, endPoint x: 865, endPoint y: 169, distance: 290.0
click at [865, 169] on span "Healthy Babies Cigna Maternity Healthy Start Brochure.pdf" at bounding box center [736, 171] width 323 height 17
copy span "Healthy Babies Cigna Maternity Healthy Start Brochure"
click at [822, 229] on input "Display name" at bounding box center [768, 238] width 466 height 31
paste input "Healthy Babies Cigna Maternity Healthy Start Brochure"
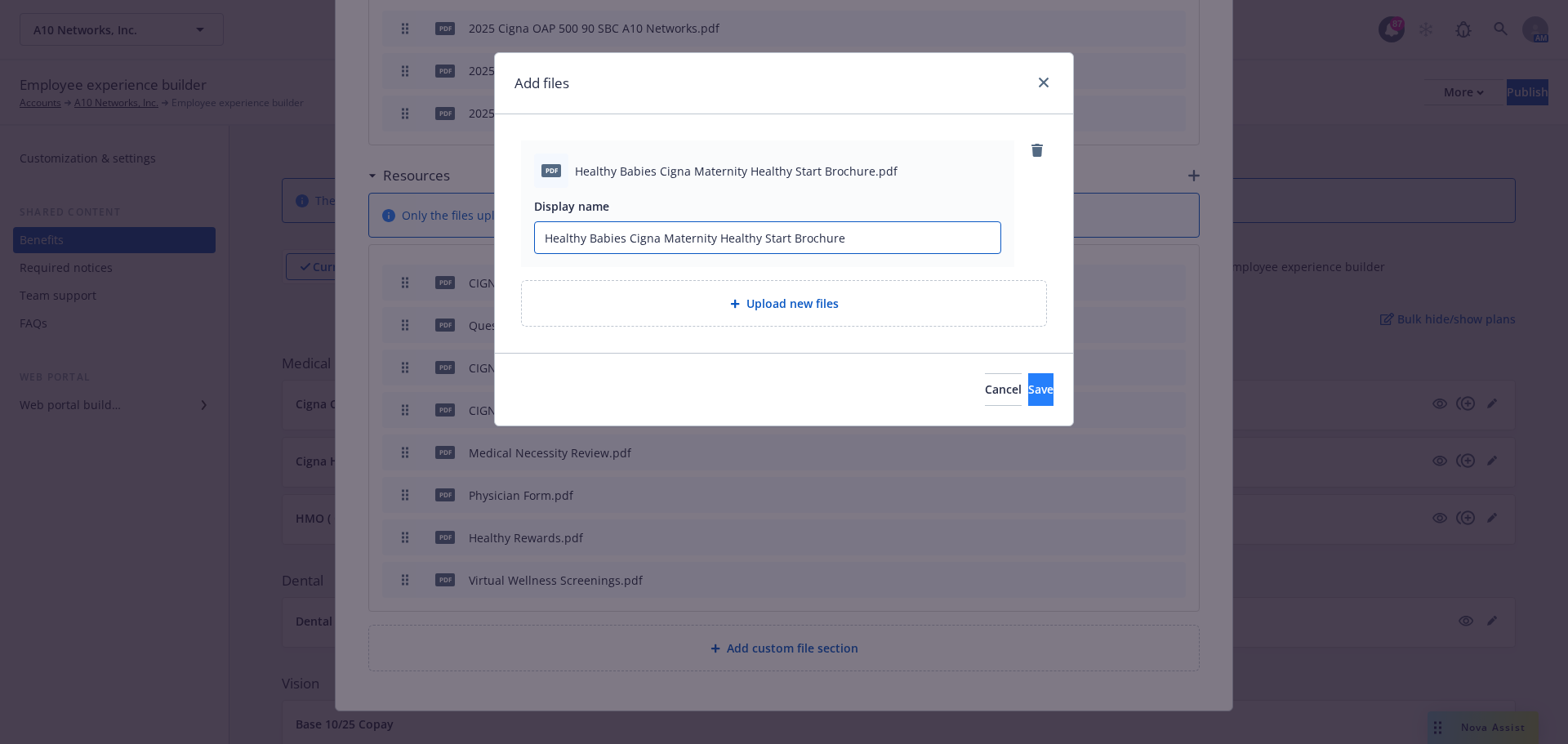
type input "Healthy Babies Cigna Maternity Healthy Start Brochure"
click at [1028, 388] on span "Save" at bounding box center [1040, 389] width 25 height 16
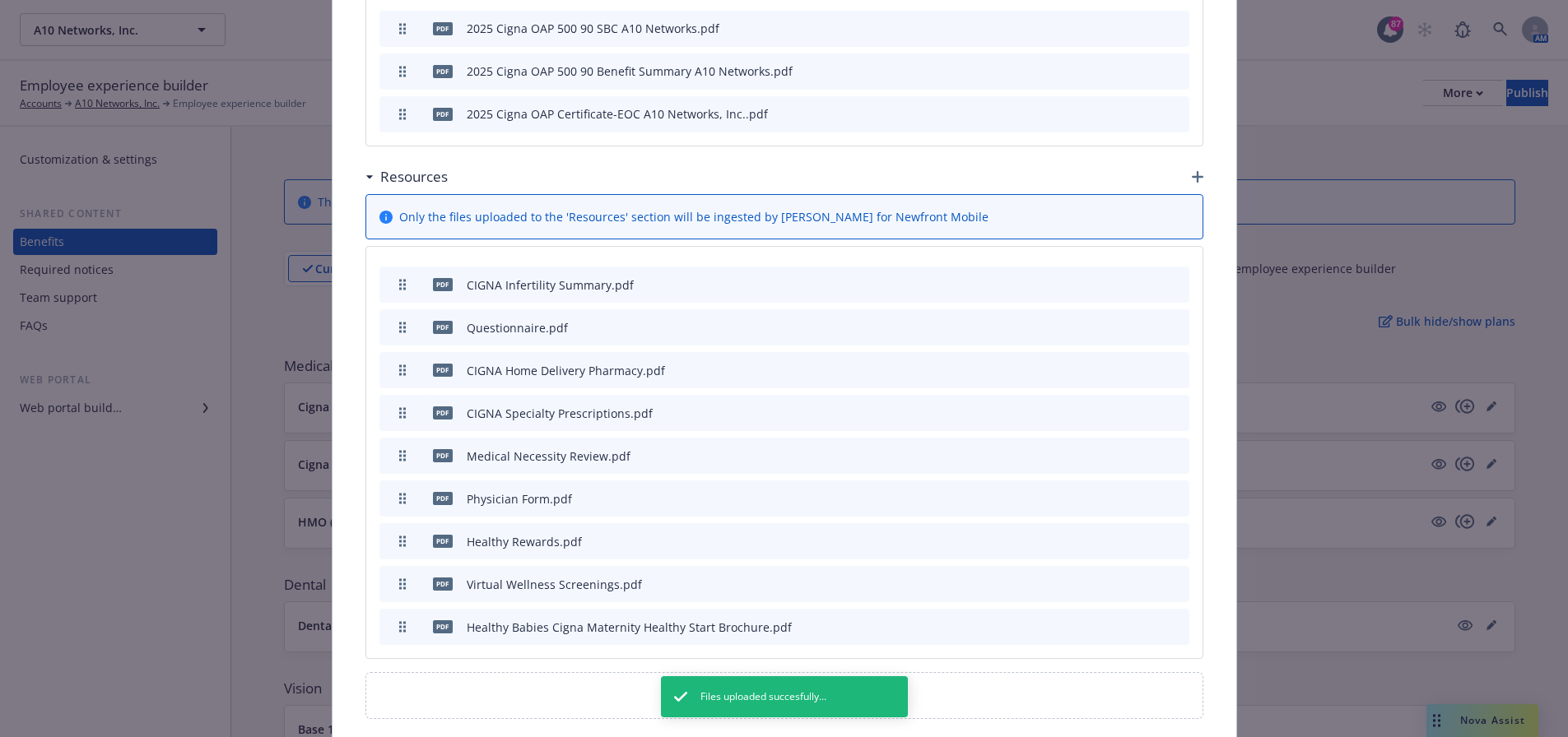
click at [1192, 171] on icon "button" at bounding box center [1198, 177] width 12 height 12
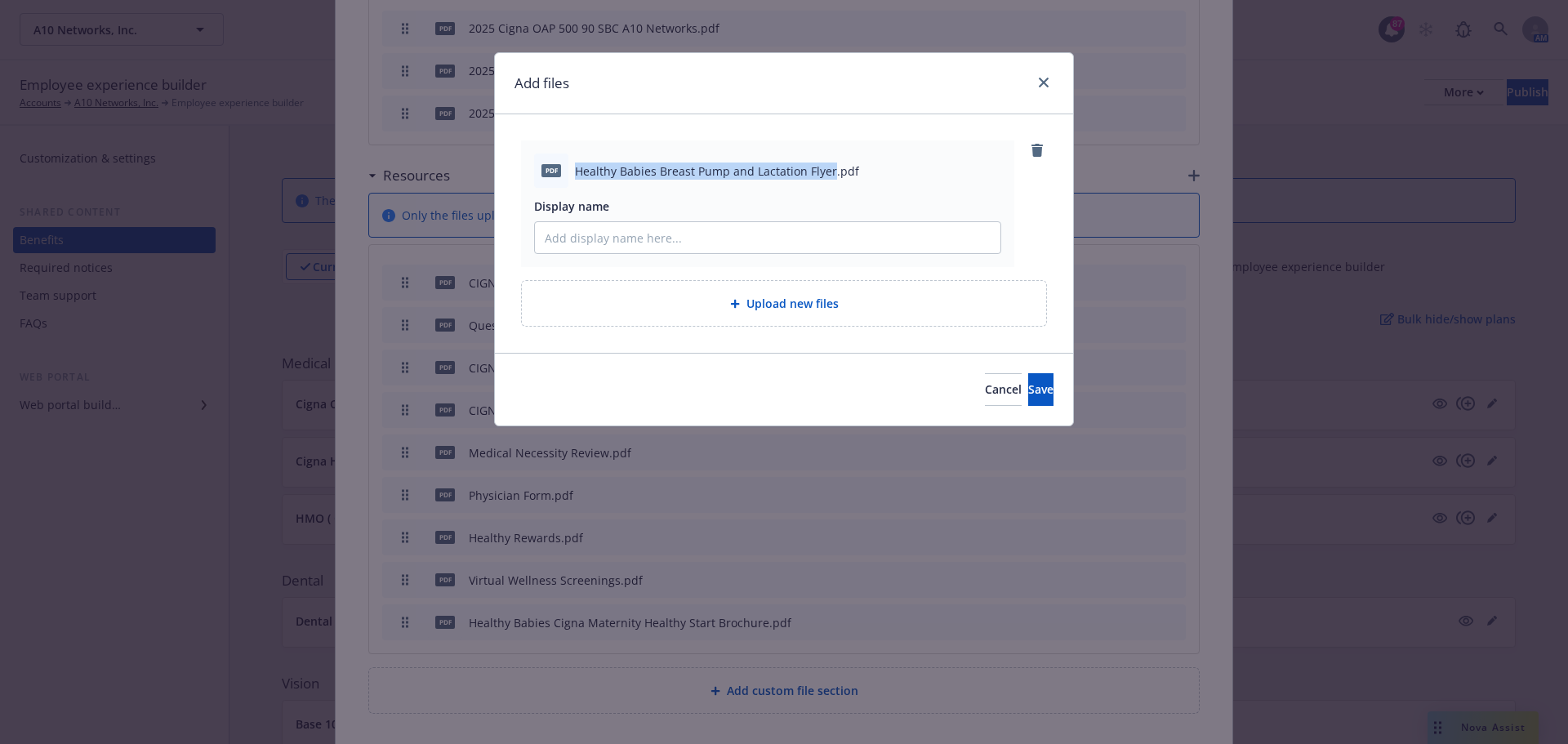
drag, startPoint x: 572, startPoint y: 173, endPoint x: 830, endPoint y: 168, distance: 258.0
click at [830, 168] on div "pdf Healthy Babies Breast Pump and Lactation Flyer.pdf" at bounding box center [768, 171] width 467 height 34
copy span "Healthy Babies Breast Pump and Lactation Flyer"
click at [768, 238] on input "Display name" at bounding box center [768, 238] width 466 height 31
paste input "Healthy Babies Breast Pump and Lactation Flyer"
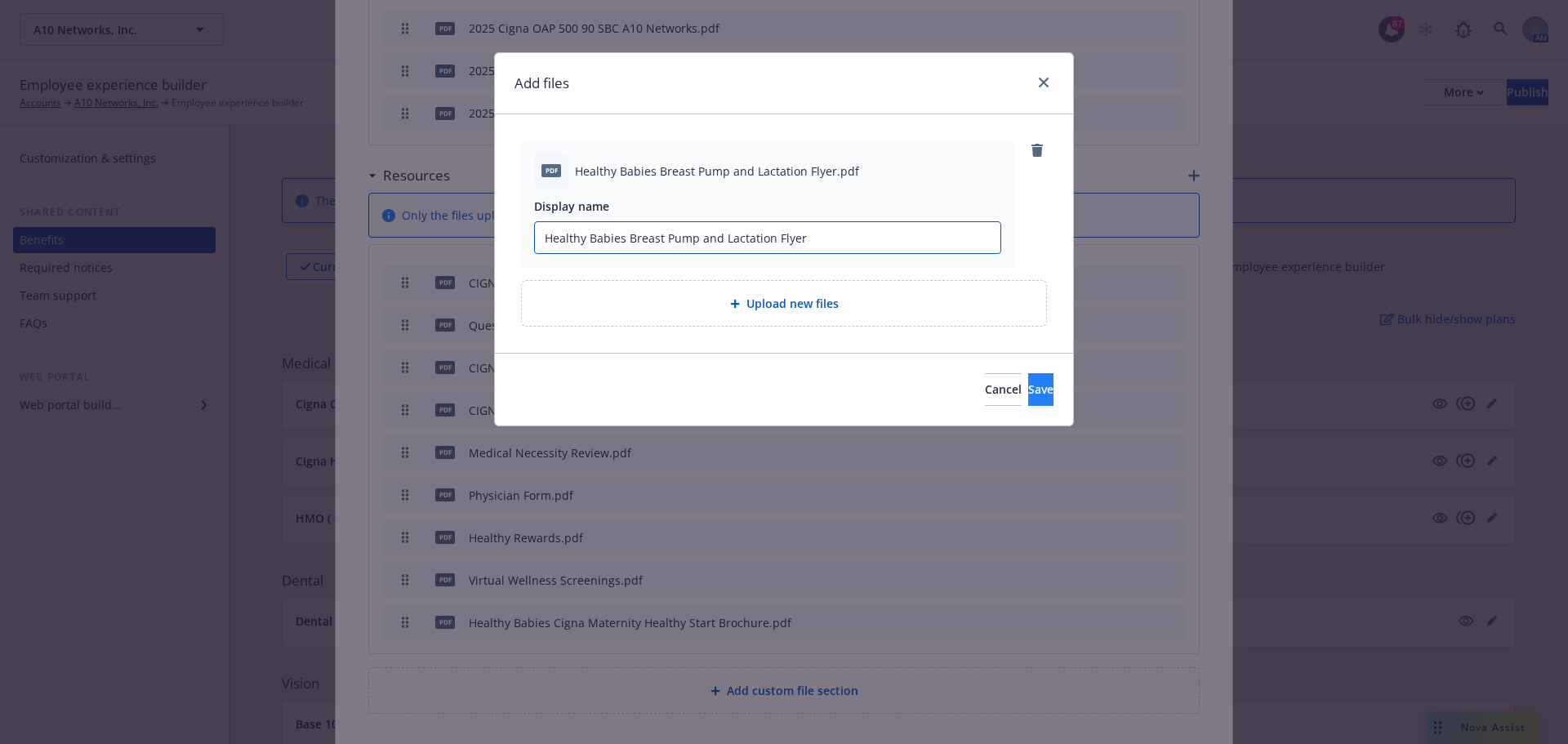
type input "Healthy Babies Breast Pump and Lactation Flyer"
click at [1039, 392] on button "Save" at bounding box center [1040, 390] width 25 height 33
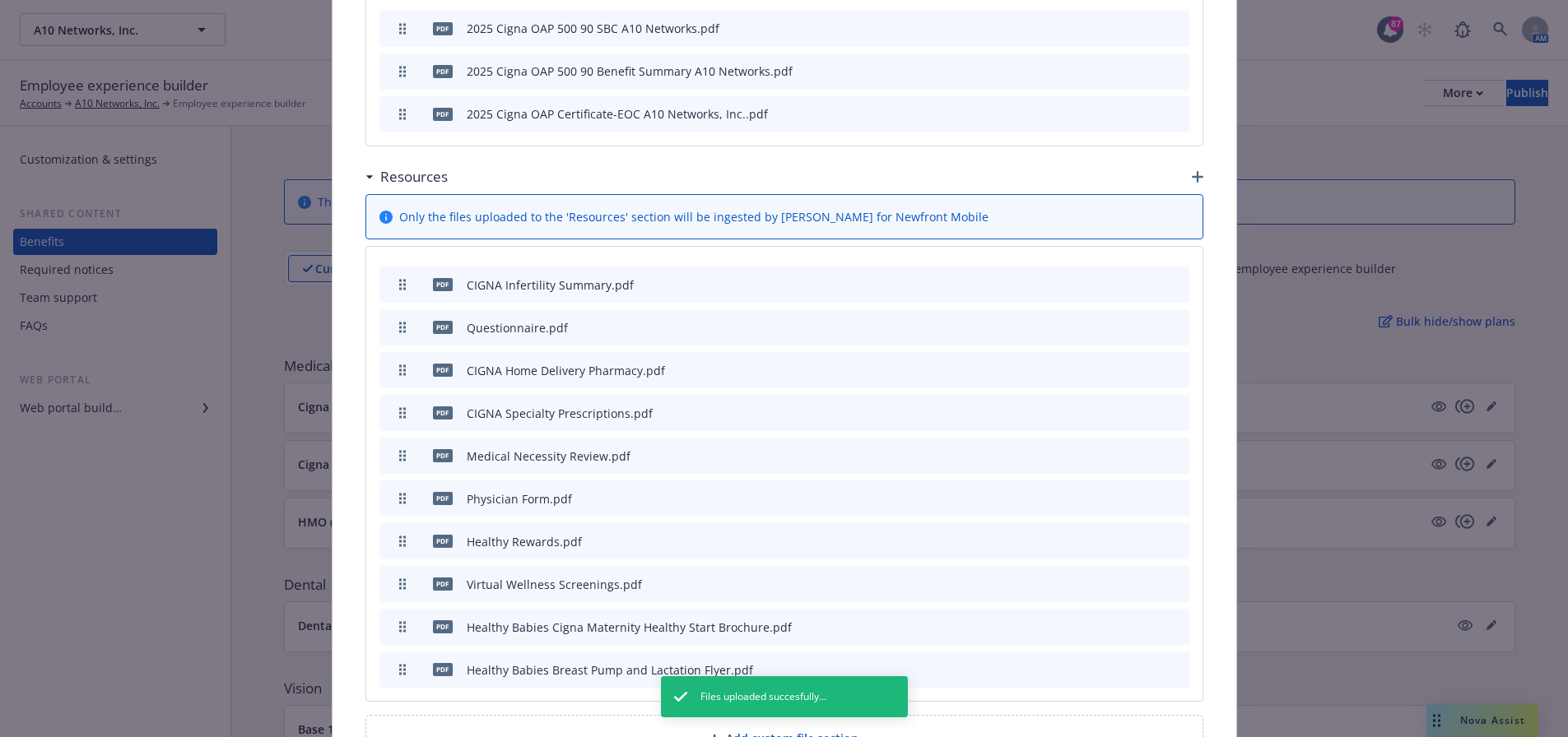
click at [1192, 171] on icon "button" at bounding box center [1198, 177] width 12 height 12
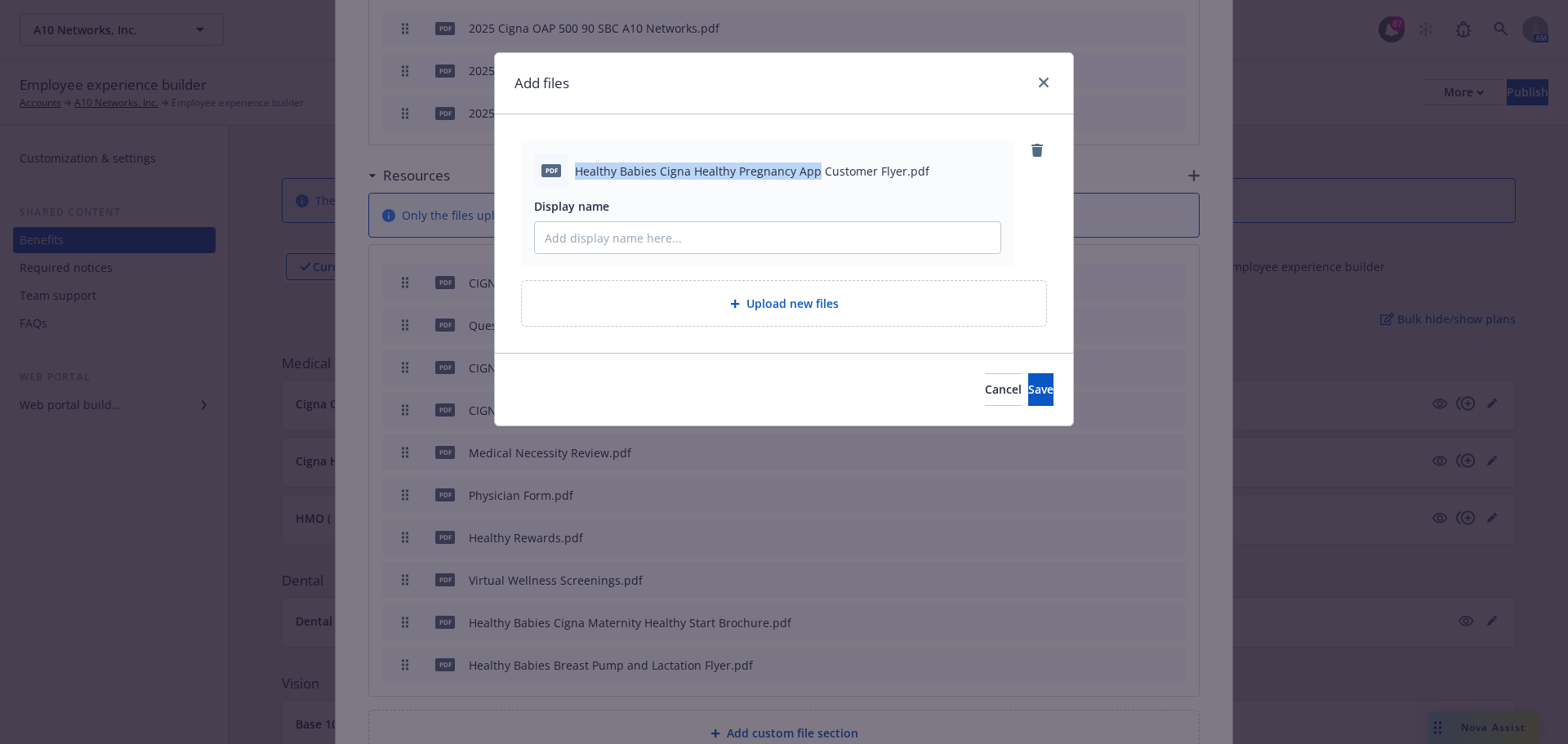
drag, startPoint x: 814, startPoint y: 174, endPoint x: 565, endPoint y: 168, distance: 249.1
click at [565, 168] on div "pdf Healthy Babies Cigna Healthy Pregnancy App Customer Flyer.pdf" at bounding box center [768, 171] width 467 height 34
copy div "Healthy Babies Cigna Healthy Pregnancy App"
drag, startPoint x: 619, startPoint y: 231, endPoint x: 612, endPoint y: 237, distance: 9.2
click at [618, 231] on input "Display name" at bounding box center [768, 238] width 466 height 31
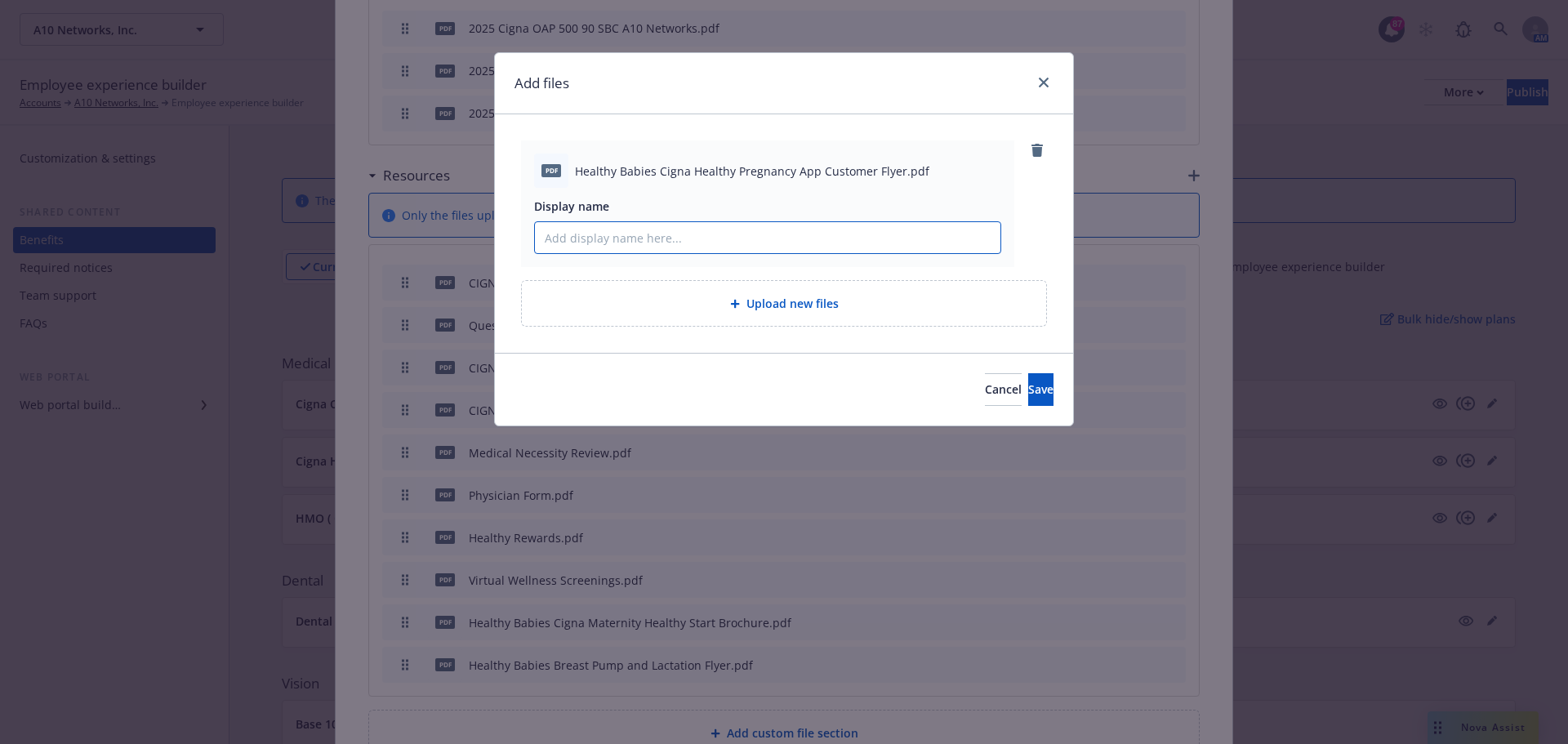
paste input "Healthy Babies Cigna Healthy Pregnancy App"
type input "Healthy Babies Cigna Healthy Pregnancy App"
click at [1028, 389] on button "Save" at bounding box center [1040, 390] width 25 height 33
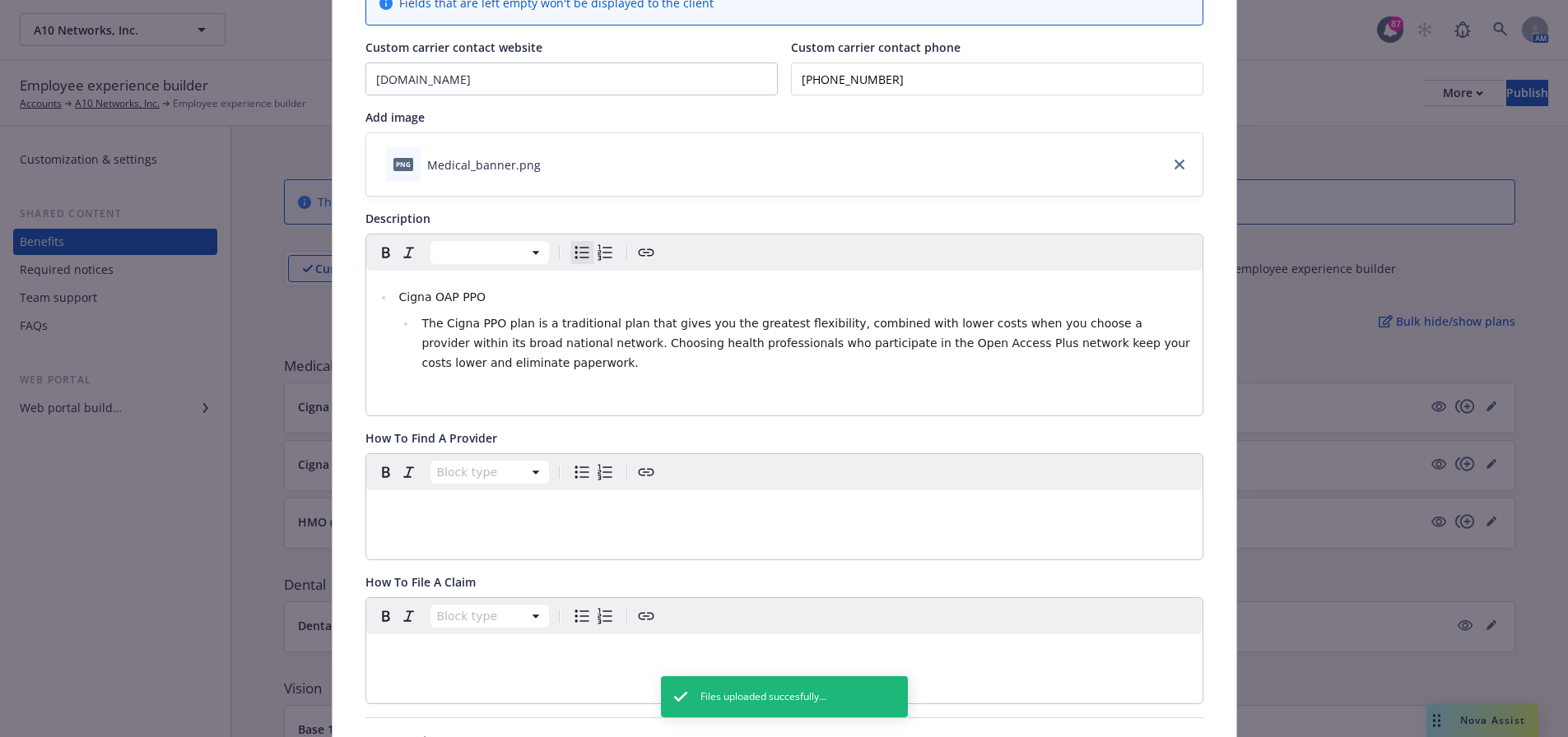
scroll to position [0, 0]
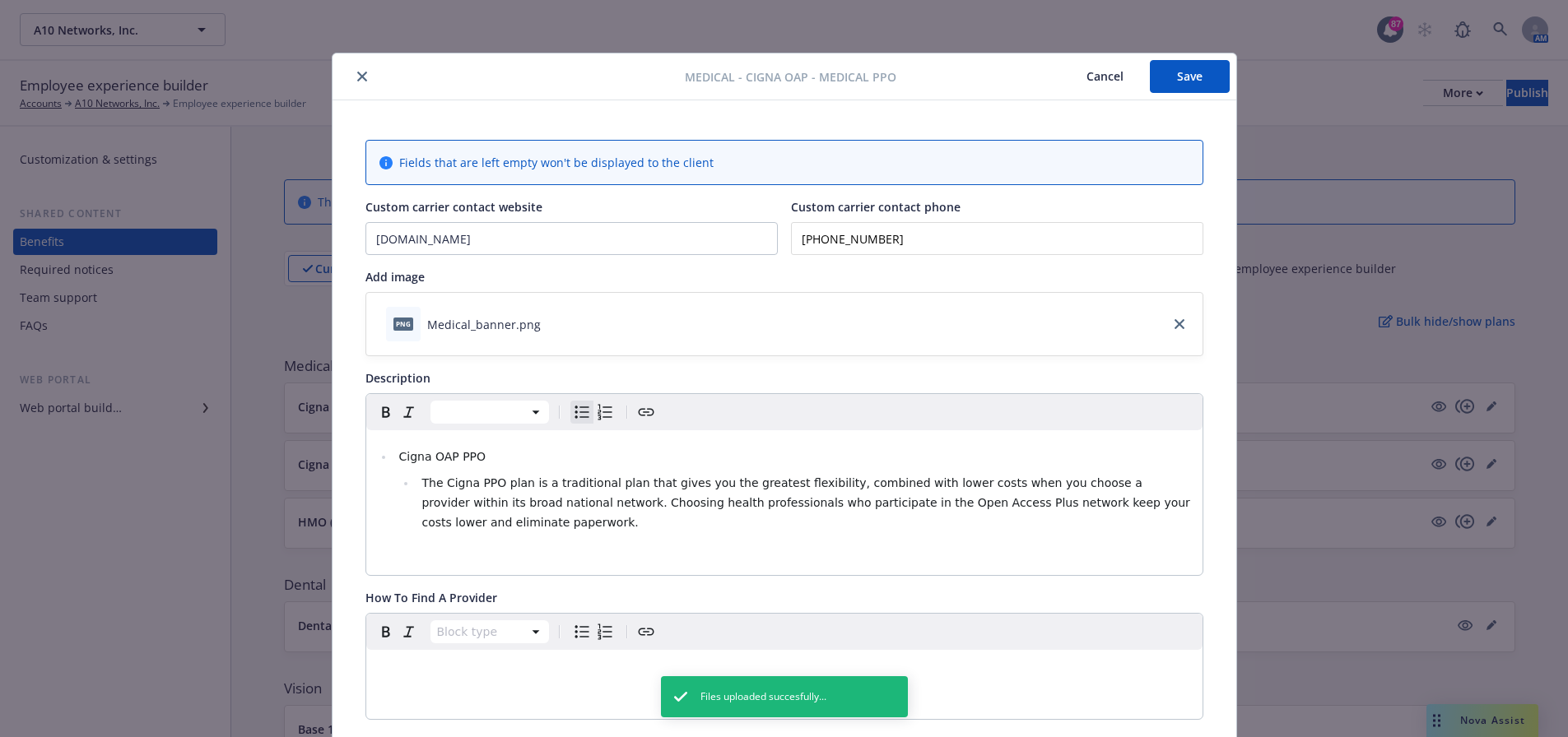
click at [1179, 78] on button "Save" at bounding box center [1189, 76] width 80 height 33
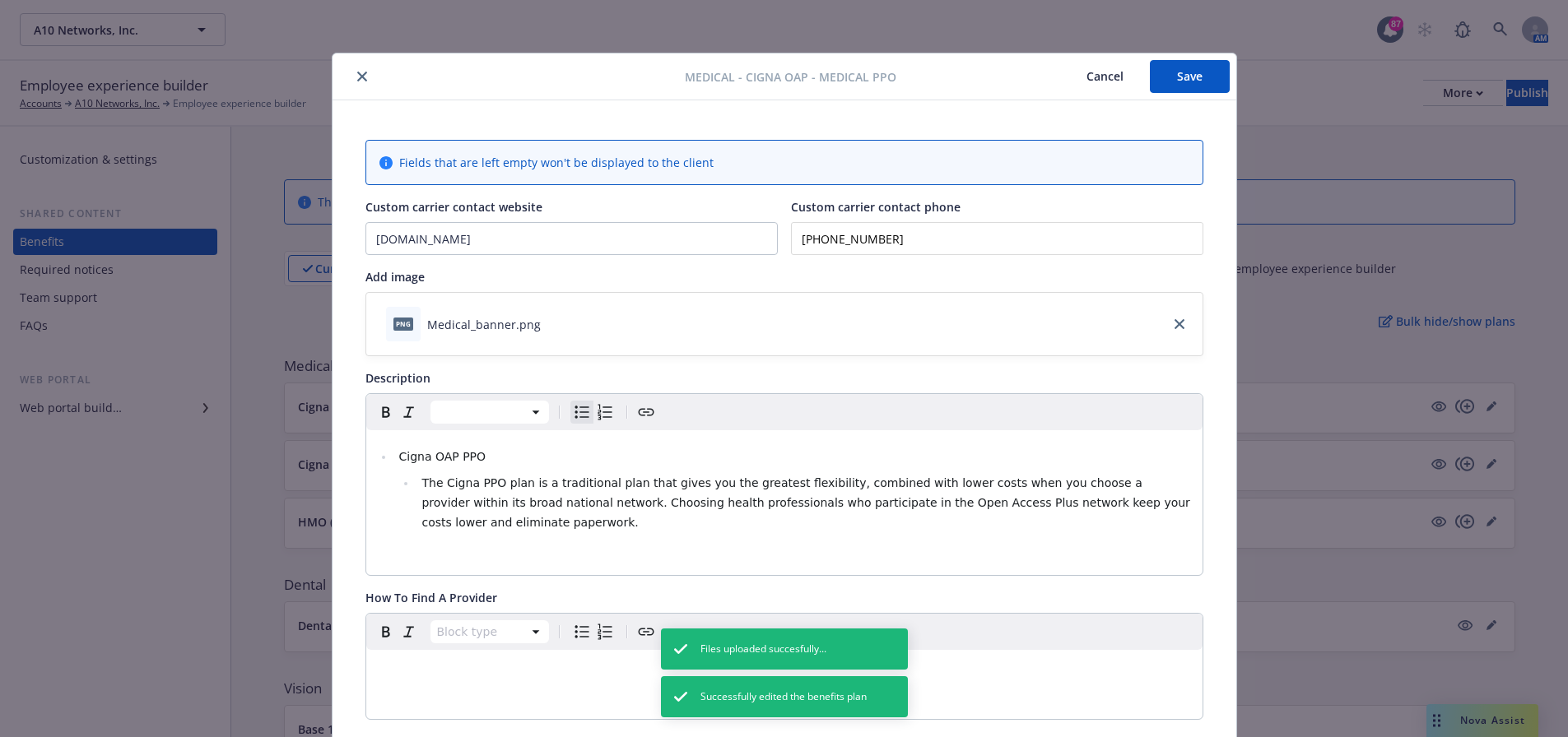
click at [359, 71] on button "close" at bounding box center [362, 76] width 20 height 20
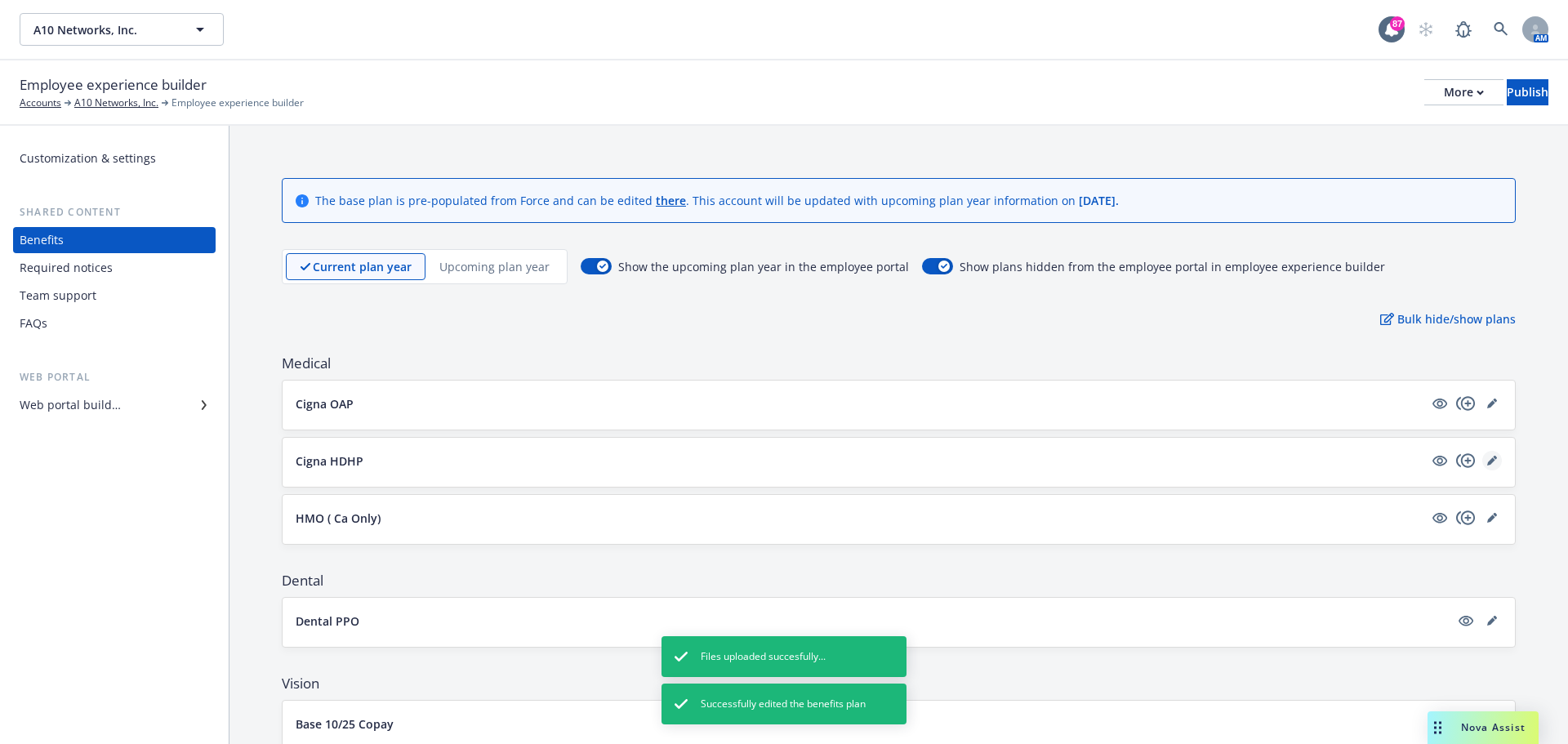
click at [1487, 460] on icon "editPencil" at bounding box center [1492, 461] width 10 height 10
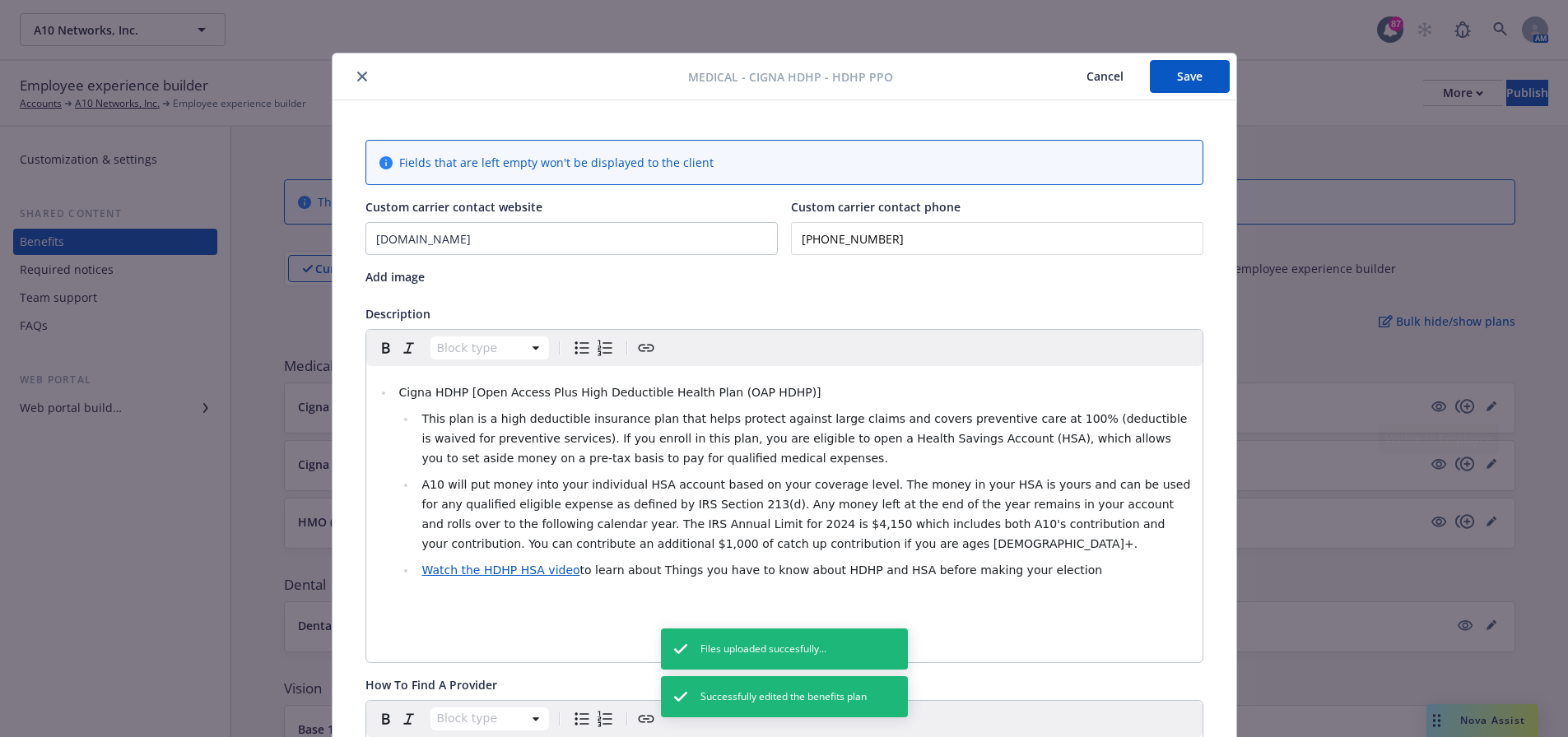
scroll to position [49, 0]
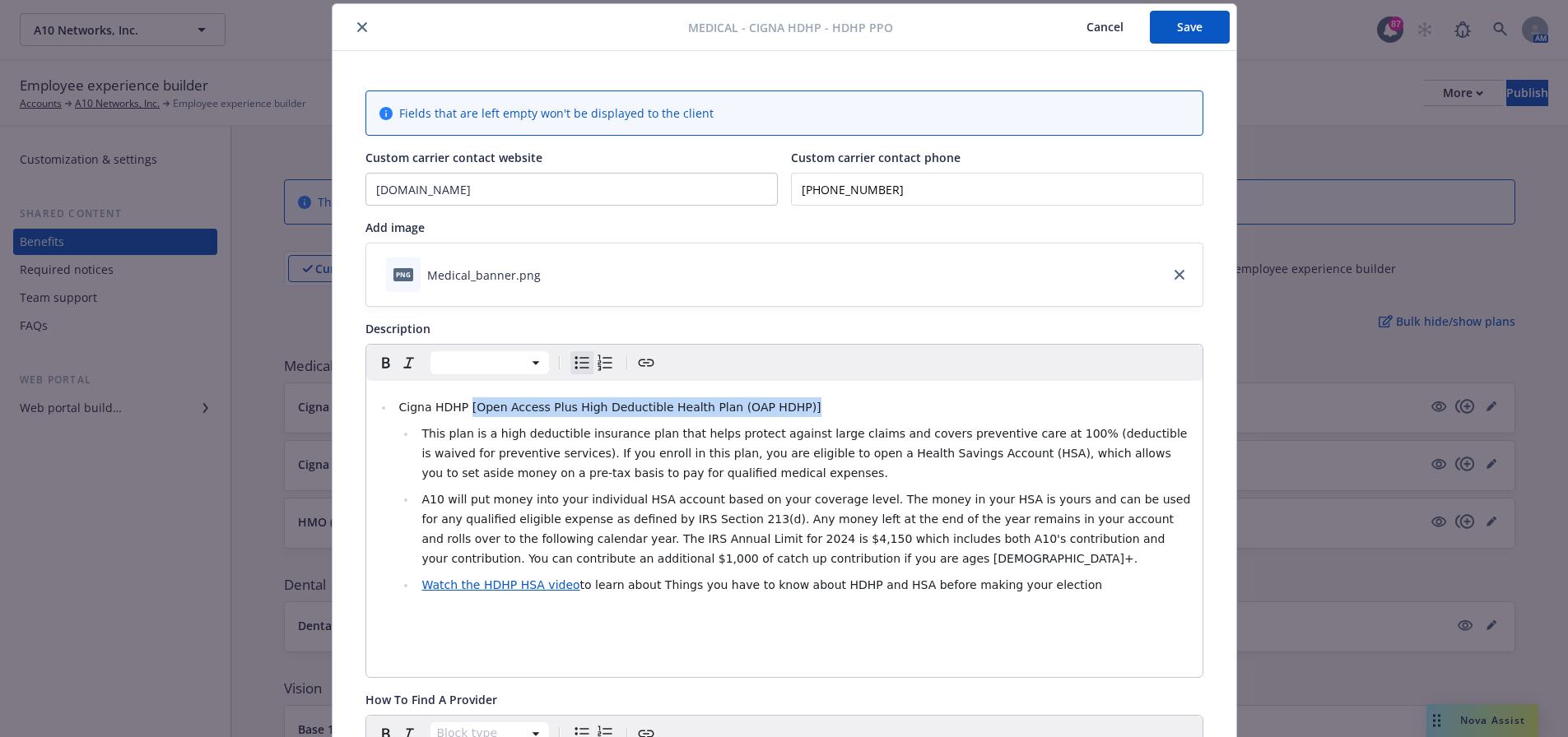
drag, startPoint x: 791, startPoint y: 397, endPoint x: 458, endPoint y: 408, distance: 333.2
click at [458, 408] on li "Cigna HDHP [Open Access Plus High Deductible Health Plan (OAP HDHP)]" at bounding box center [793, 407] width 798 height 20
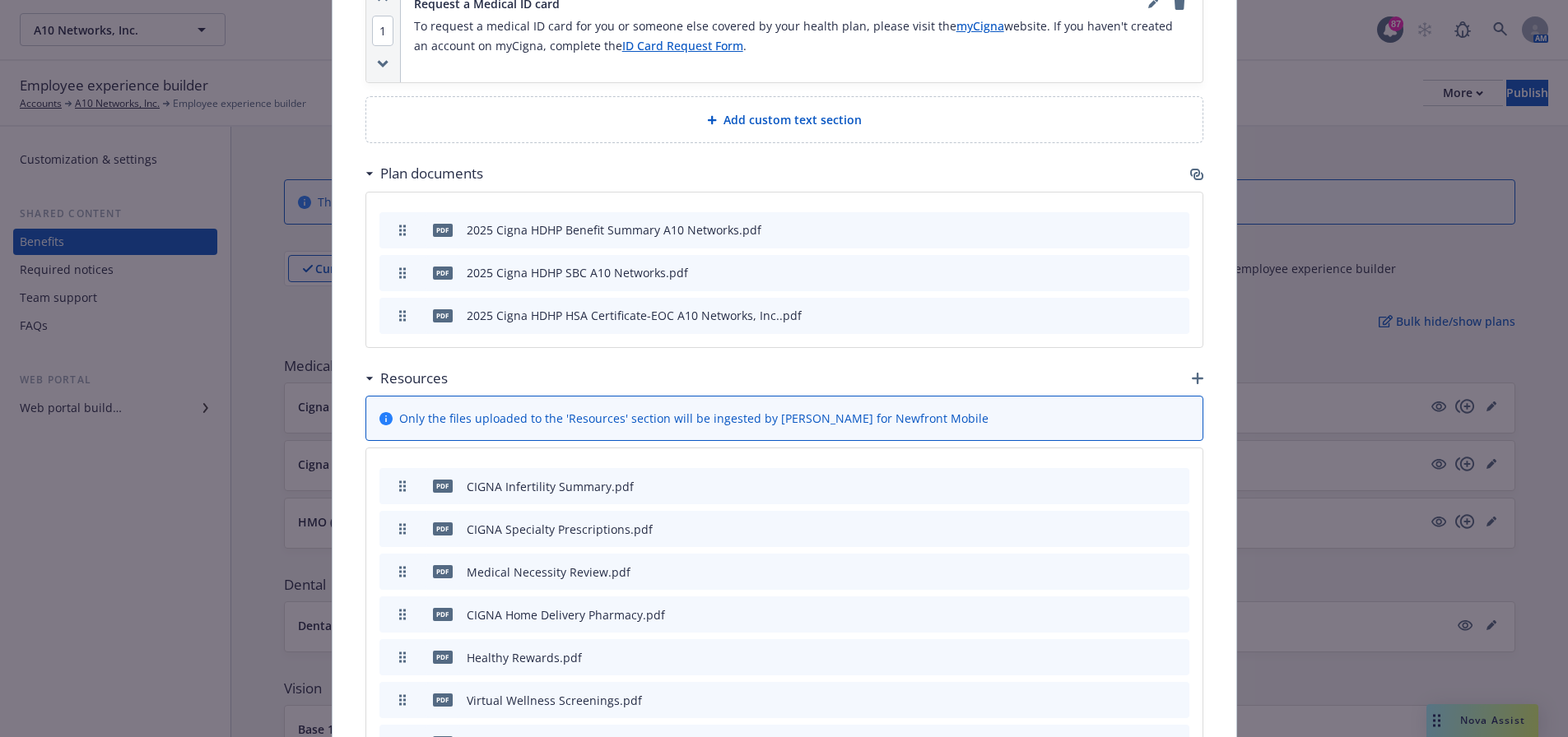
scroll to position [1201, 0]
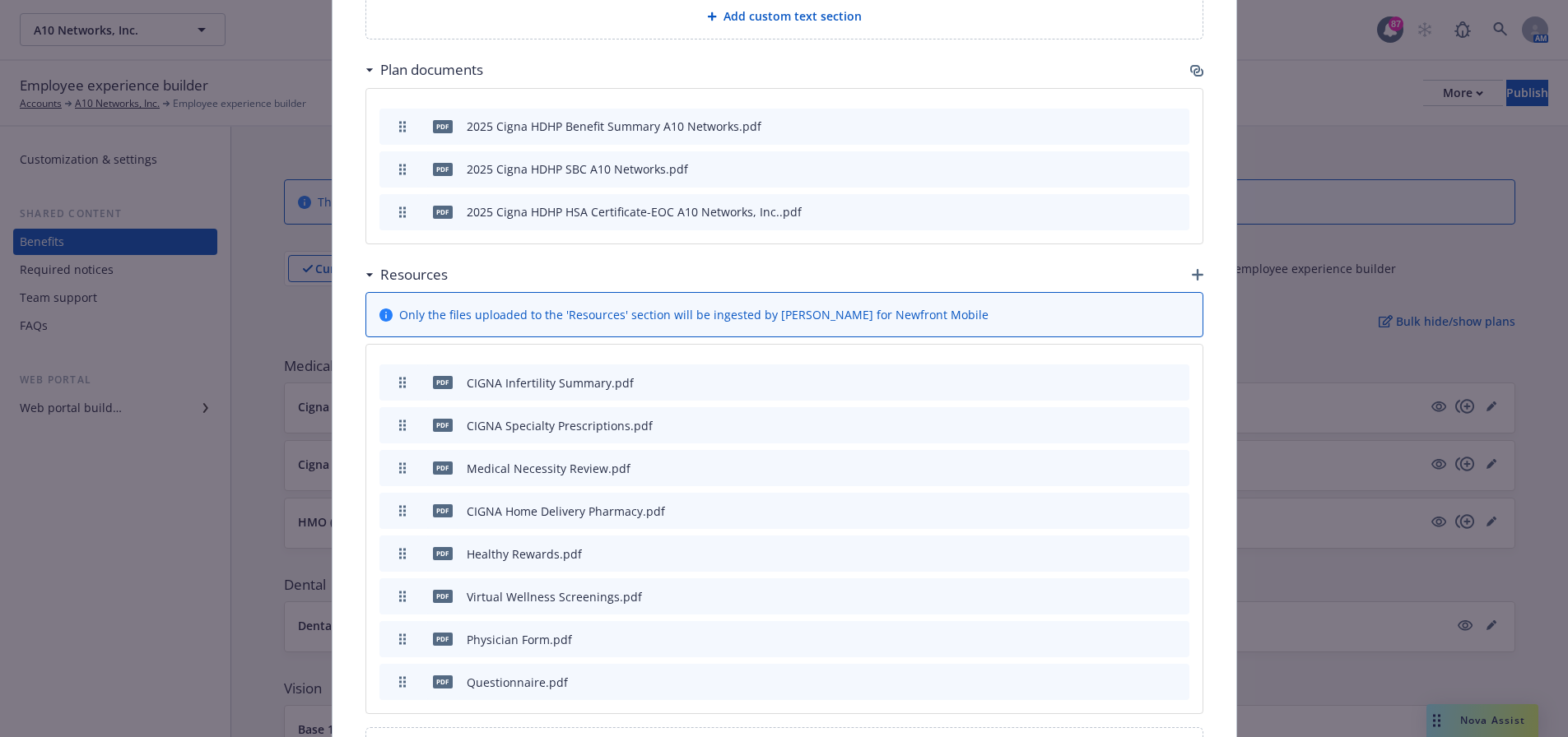
click at [1193, 279] on icon "button" at bounding box center [1198, 275] width 12 height 12
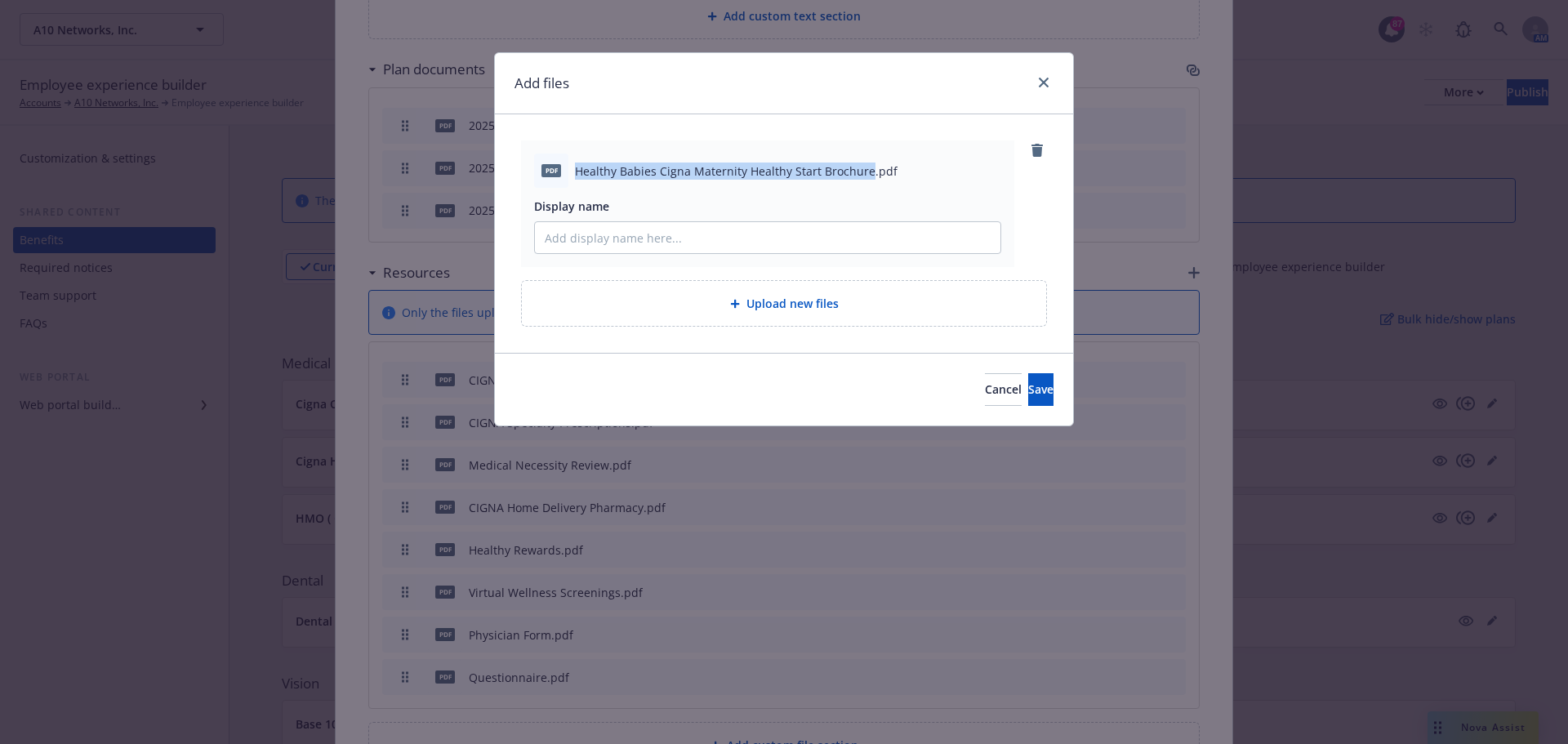
drag, startPoint x: 864, startPoint y: 172, endPoint x: 572, endPoint y: 172, distance: 292.0
click at [572, 172] on div "pdf Healthy Babies Cigna Maternity Healthy Start Brochure.pdf" at bounding box center [768, 171] width 467 height 34
copy span "Healthy Babies Cigna Maternity Healthy Start Brochure"
click at [626, 229] on input "Display name" at bounding box center [768, 238] width 466 height 31
paste input "Healthy Babies Cigna Maternity Healthy Start Brochure"
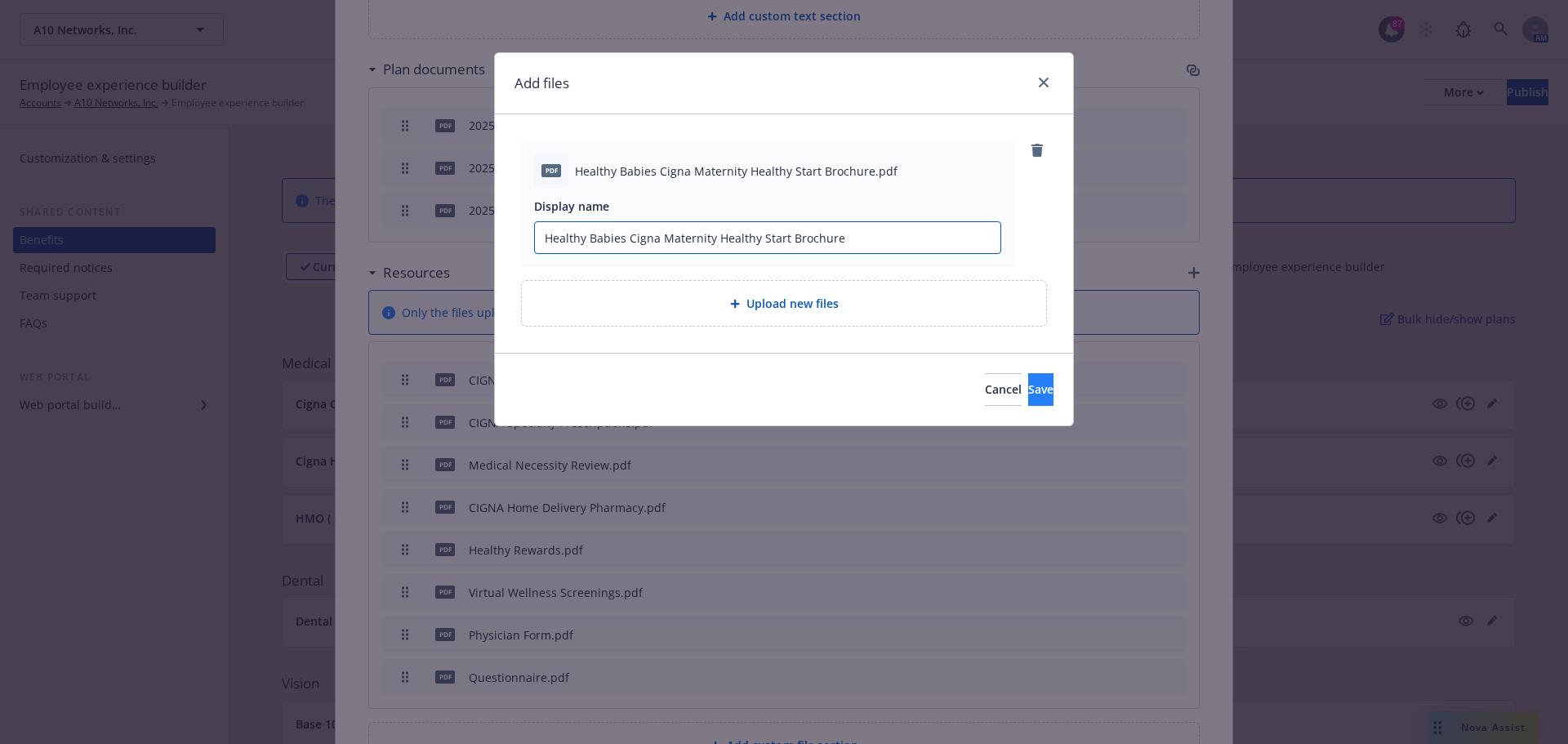
type input "Healthy Babies Cigna Maternity Healthy Start Brochure"
click at [1028, 391] on span "Save" at bounding box center [1040, 389] width 25 height 16
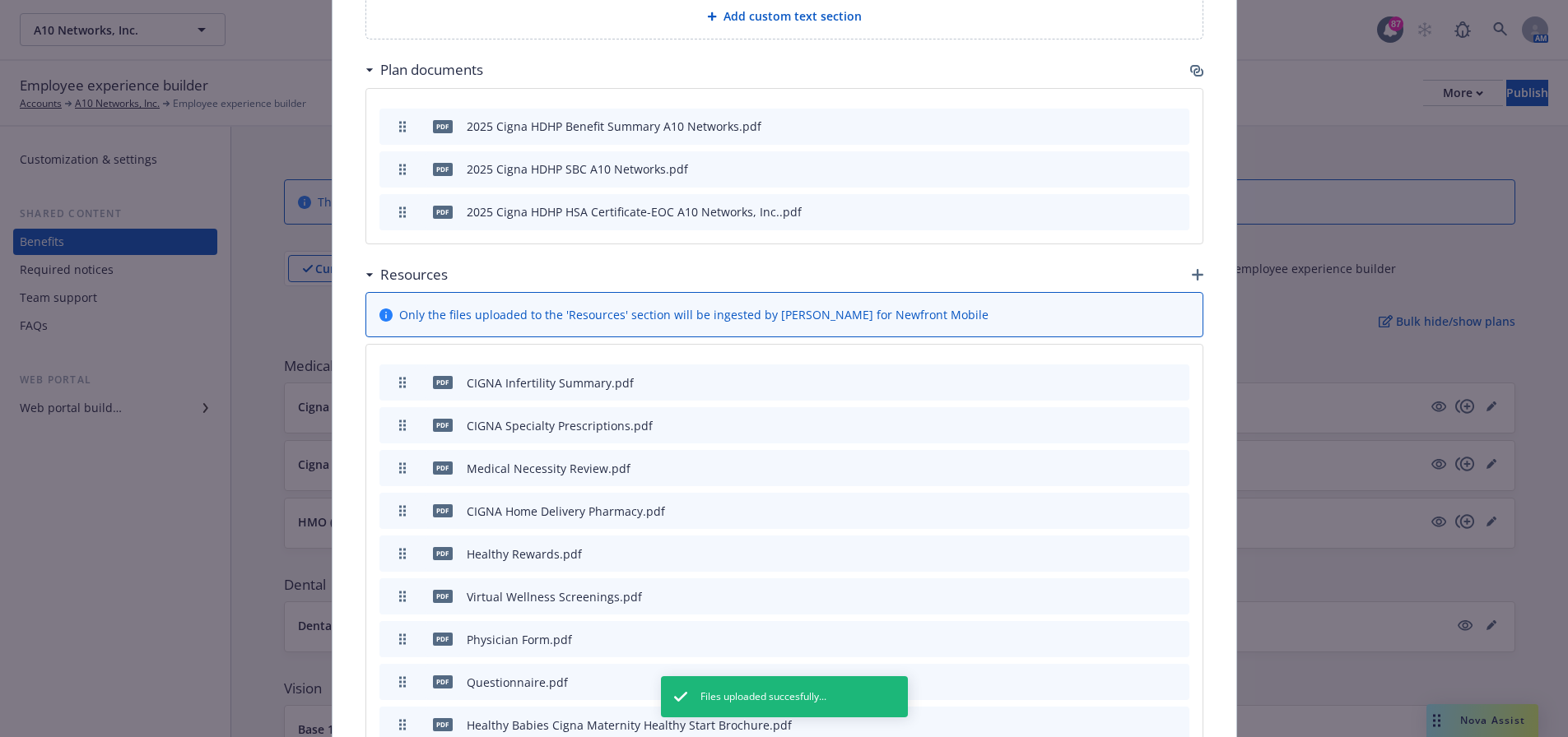
click at [1192, 275] on icon "button" at bounding box center [1198, 275] width 12 height 12
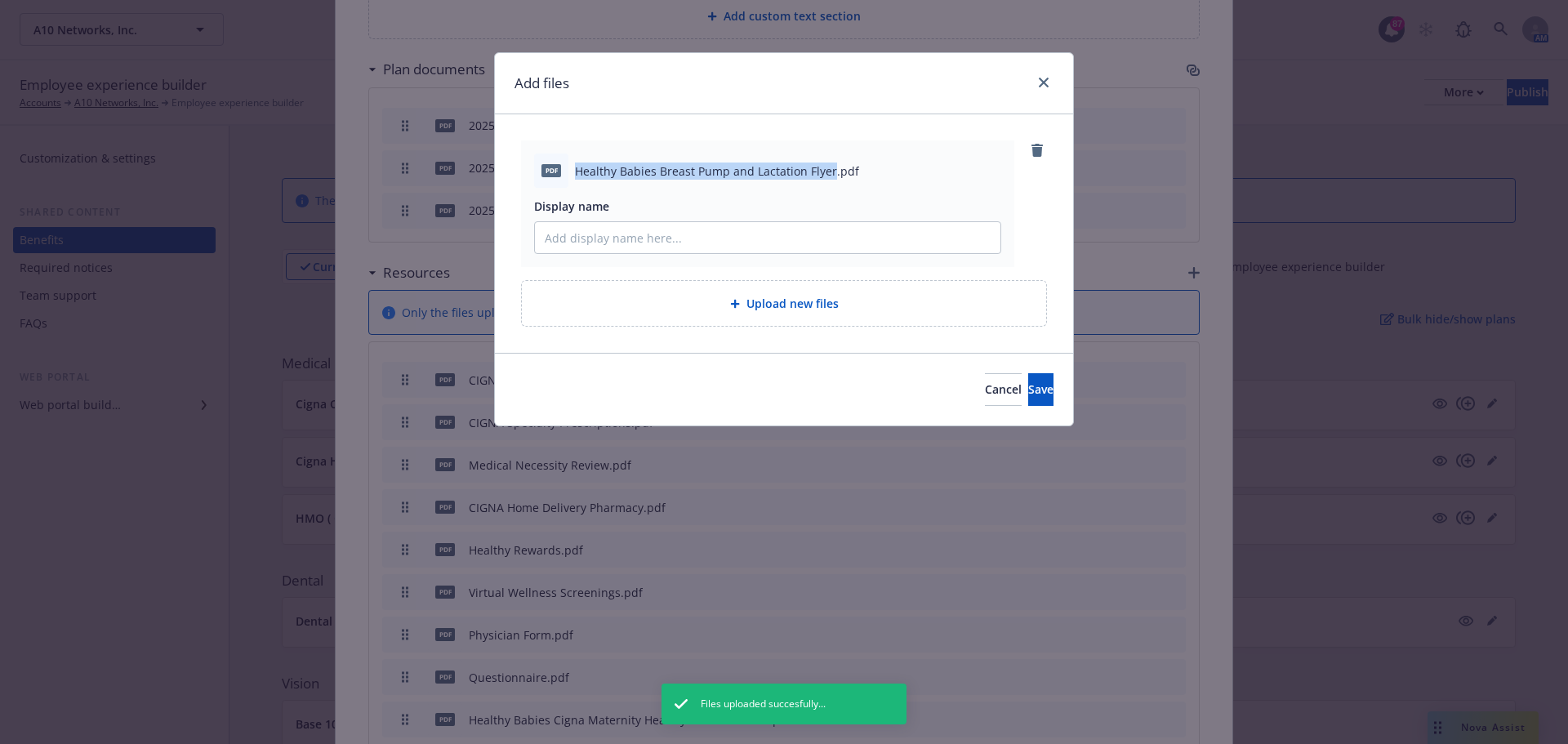
drag, startPoint x: 829, startPoint y: 169, endPoint x: 575, endPoint y: 169, distance: 254.0
click at [575, 169] on span "Healthy Babies Breast Pump and Lactation Flyer.pdf" at bounding box center [717, 171] width 284 height 17
copy span "Healthy Babies Breast Pump and Lactation Flyer"
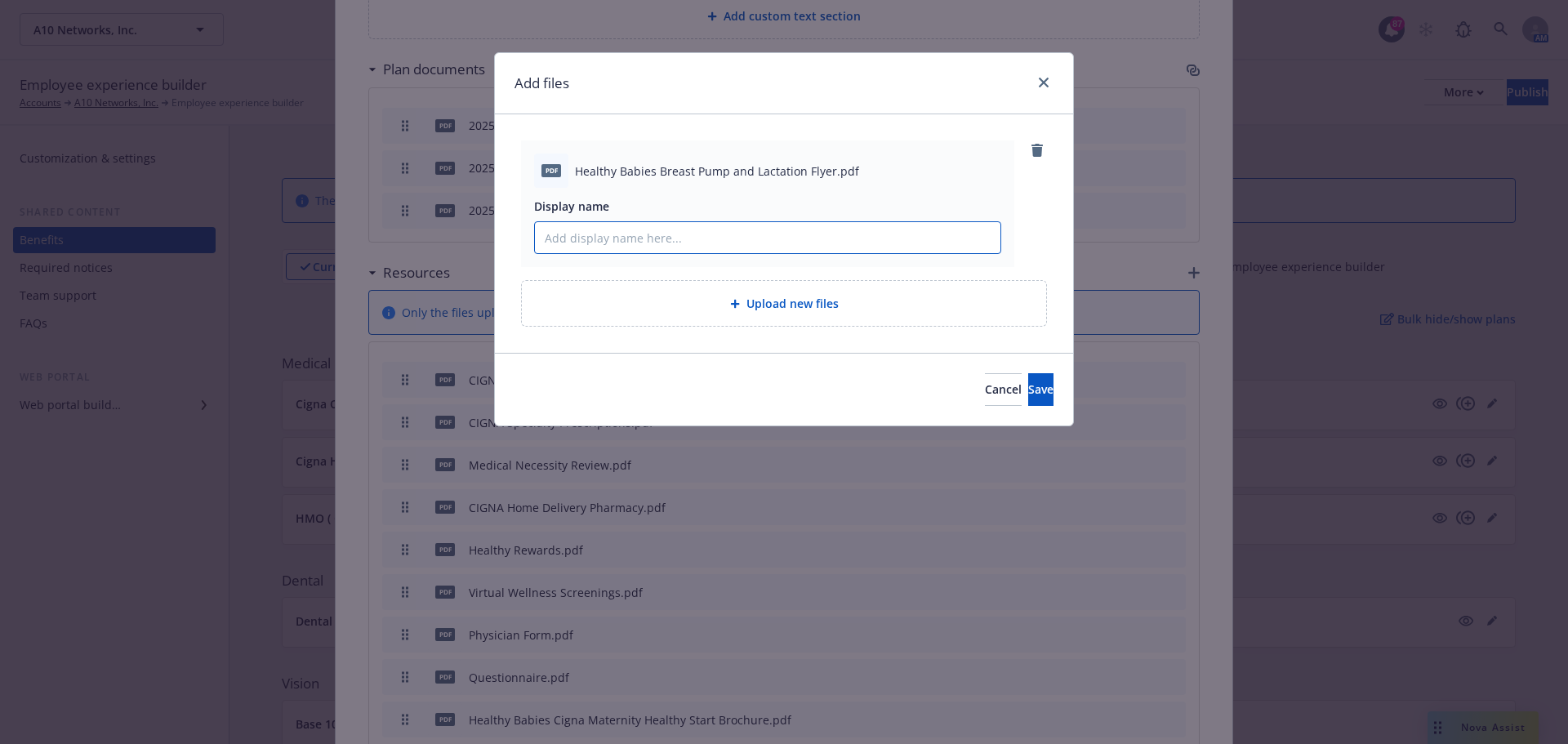
click at [621, 233] on input "Display name" at bounding box center [768, 238] width 466 height 31
paste input "Healthy Babies Breast Pump and Lactation Flyer"
type input "Healthy Babies Breast Pump and Lactation Flyer"
click at [1028, 391] on span "Save" at bounding box center [1040, 389] width 25 height 16
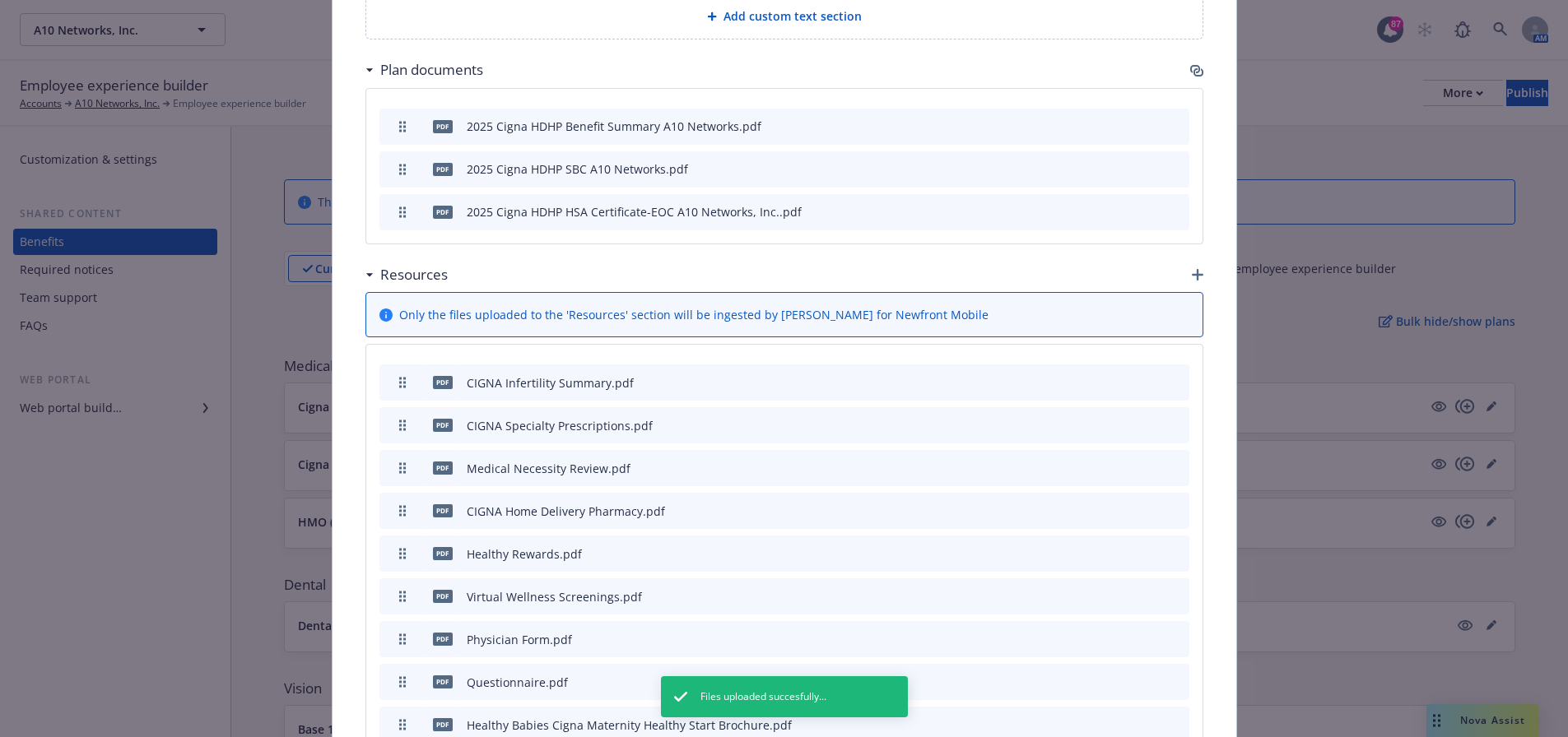
click at [1192, 276] on icon "button" at bounding box center [1198, 275] width 12 height 12
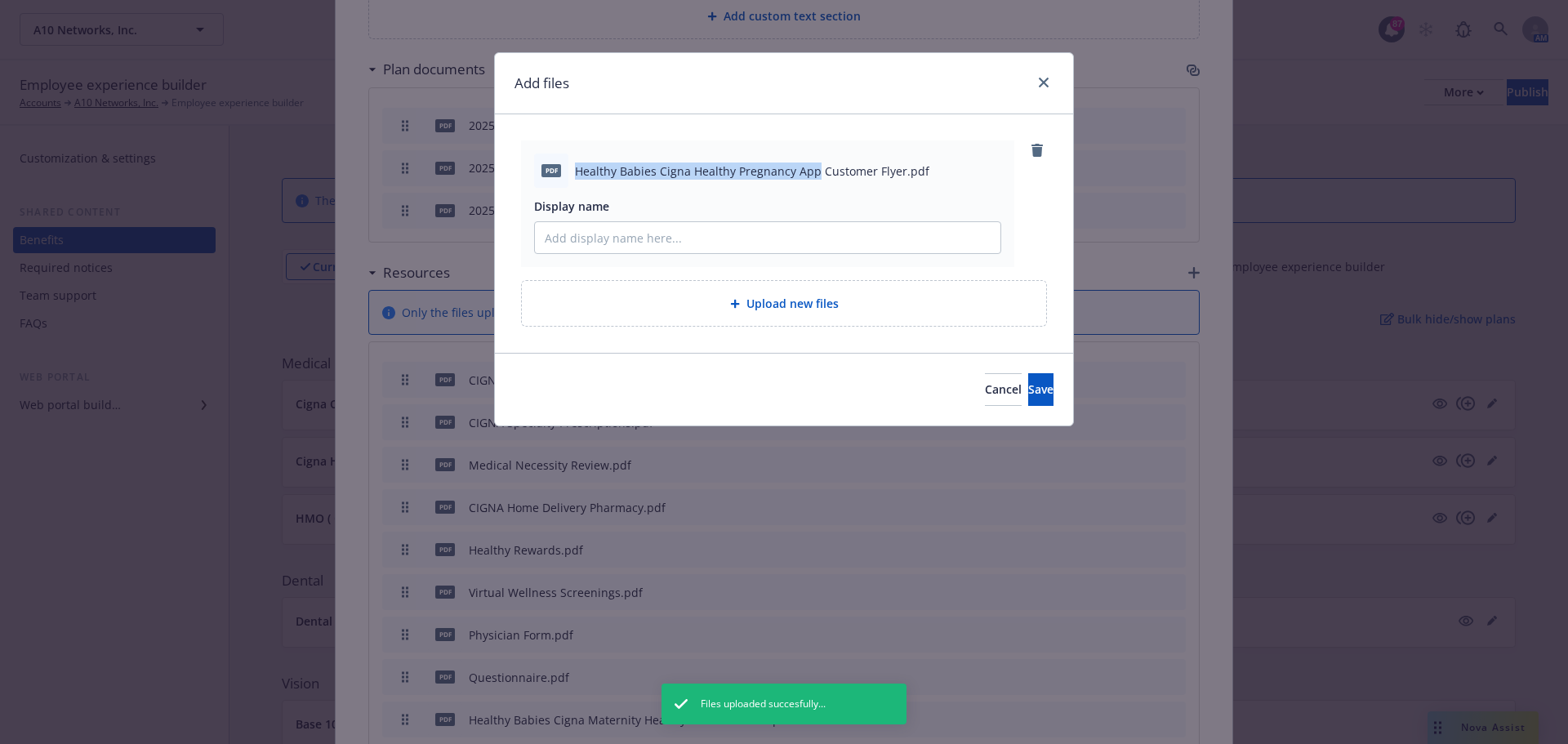
drag, startPoint x: 813, startPoint y: 172, endPoint x: 577, endPoint y: 172, distance: 236.0
click at [577, 172] on span "Healthy Babies Cigna Healthy Pregnancy App Customer Flyer.pdf" at bounding box center [752, 171] width 354 height 17
copy span "Healthy Babies Cigna Healthy Pregnancy App"
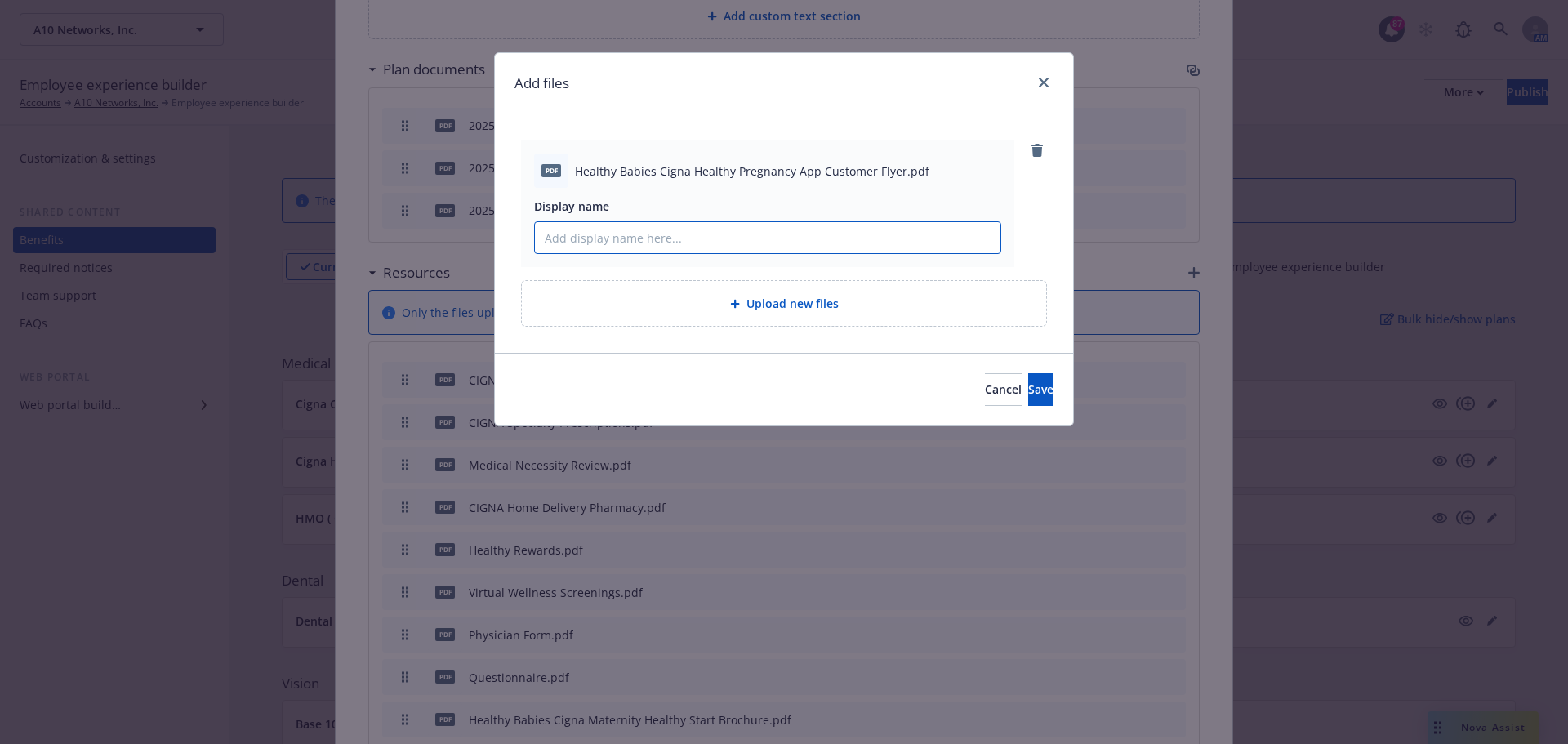
click at [608, 232] on input "Display name" at bounding box center [768, 238] width 466 height 31
paste input "Healthy Babies Cigna Healthy Pregnancy App"
type input "Healthy Babies Cigna Healthy Pregnancy App"
click at [1030, 400] on button "Save" at bounding box center [1040, 390] width 25 height 33
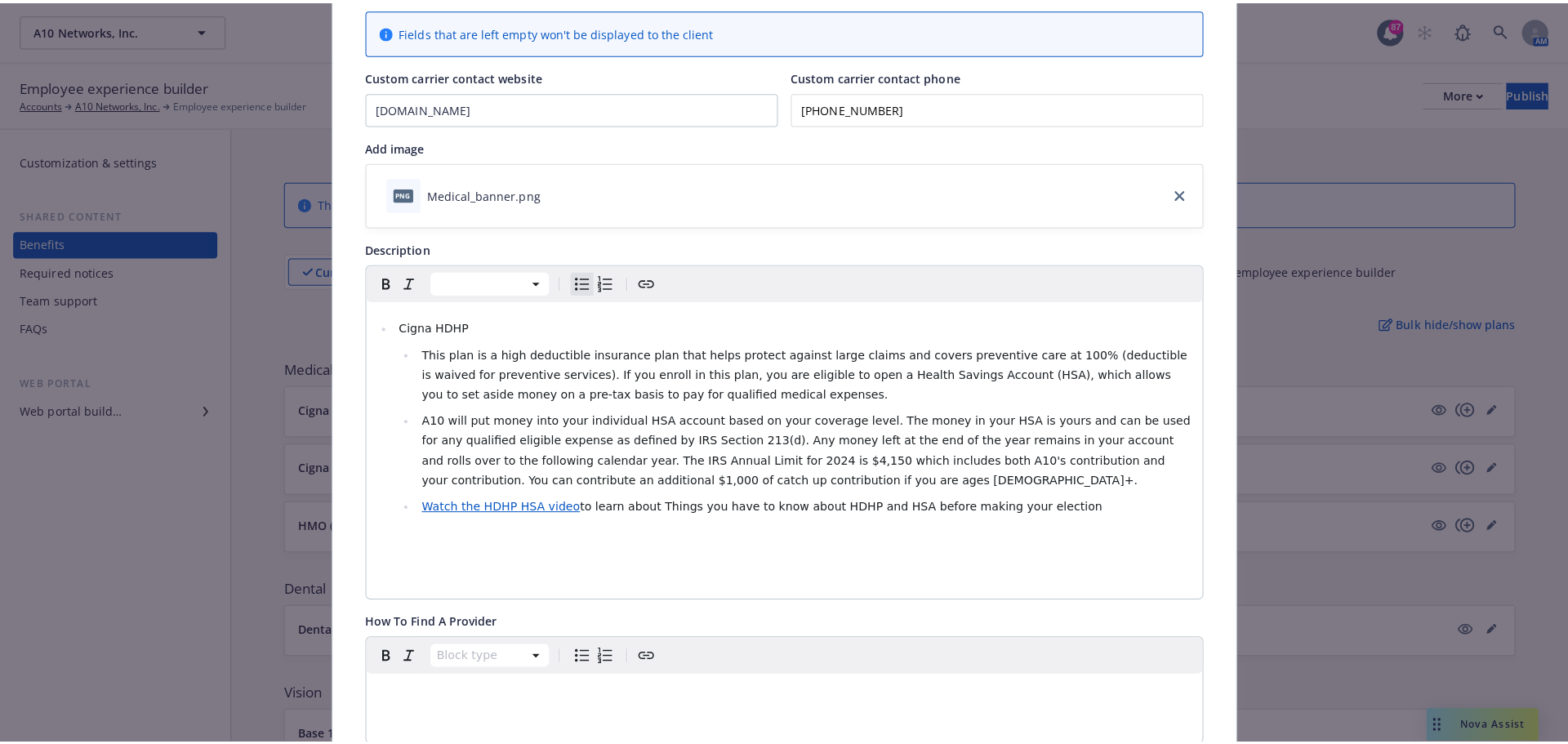
scroll to position [0, 0]
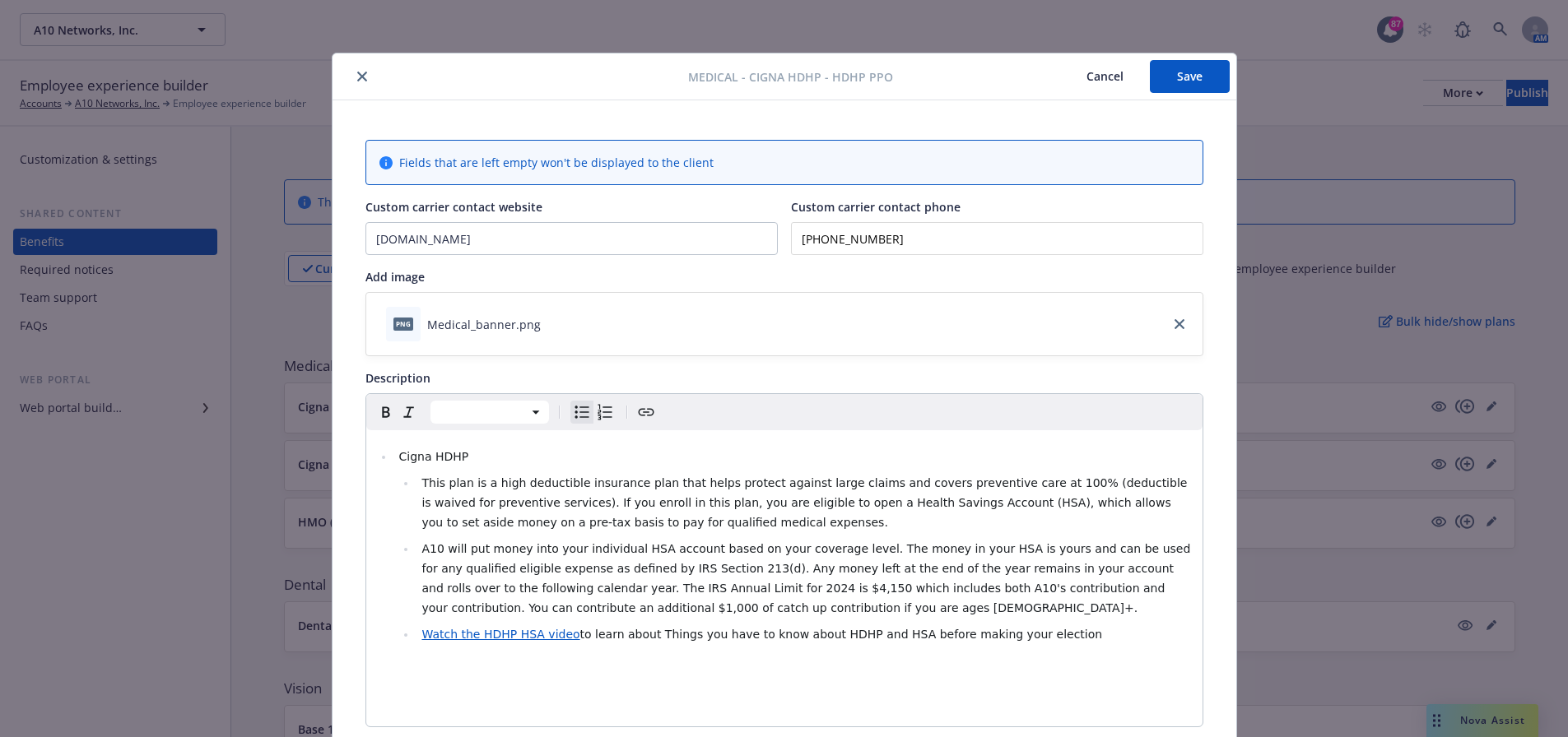
click at [1157, 78] on button "Save" at bounding box center [1189, 76] width 80 height 33
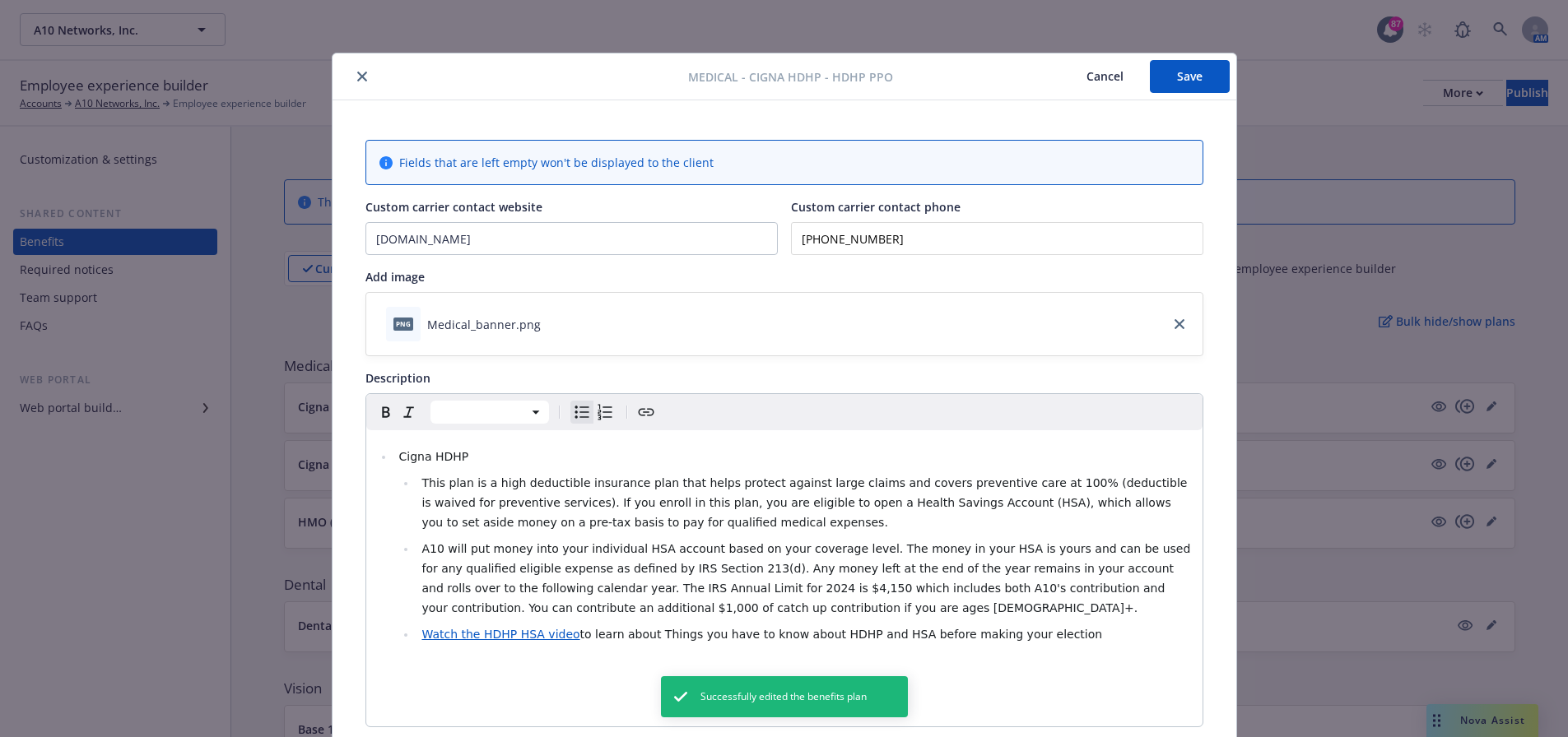
click at [357, 80] on icon "close" at bounding box center [362, 76] width 10 height 10
